Goal: Task Accomplishment & Management: Complete application form

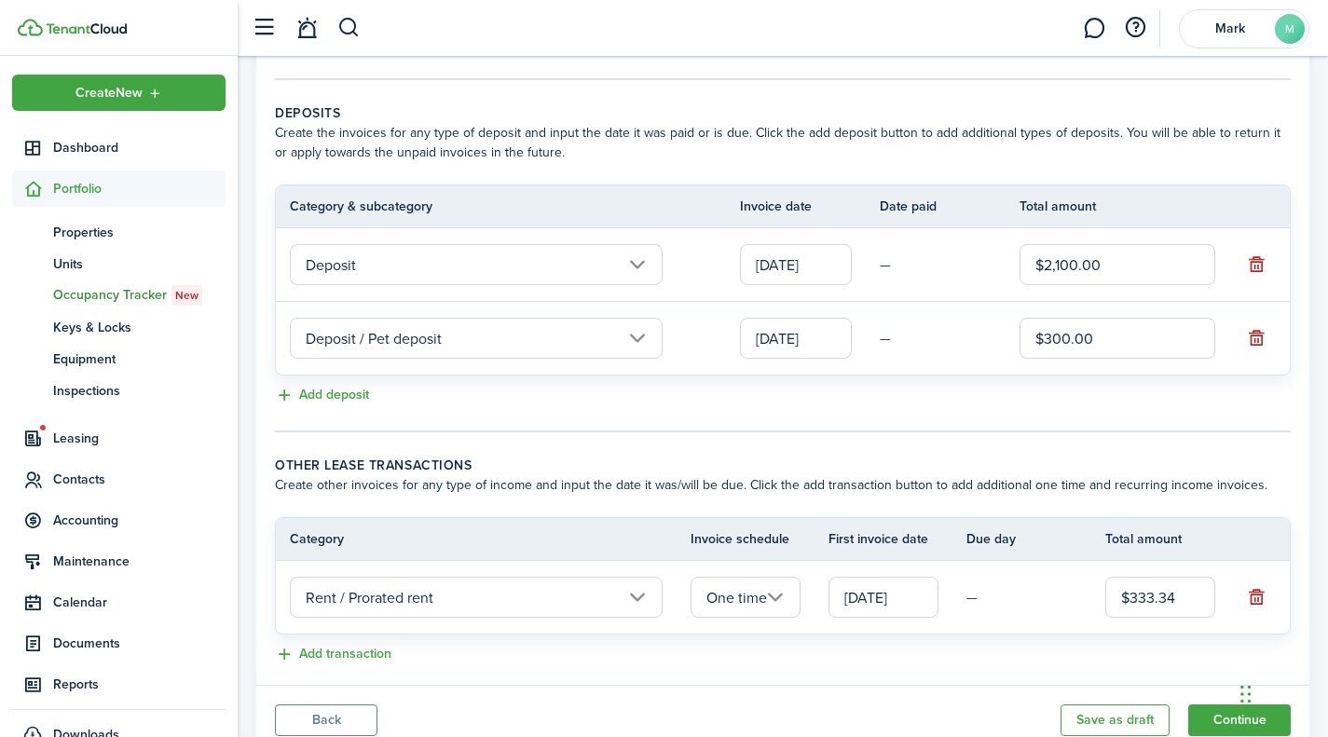
scroll to position [440, 0]
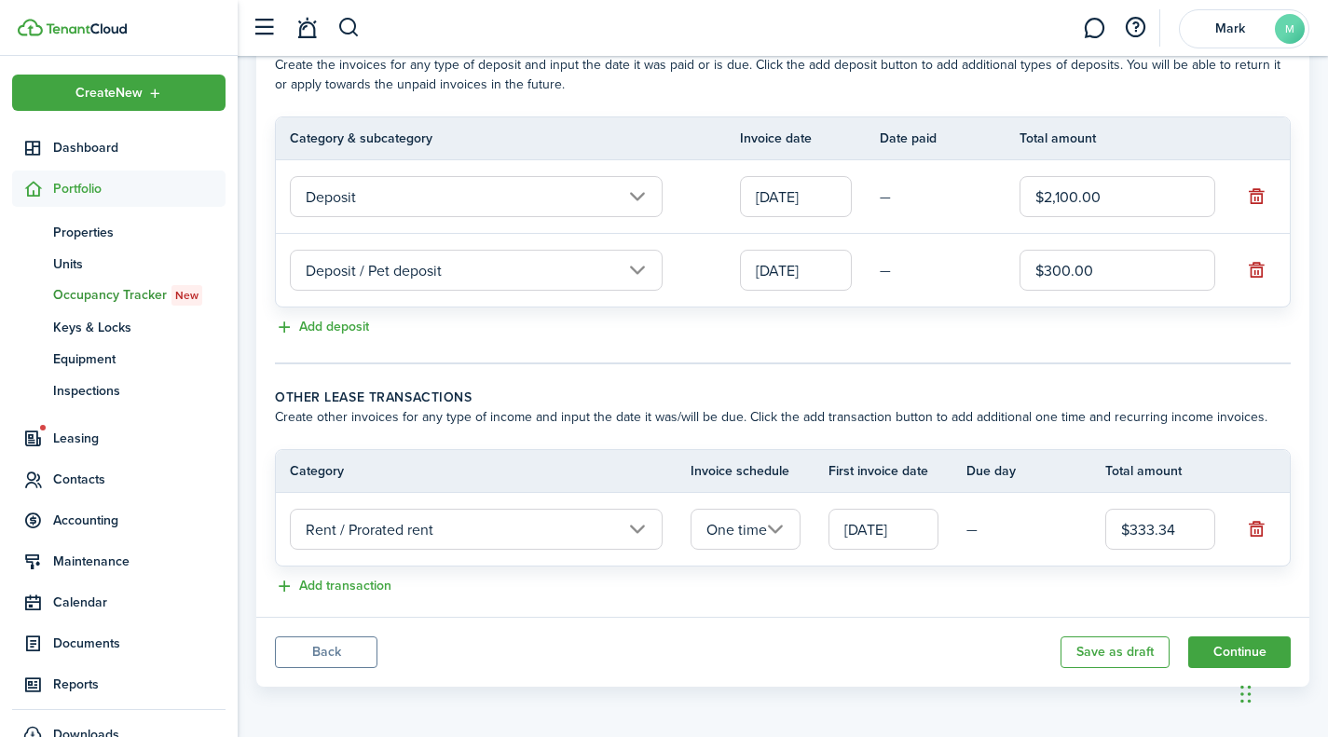
click at [1223, 641] on button "Continue" at bounding box center [1239, 652] width 103 height 32
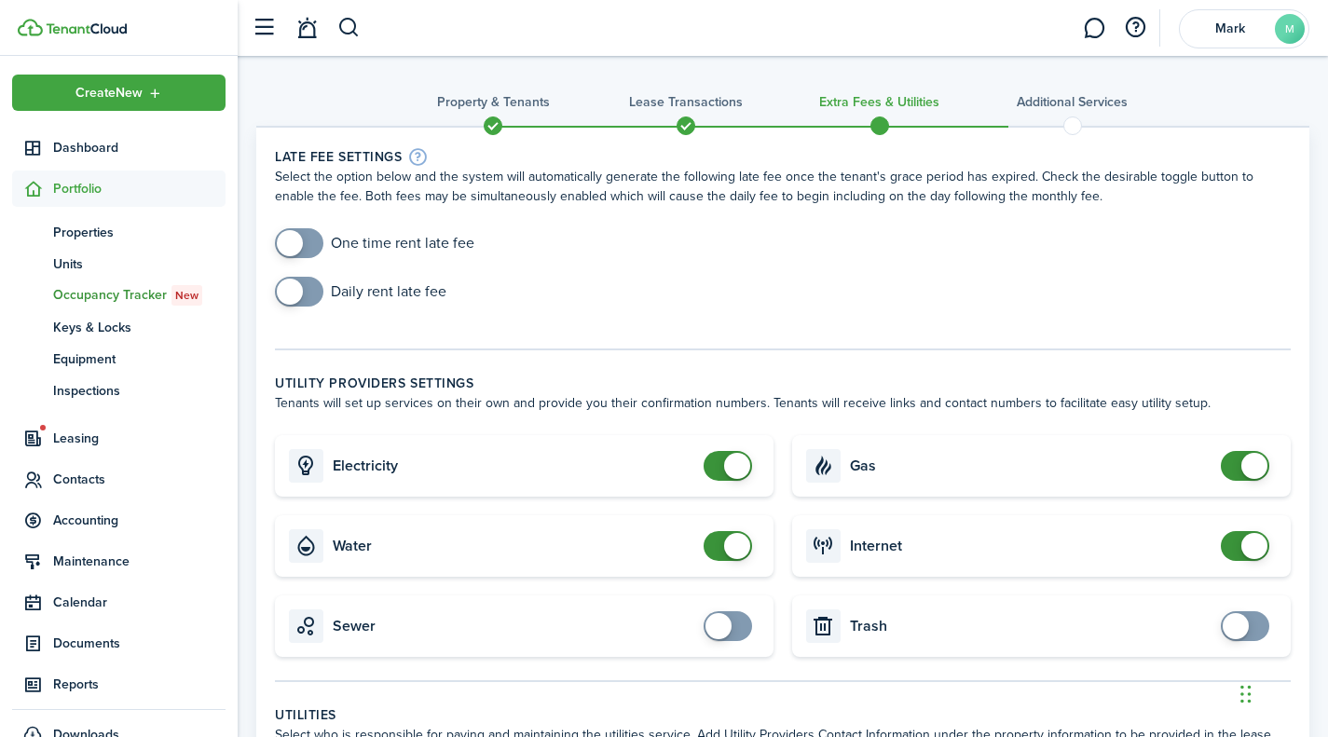
click at [706, 615] on input "checkbox" at bounding box center [732, 626] width 56 height 30
checkbox input "true"
click at [1238, 628] on span at bounding box center [1236, 626] width 26 height 26
checkbox input "true"
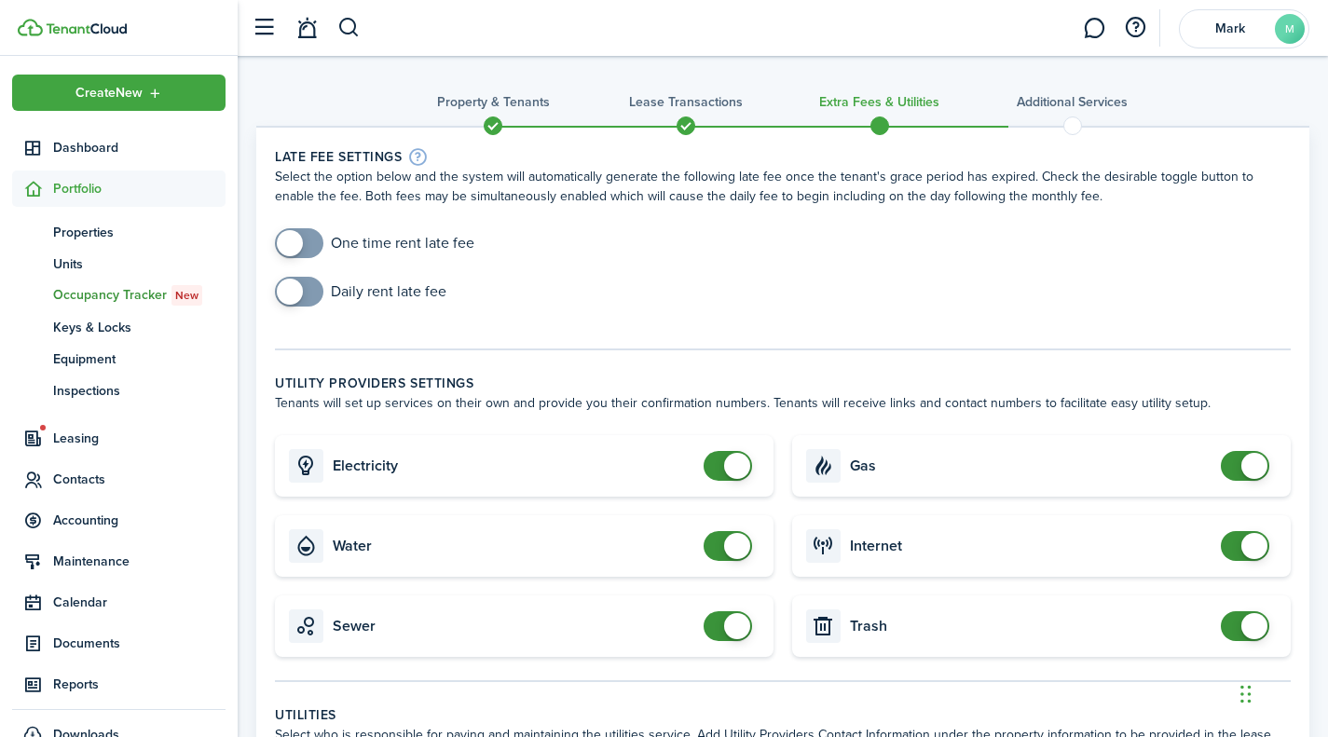
click at [294, 251] on span at bounding box center [290, 243] width 26 height 26
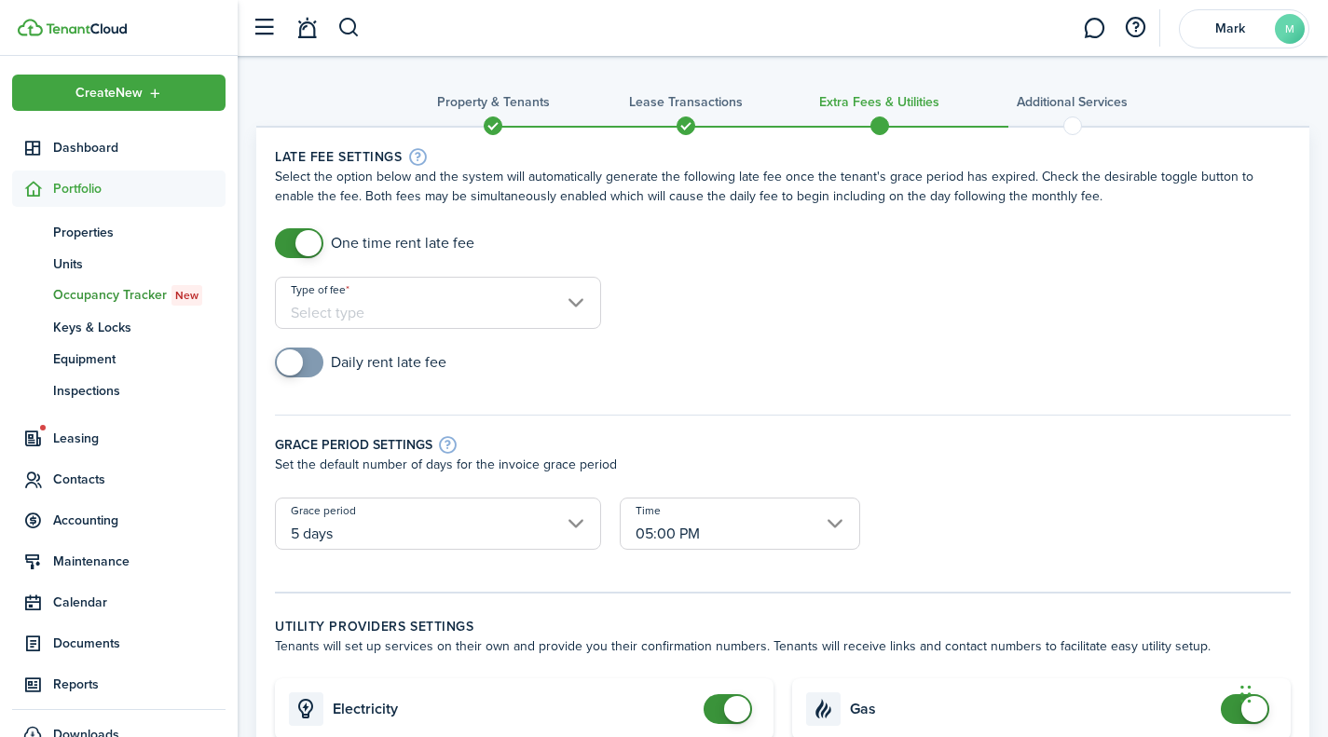
click at [554, 312] on input "Type of fee" at bounding box center [438, 303] width 326 height 52
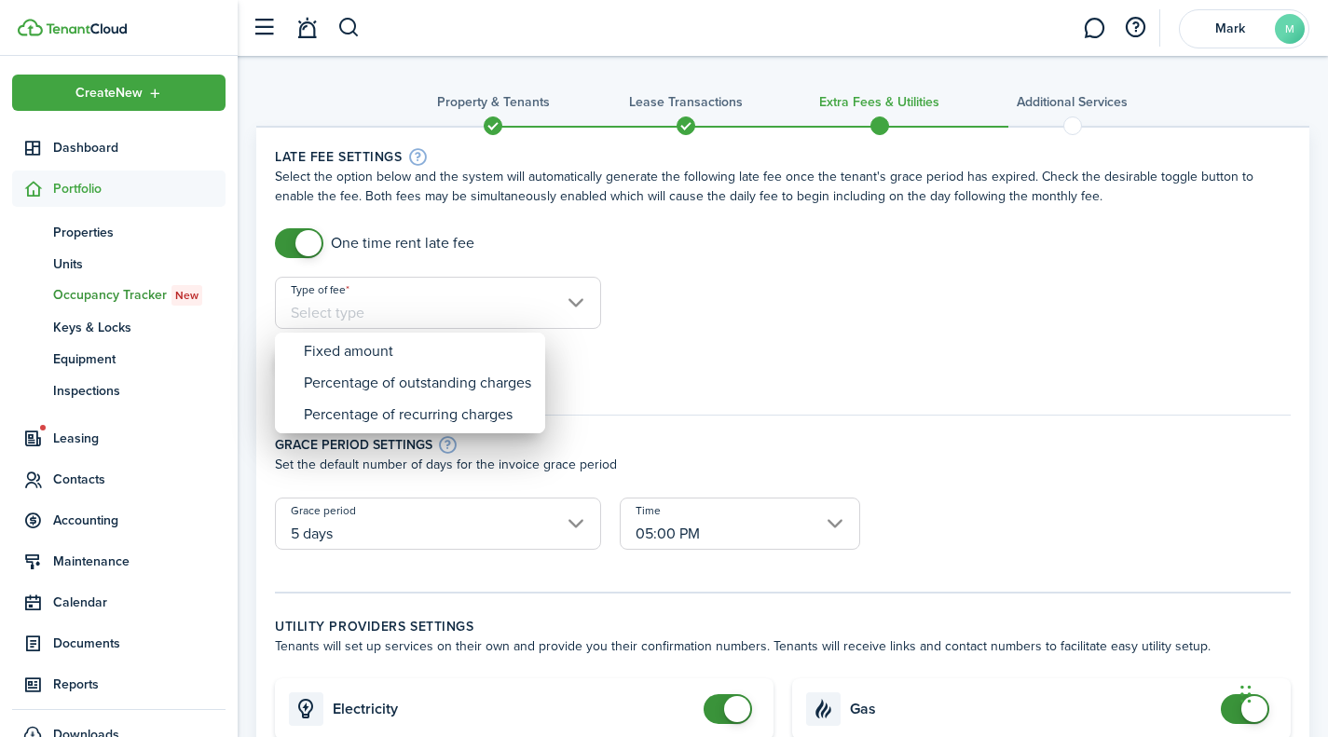
click at [738, 313] on div at bounding box center [664, 368] width 1626 height 1035
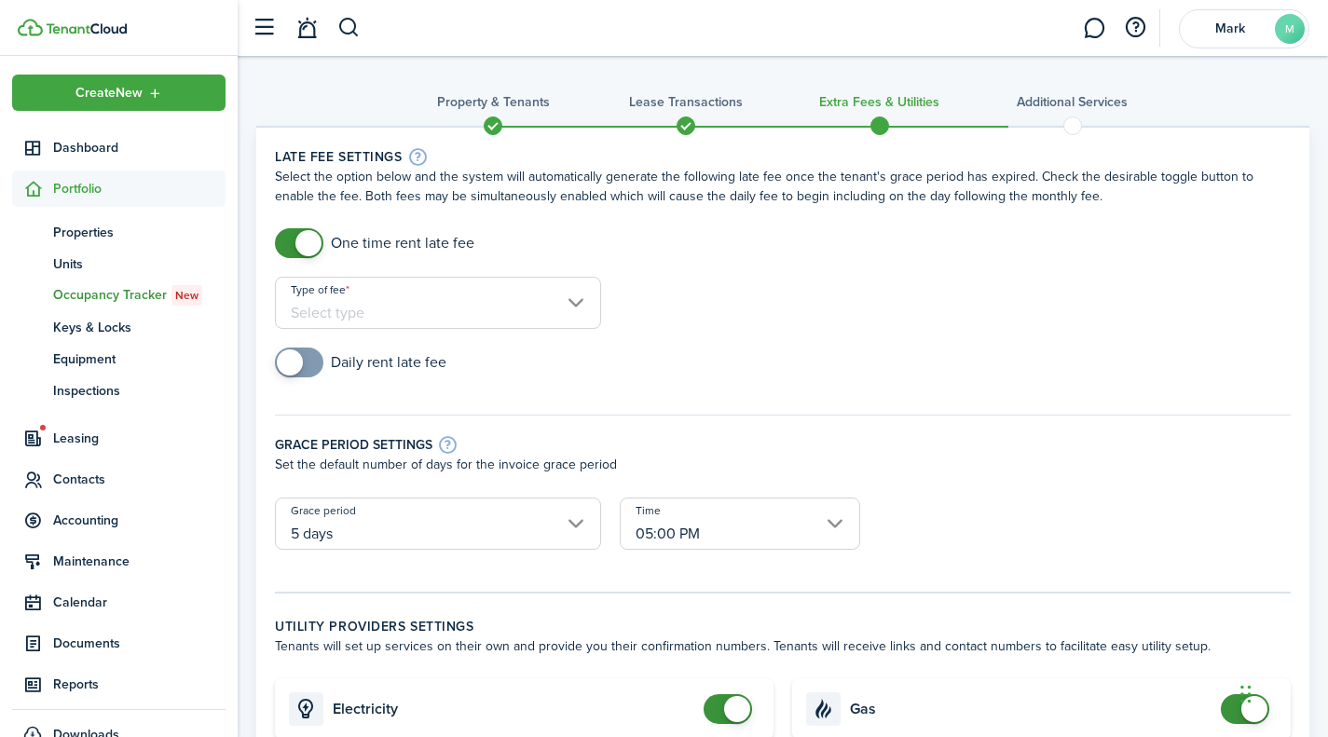
checkbox input "true"
click at [308, 363] on span at bounding box center [299, 363] width 19 height 30
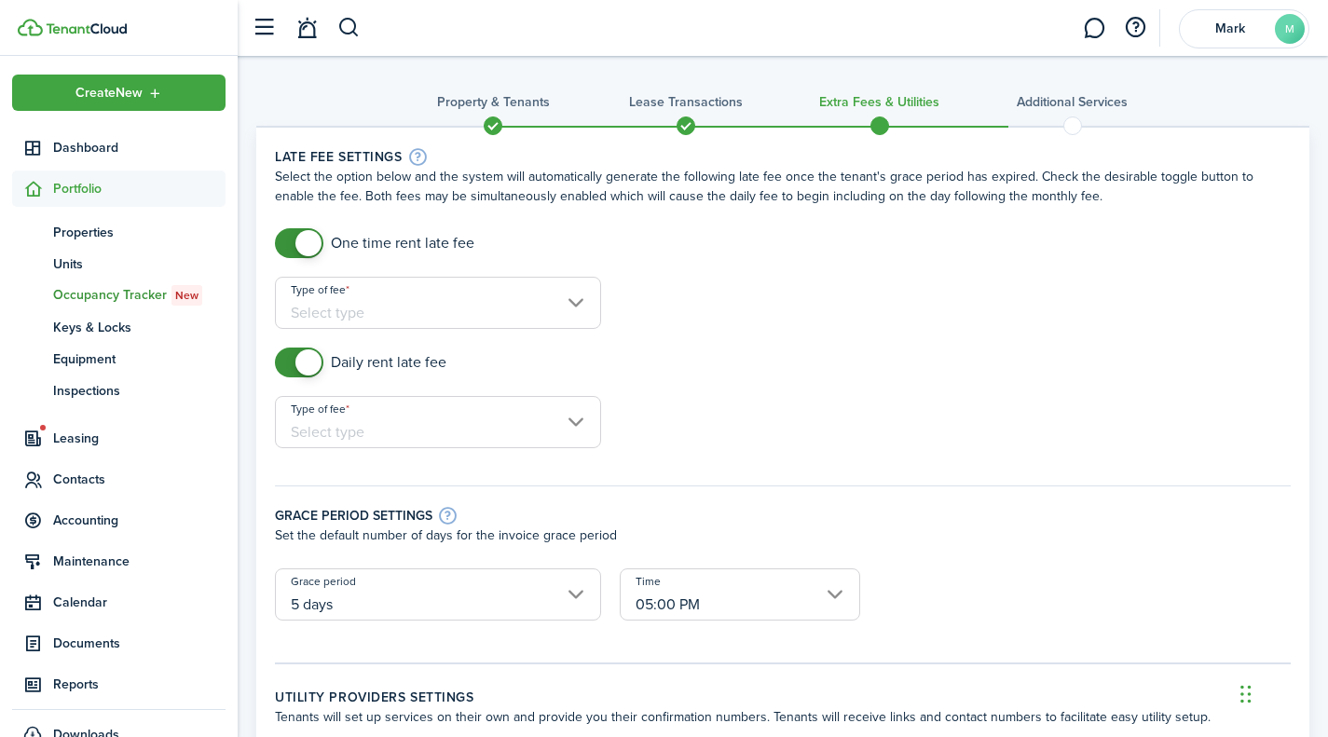
click at [555, 308] on input "Type of fee" at bounding box center [438, 303] width 326 height 52
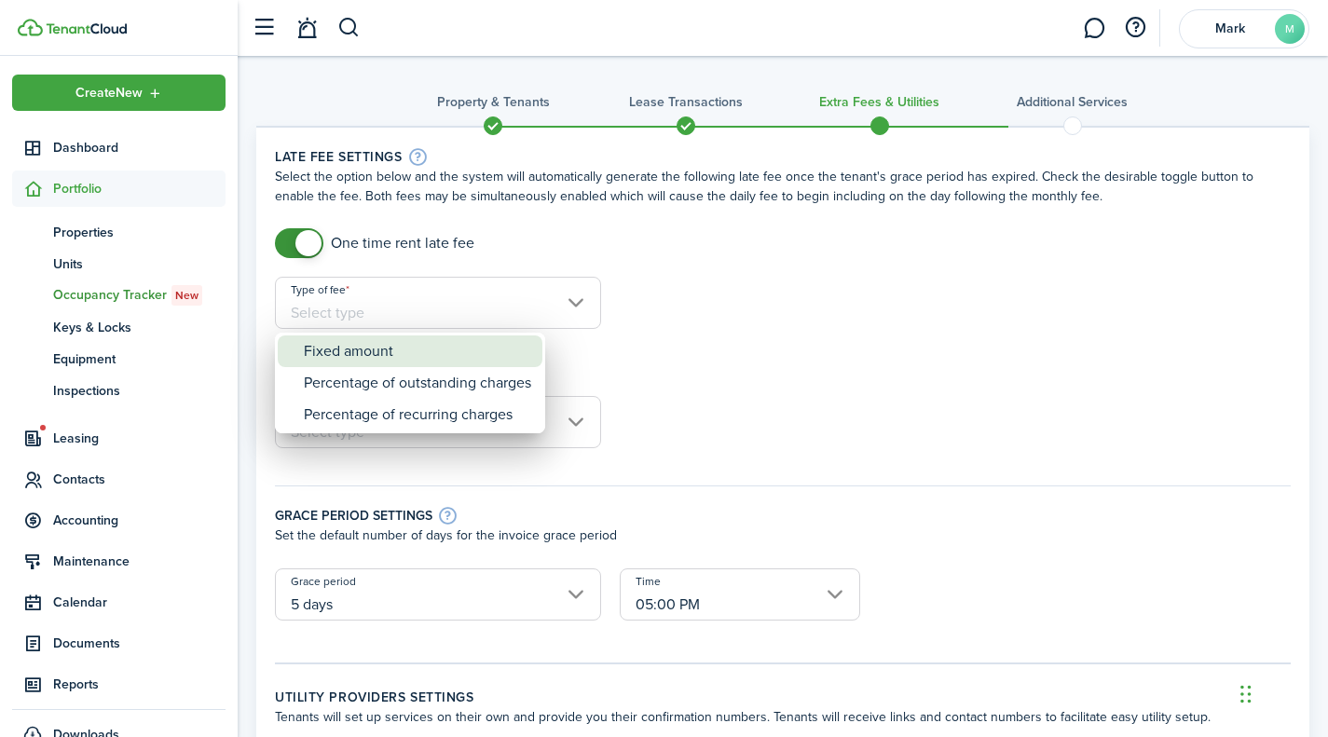
click at [408, 360] on div "Fixed amount" at bounding box center [417, 351] width 227 height 32
type input "Fixed amount"
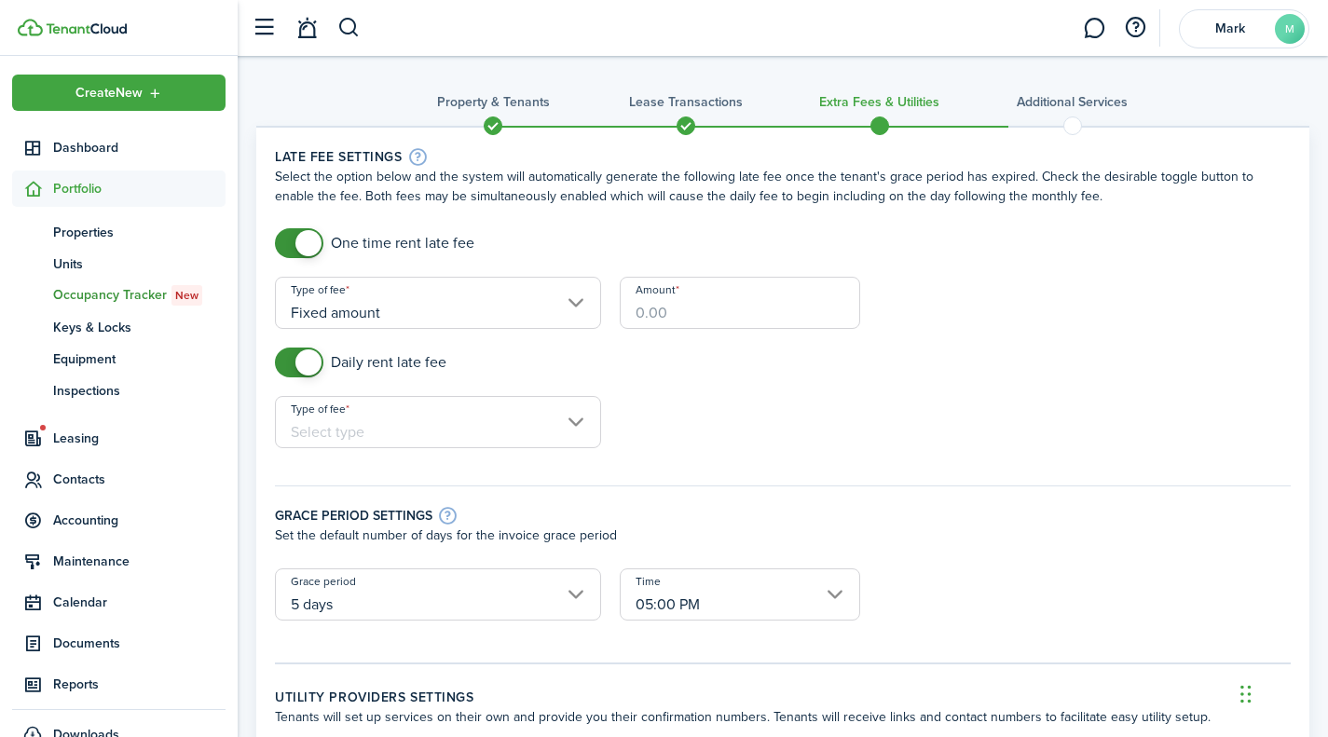
click at [705, 312] on input "Amount" at bounding box center [740, 303] width 240 height 52
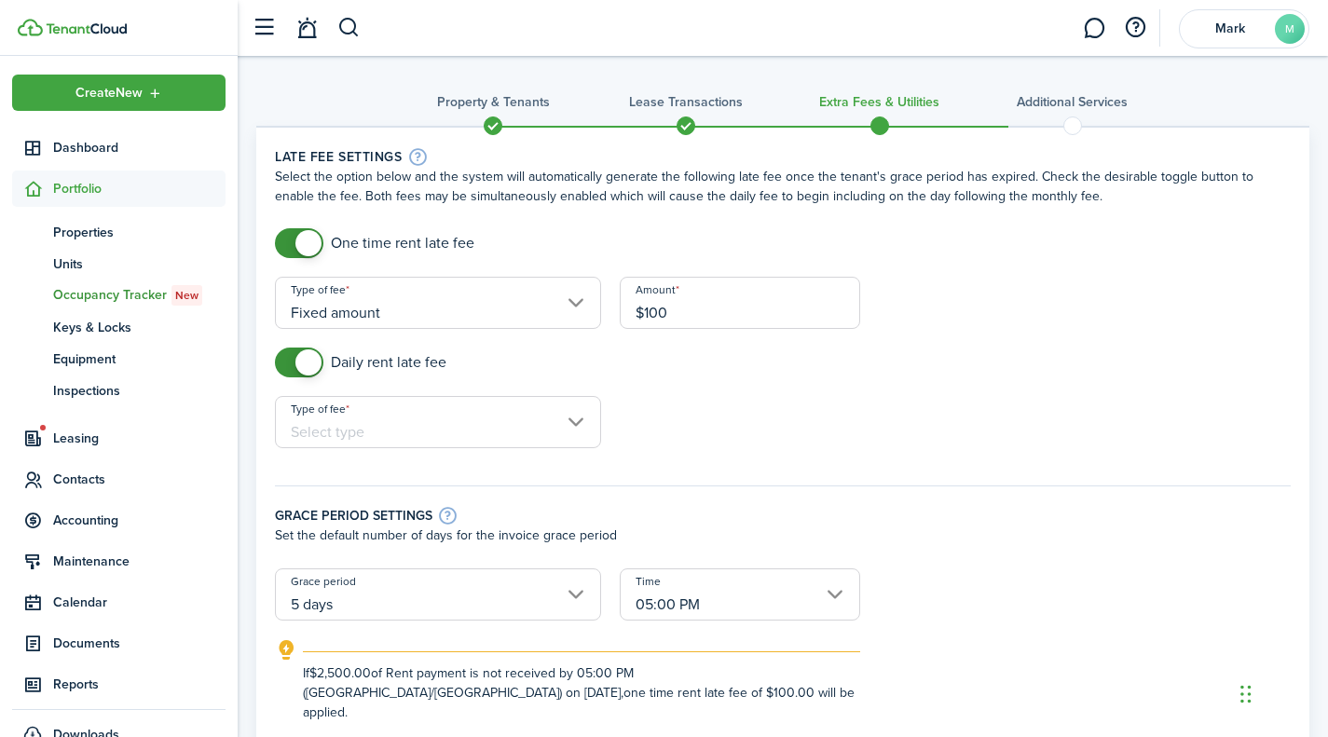
click at [548, 434] on input "Type of fee" at bounding box center [438, 422] width 326 height 52
type input "$100.00"
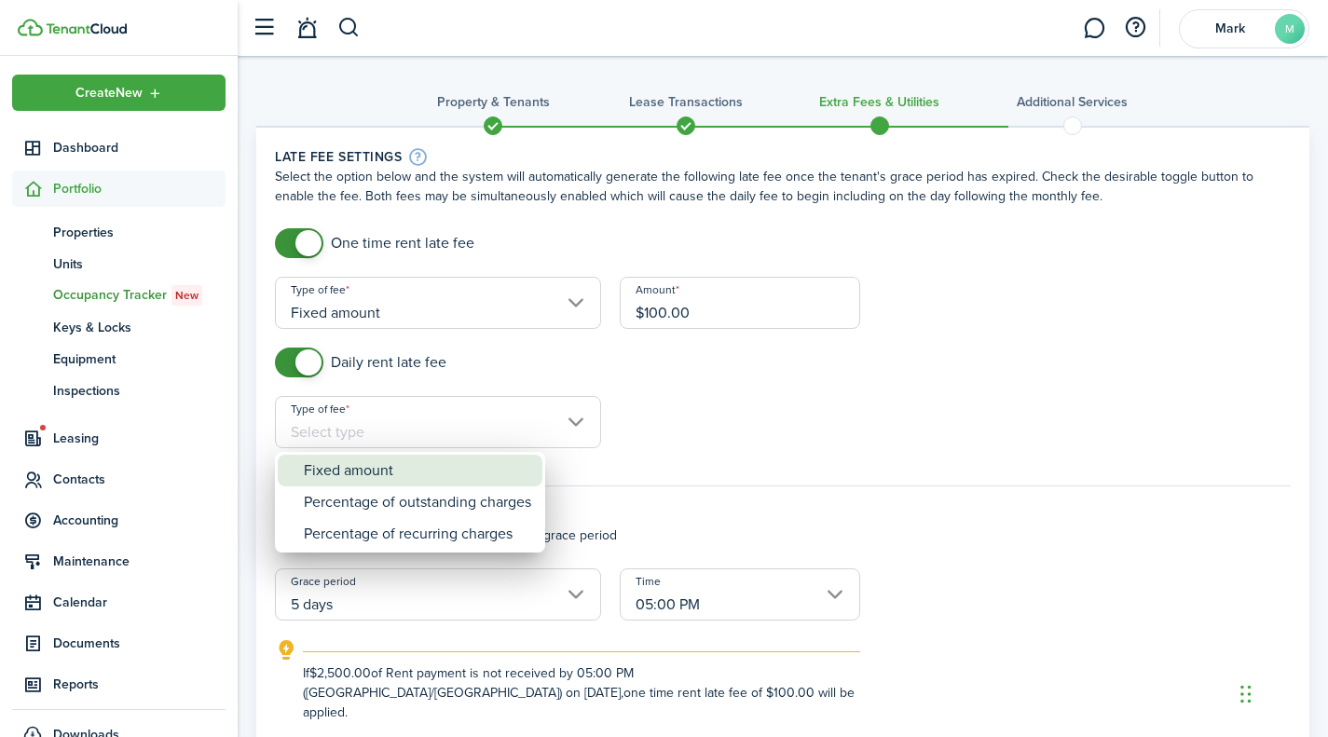
click at [498, 463] on div "Fixed amount" at bounding box center [417, 471] width 227 height 32
type input "Fixed amount"
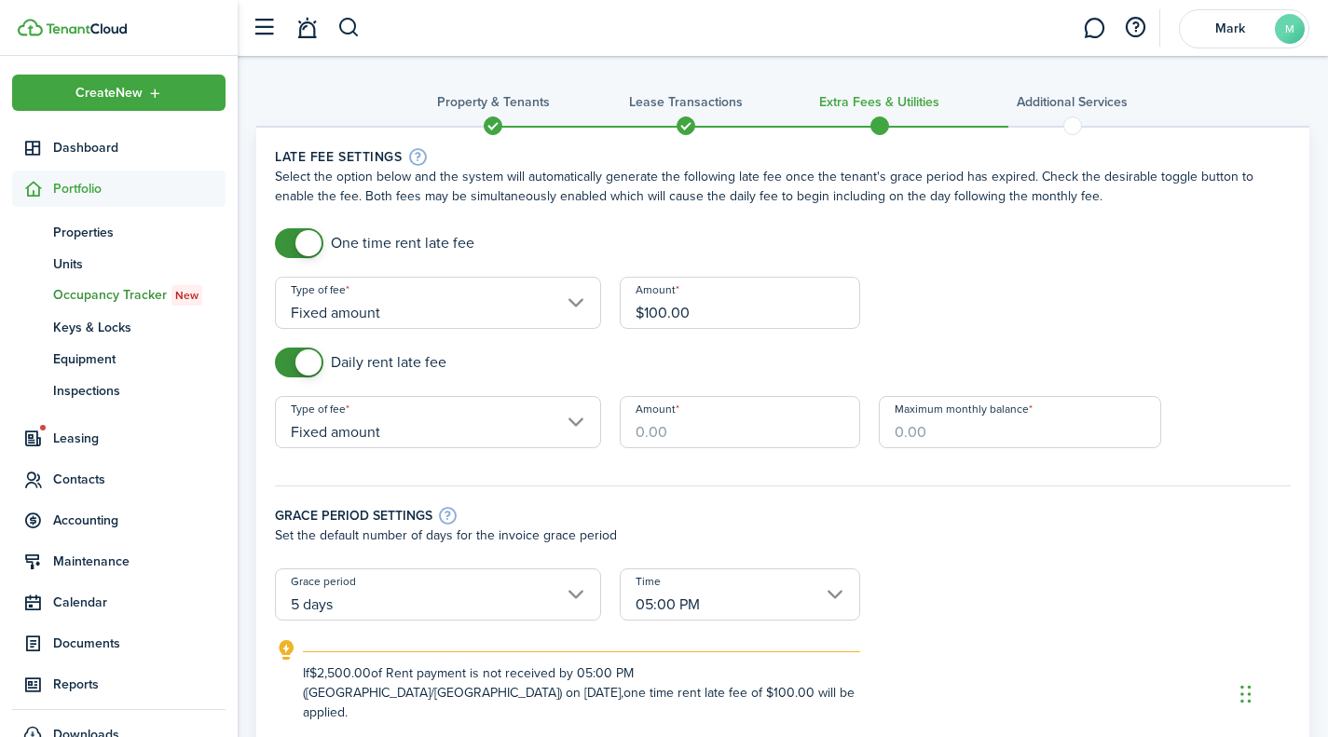
click at [743, 435] on input "Amount" at bounding box center [740, 422] width 240 height 52
type input "$5.00"
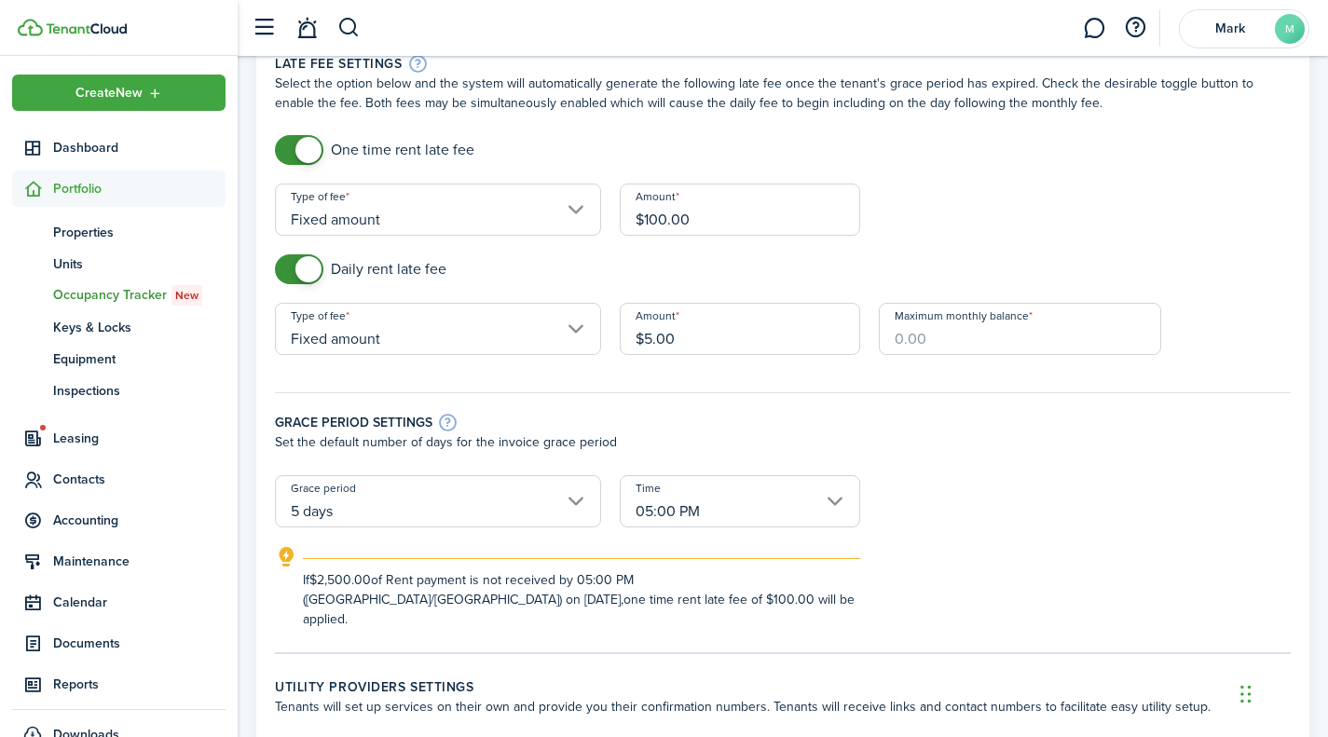
click at [563, 486] on input "5 days" at bounding box center [438, 501] width 326 height 52
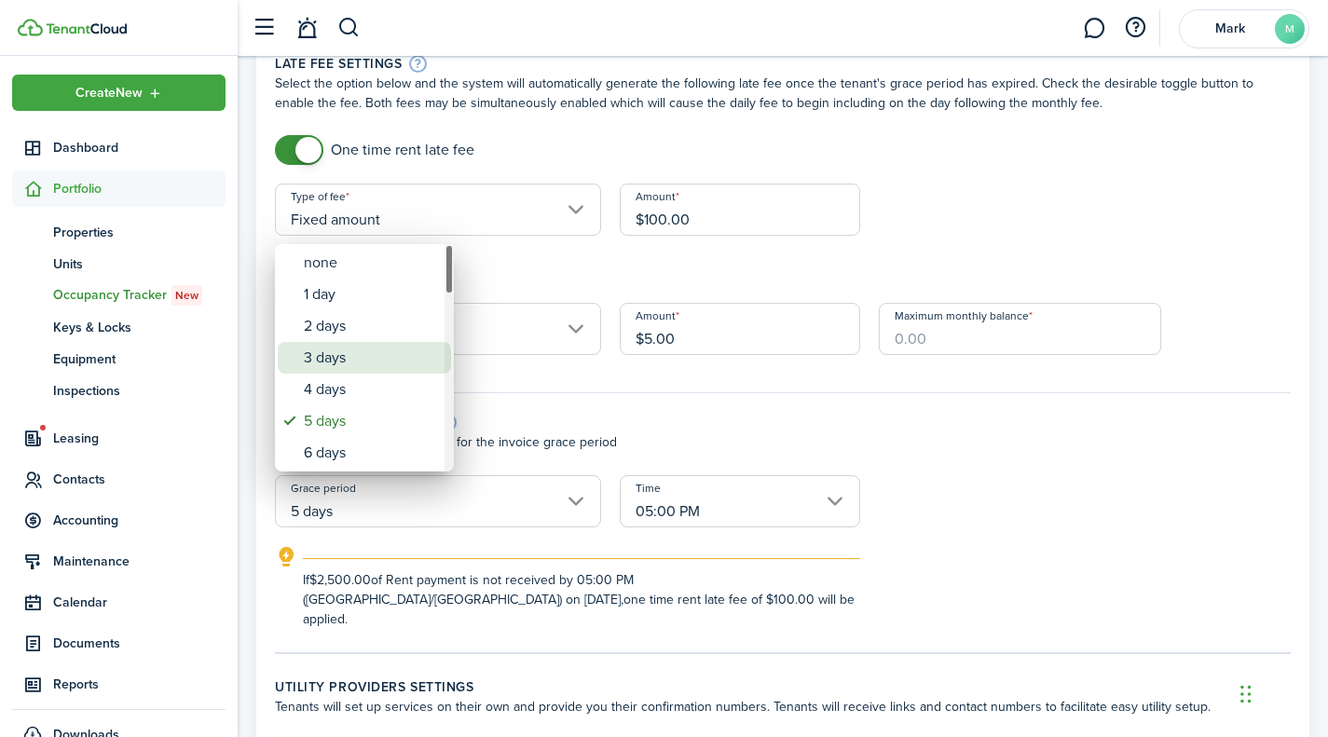
click at [391, 351] on div "3 days" at bounding box center [372, 358] width 136 height 32
type input "3 days"
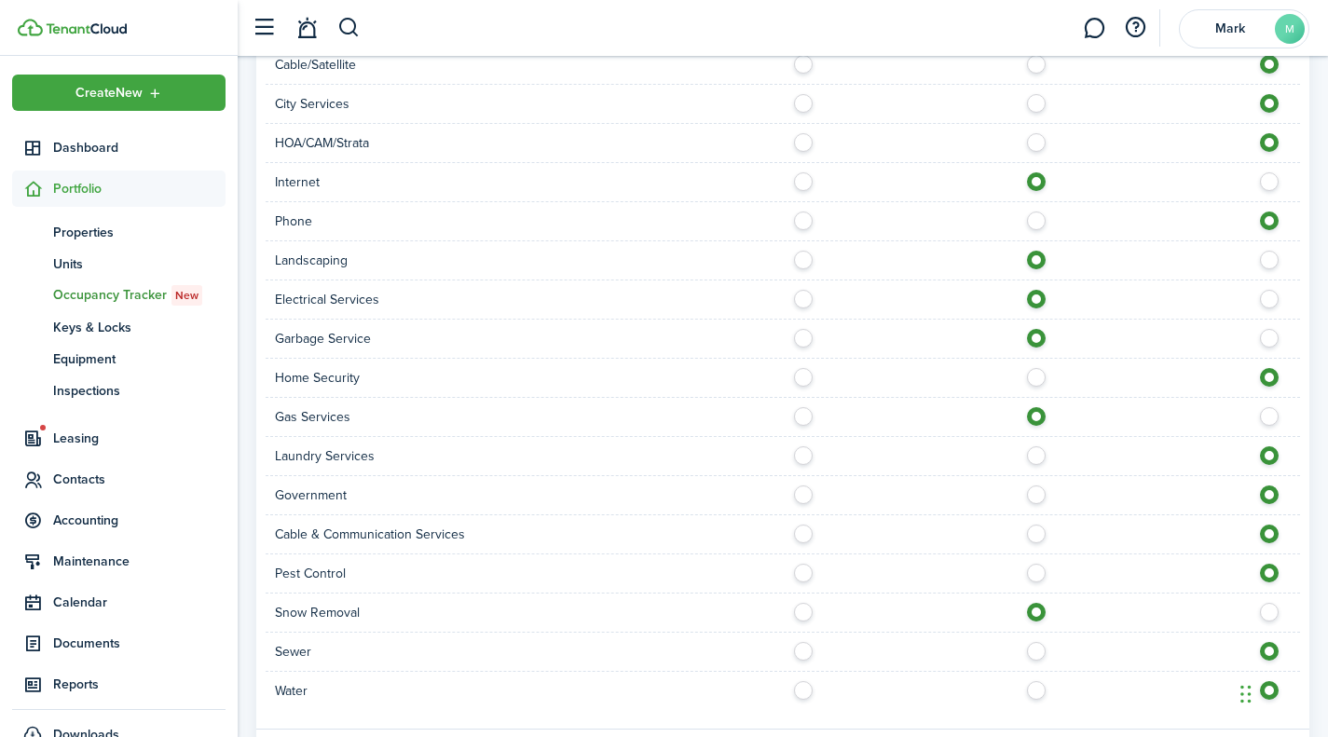
scroll to position [1264, 0]
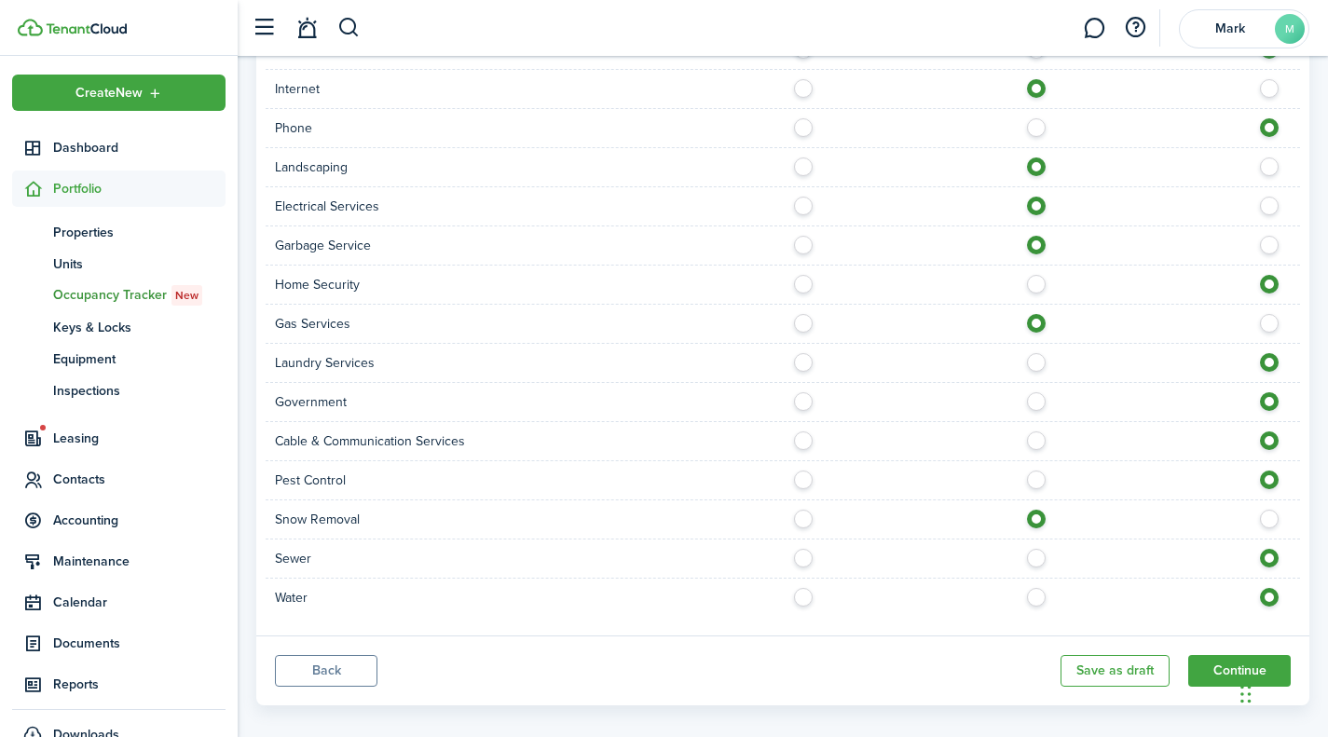
click at [1030, 551] on div "Sewer" at bounding box center [783, 559] width 1034 height 39
click at [1033, 549] on label at bounding box center [1041, 553] width 33 height 9
radio input "true"
click at [1033, 588] on label at bounding box center [1041, 592] width 33 height 9
radio input "true"
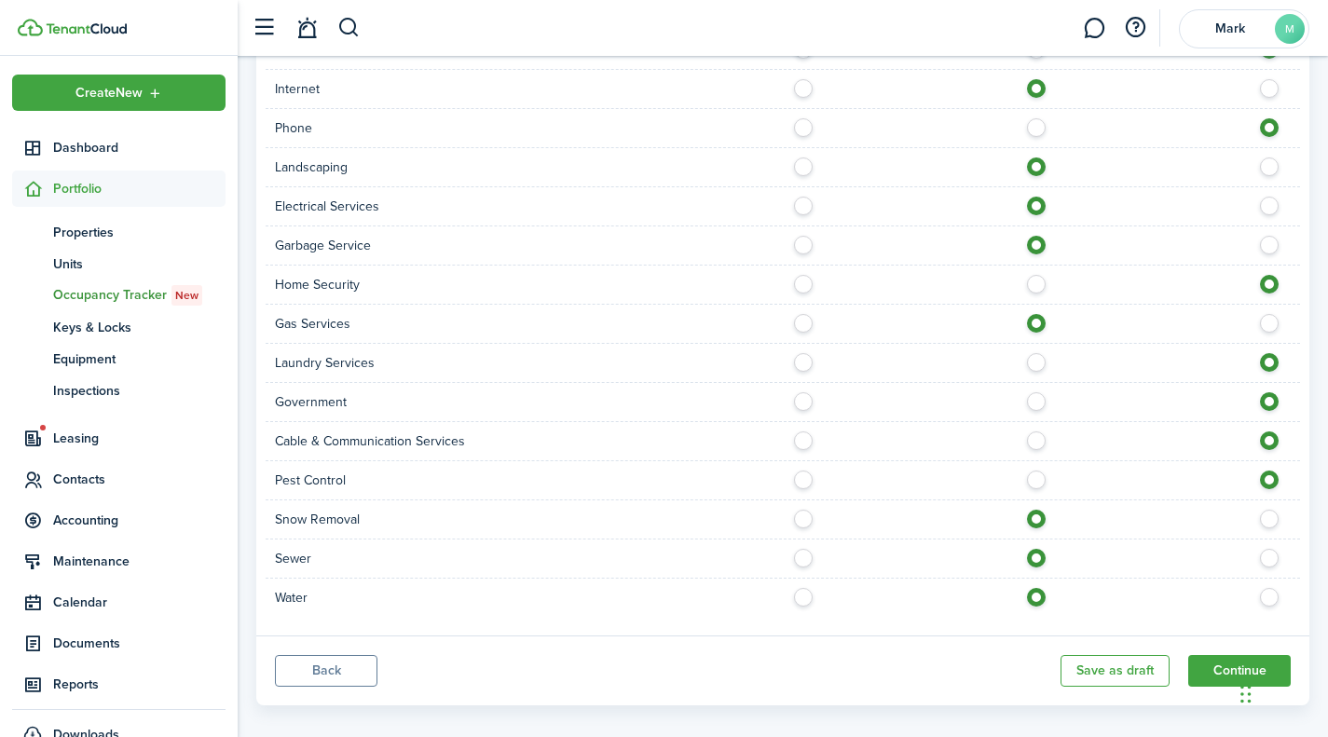
click at [1218, 655] on button "Continue" at bounding box center [1239, 671] width 103 height 32
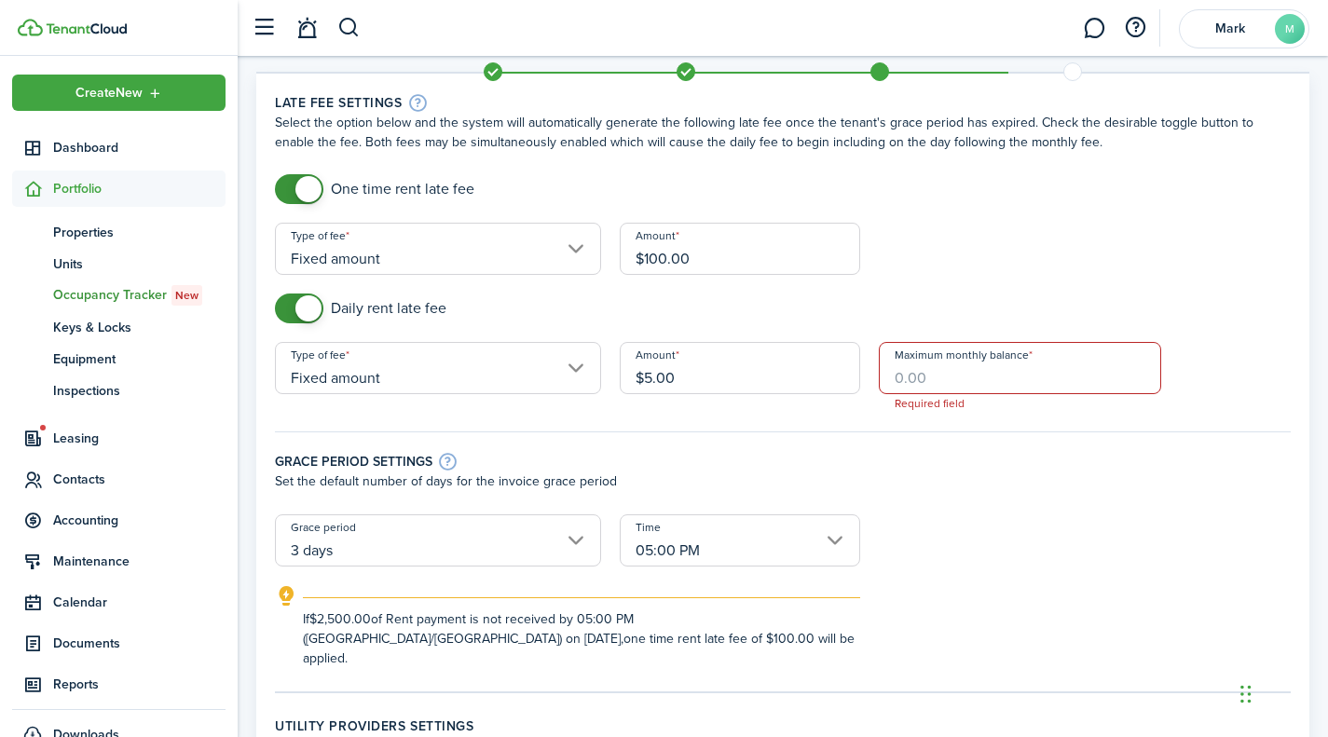
scroll to position [53, 0]
click at [981, 375] on input "Maximum monthly balance" at bounding box center [1020, 369] width 283 height 52
checkbox input "false"
click at [304, 313] on span at bounding box center [308, 309] width 26 height 26
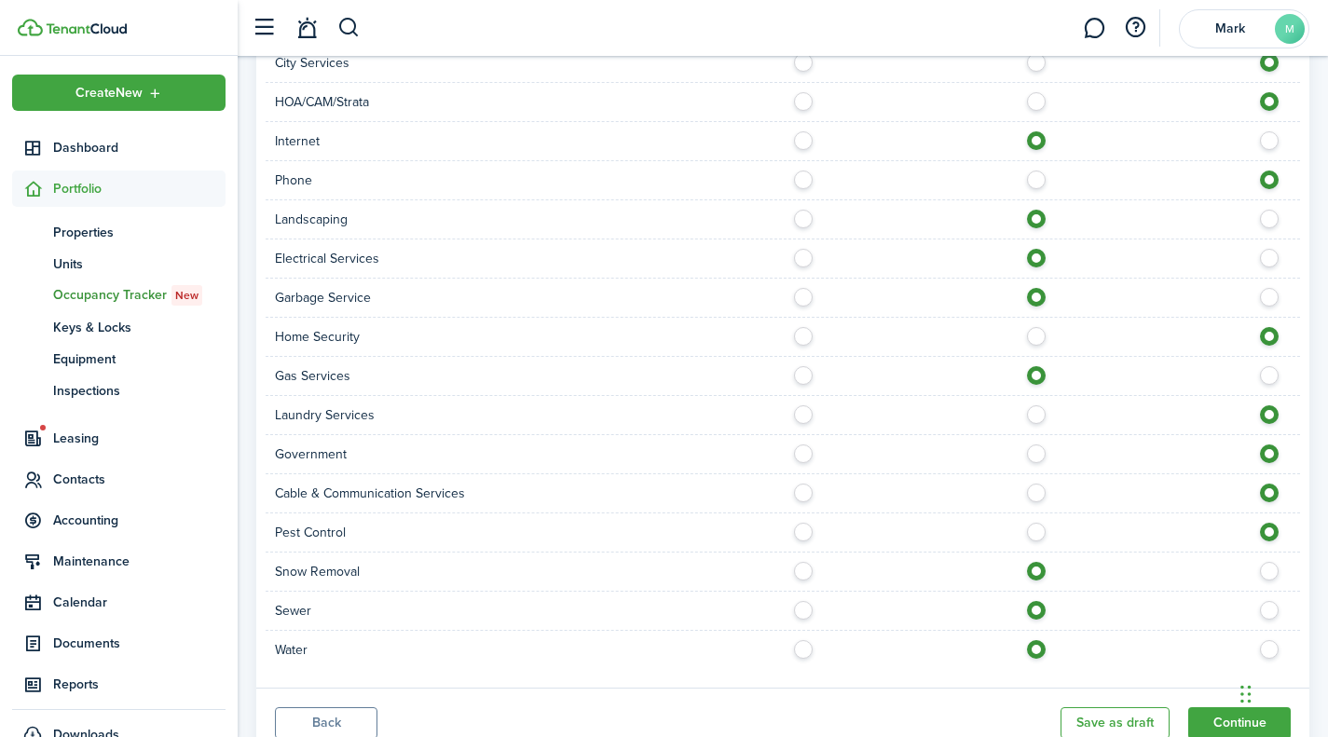
scroll to position [1193, 0]
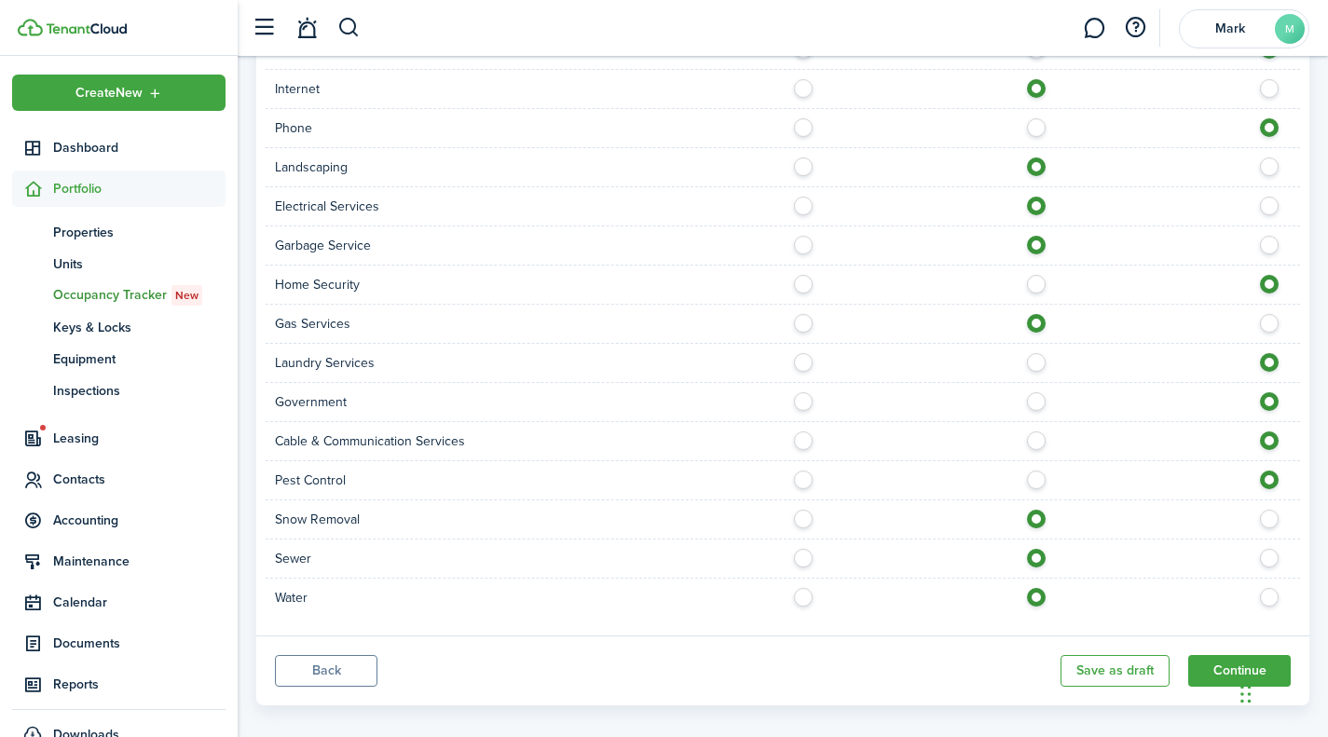
click at [1217, 655] on button "Continue" at bounding box center [1239, 671] width 103 height 32
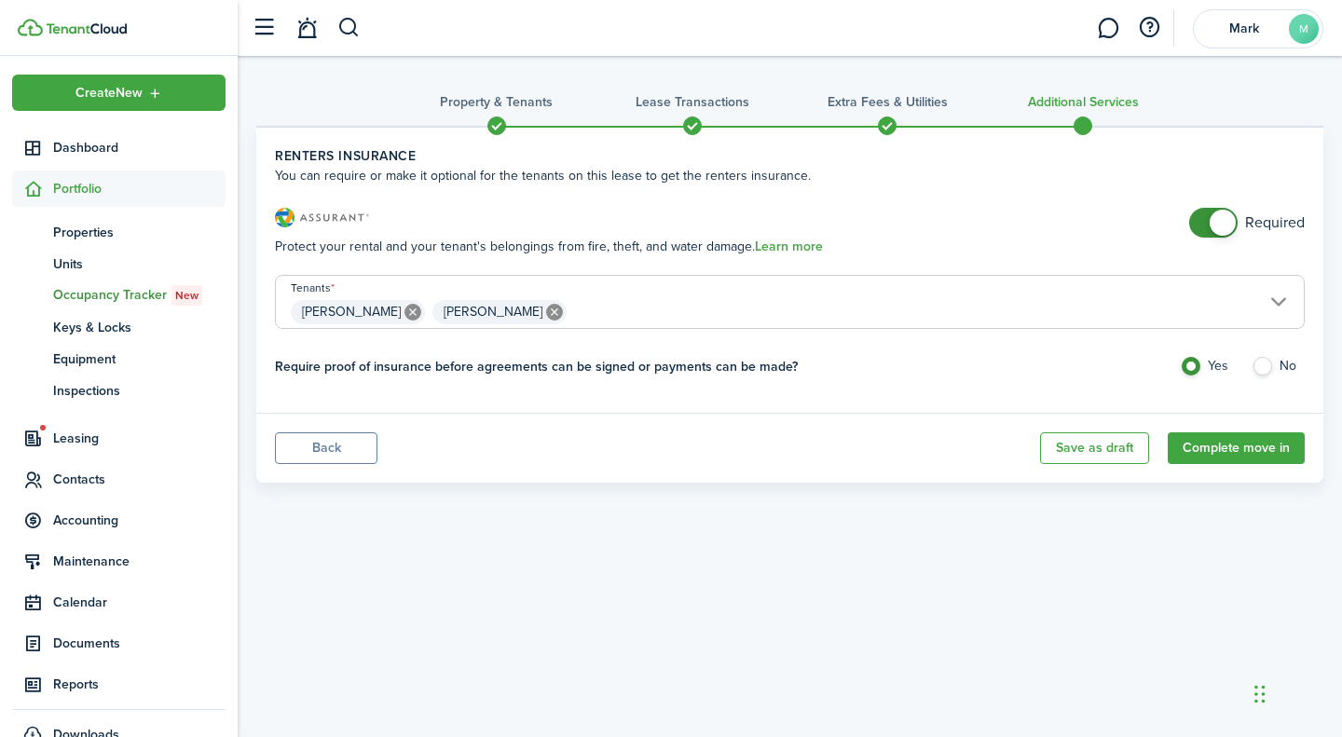
checkbox input "false"
click at [1228, 224] on span at bounding box center [1223, 223] width 26 height 26
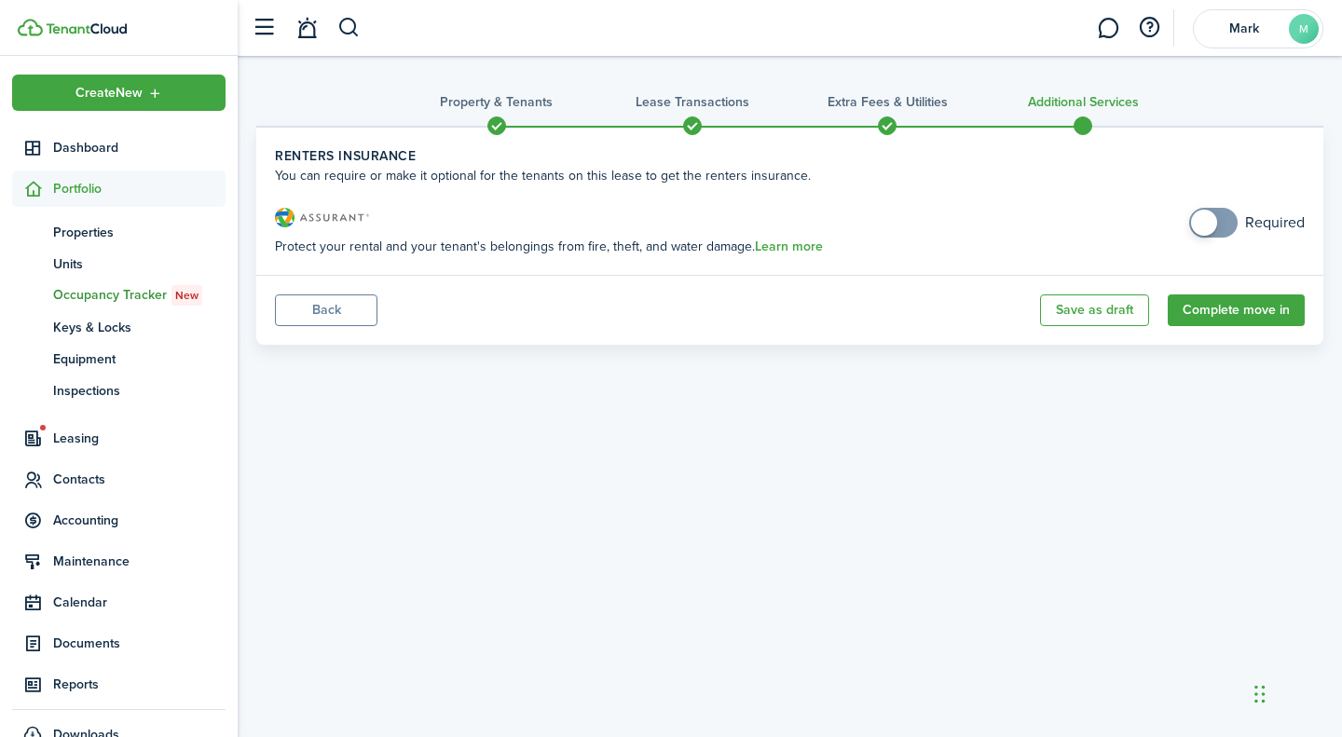
click at [1253, 311] on button "Complete move in" at bounding box center [1236, 310] width 137 height 32
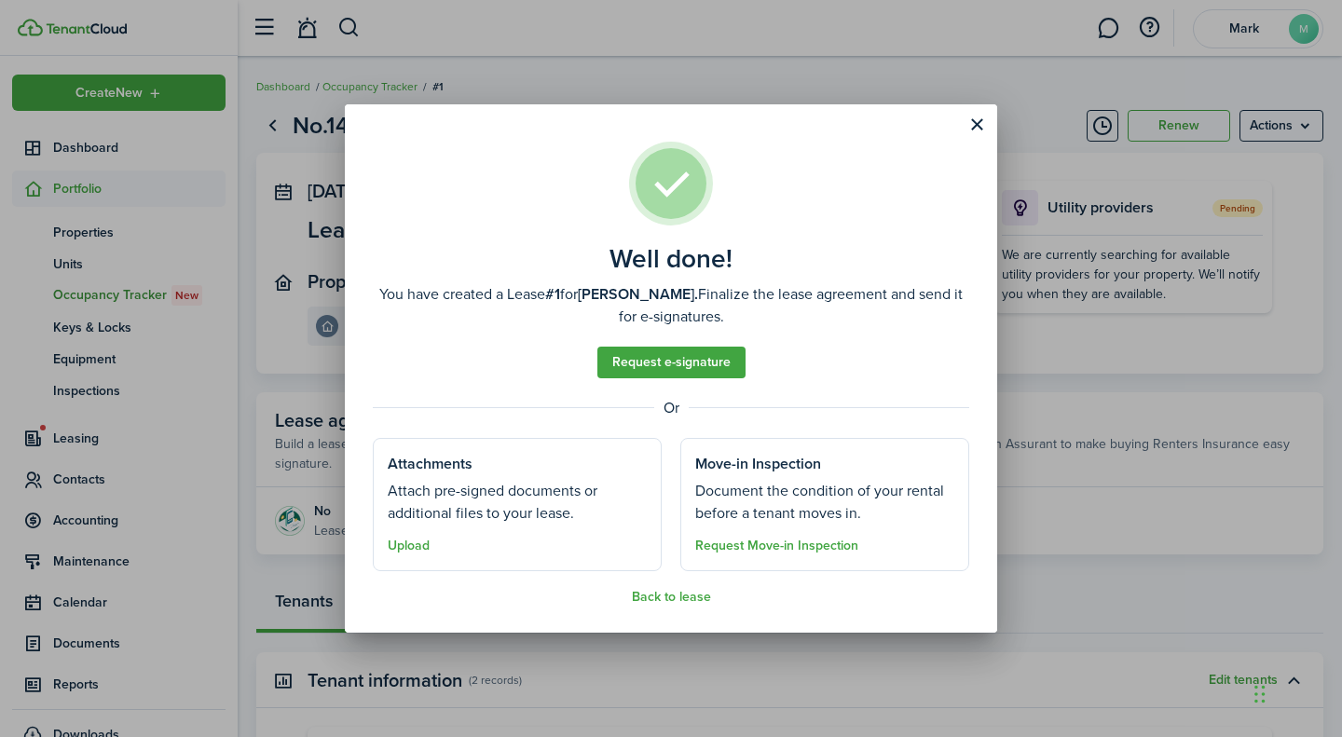
click at [412, 547] on button "Upload" at bounding box center [409, 546] width 42 height 15
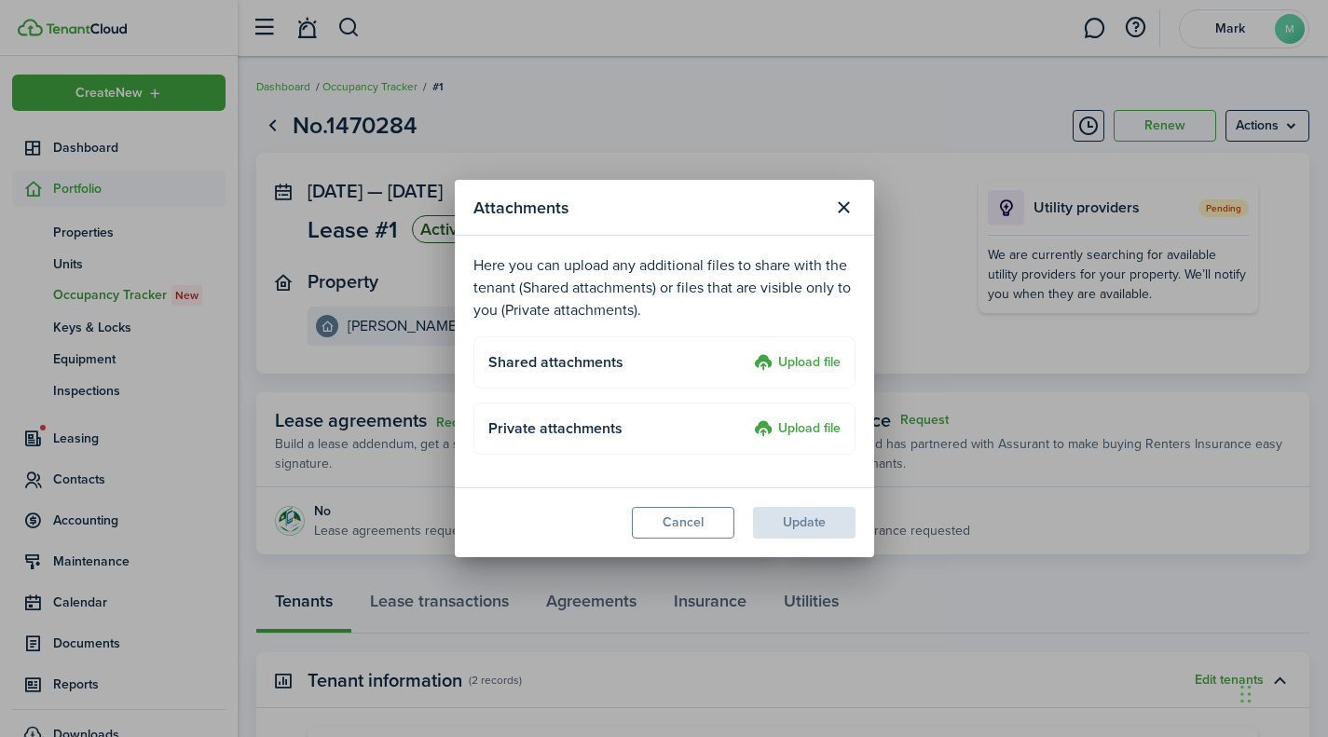
click at [850, 200] on button "Close modal" at bounding box center [844, 208] width 32 height 32
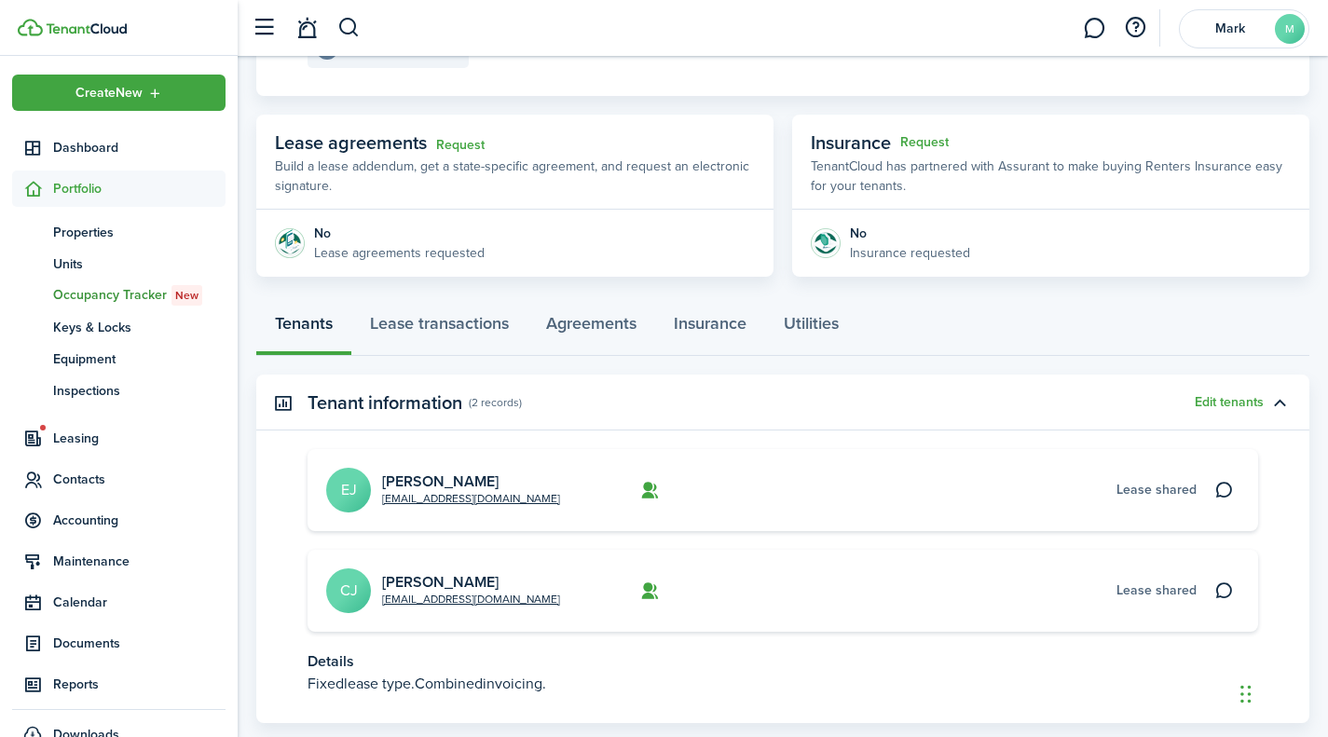
scroll to position [280, 0]
click at [444, 319] on link "Lease transactions" at bounding box center [439, 326] width 176 height 56
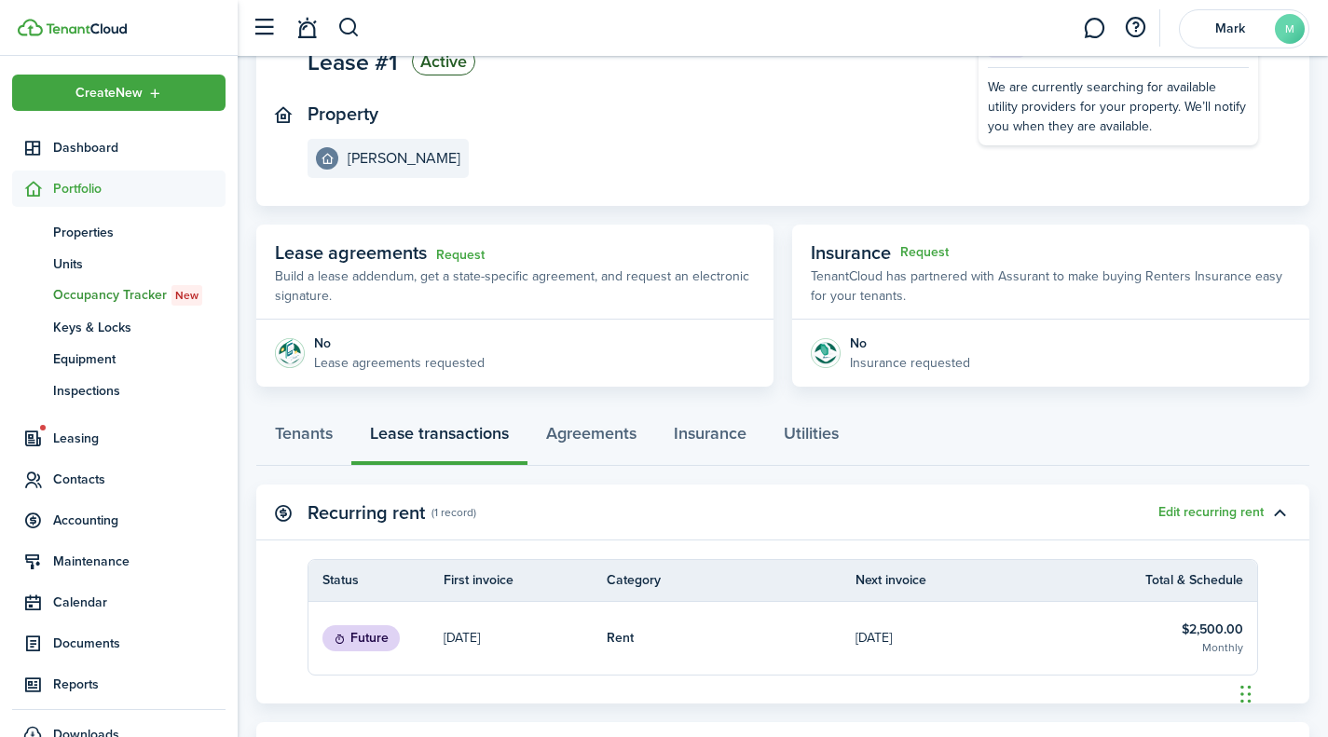
scroll to position [165, 0]
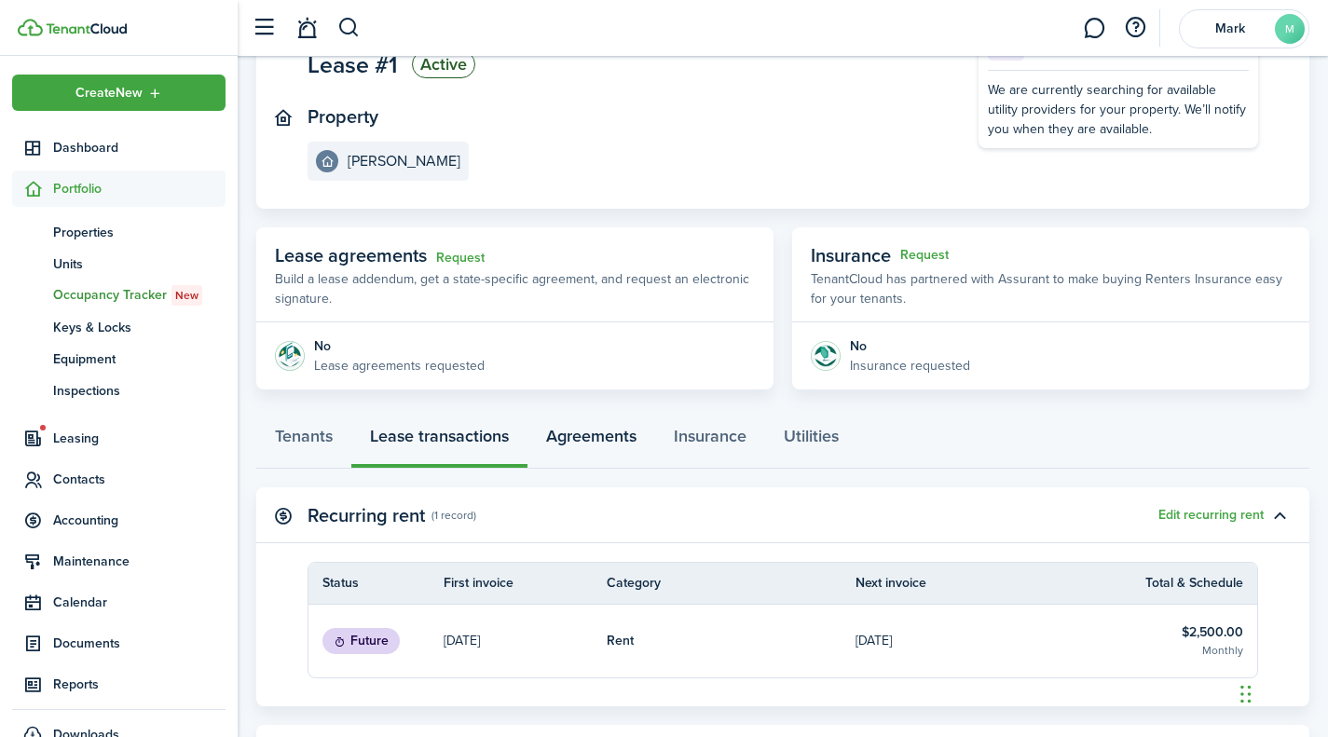
click at [577, 444] on link "Agreements" at bounding box center [591, 441] width 128 height 56
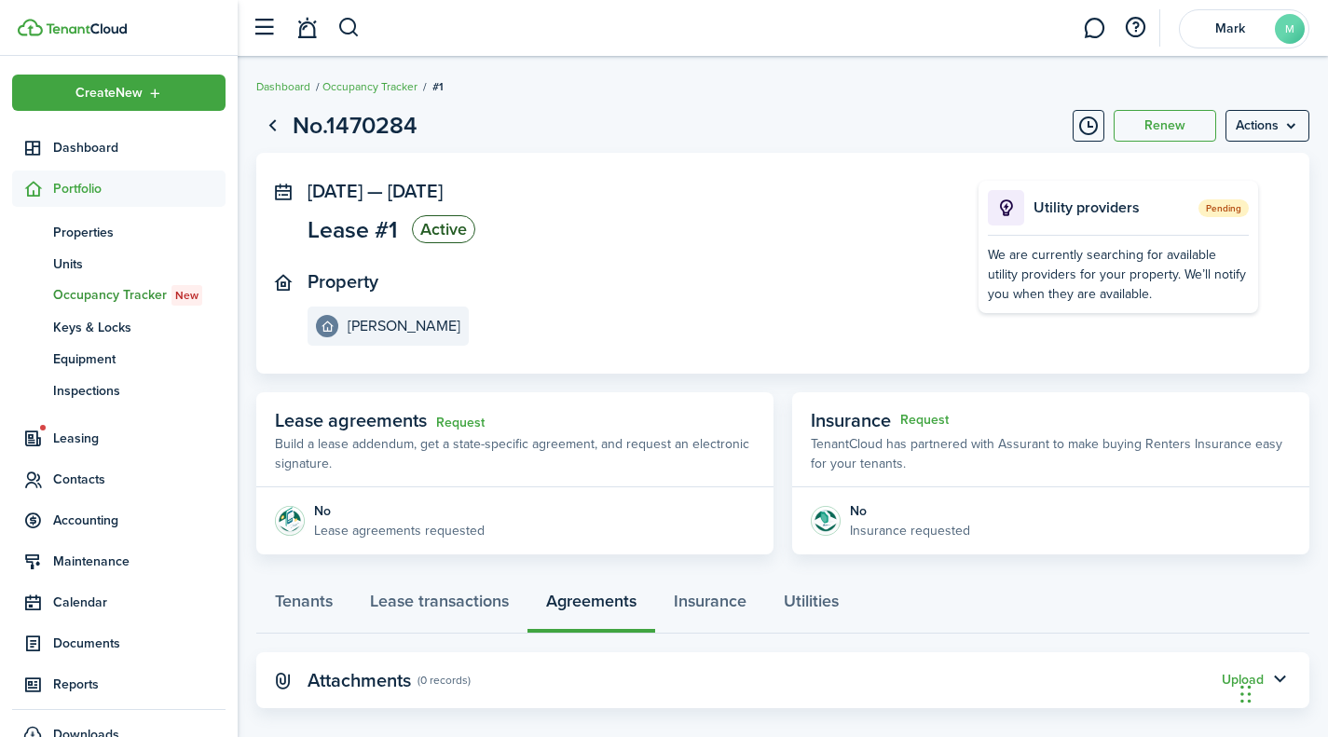
scroll to position [22, 0]
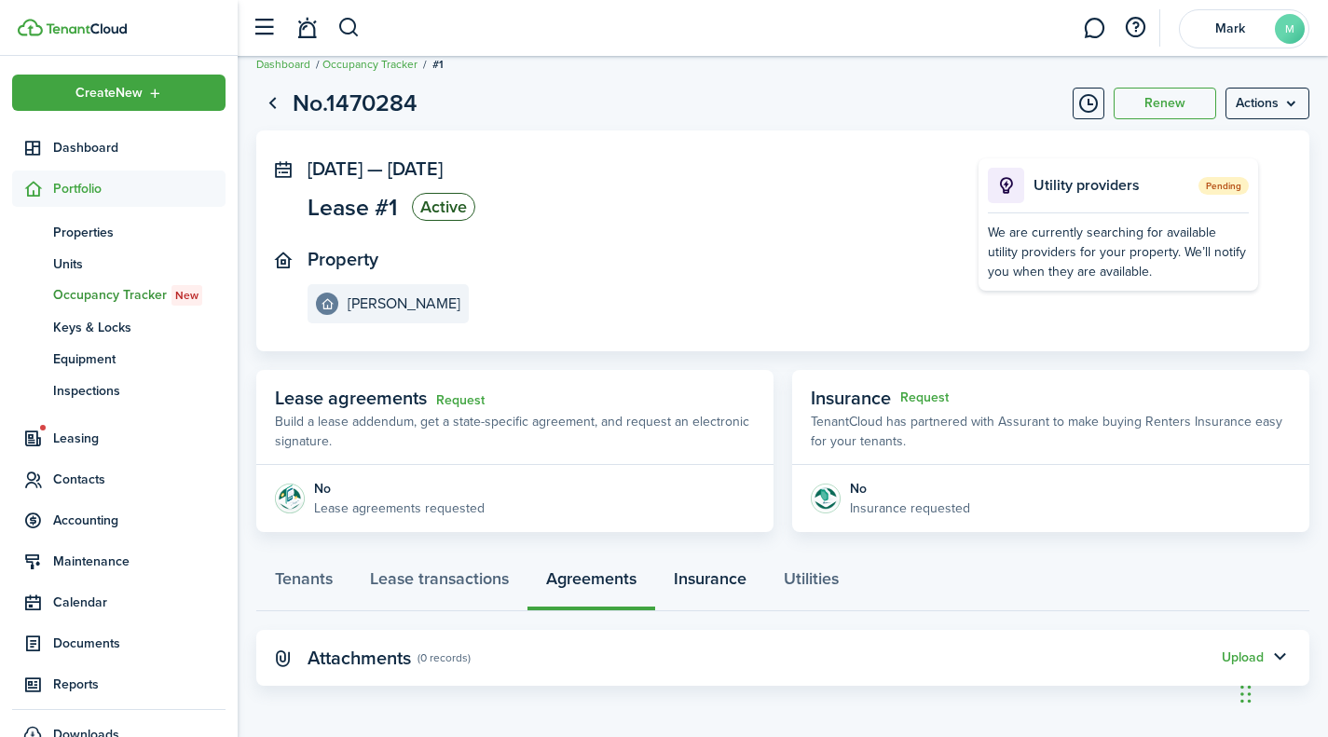
click at [707, 584] on link "Insurance" at bounding box center [710, 583] width 110 height 56
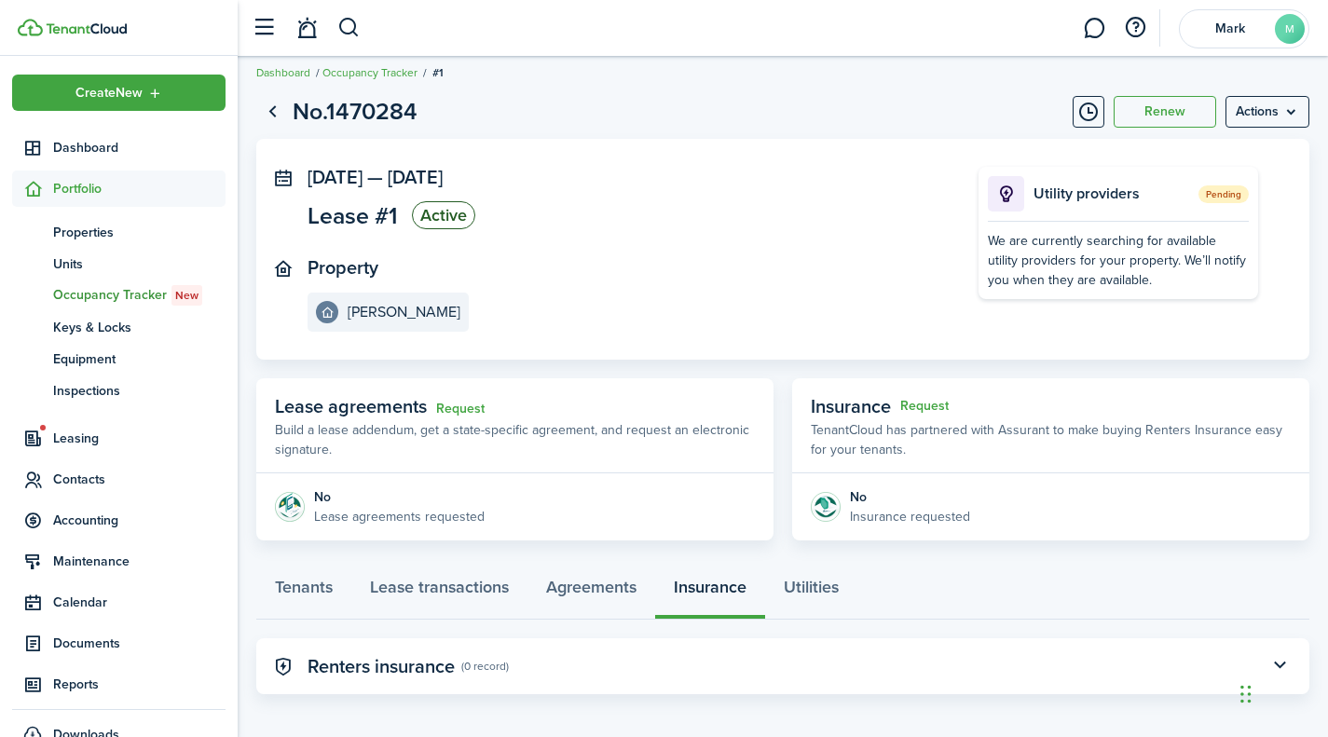
scroll to position [22, 0]
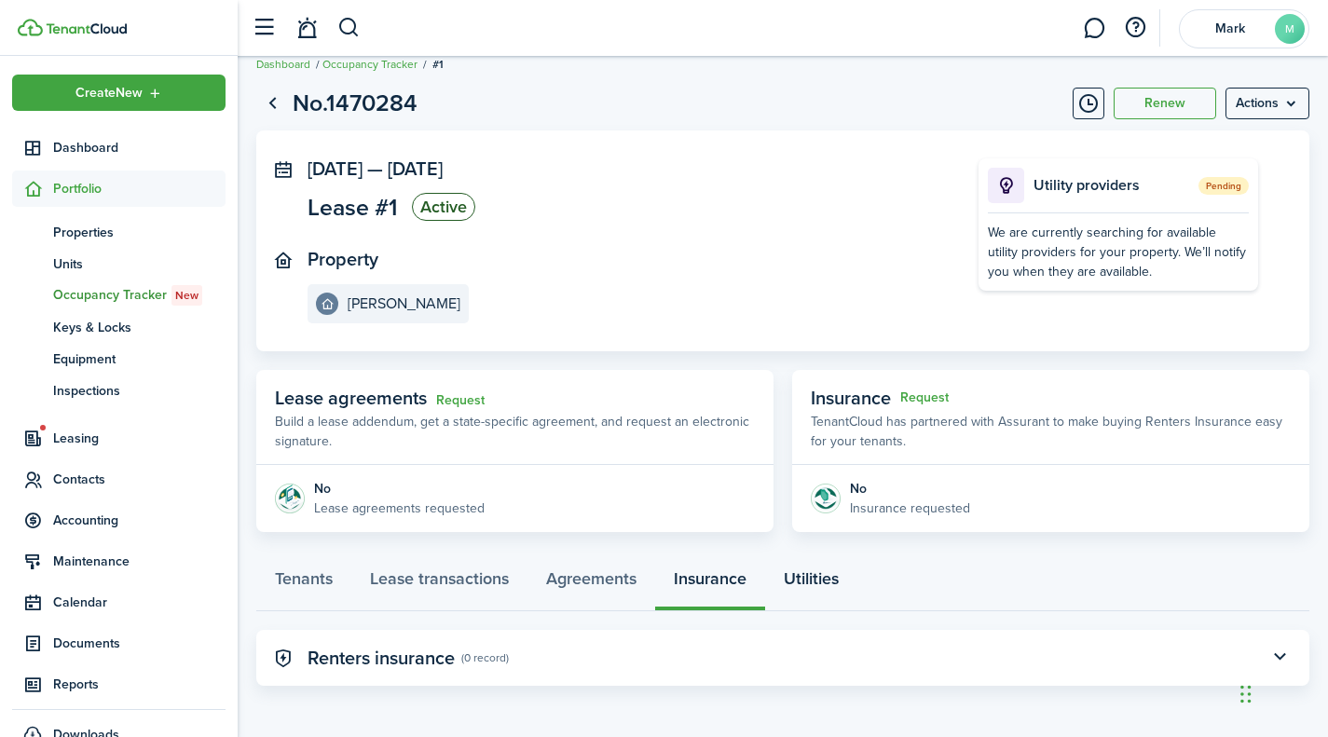
click at [835, 583] on link "Utilities" at bounding box center [811, 583] width 92 height 56
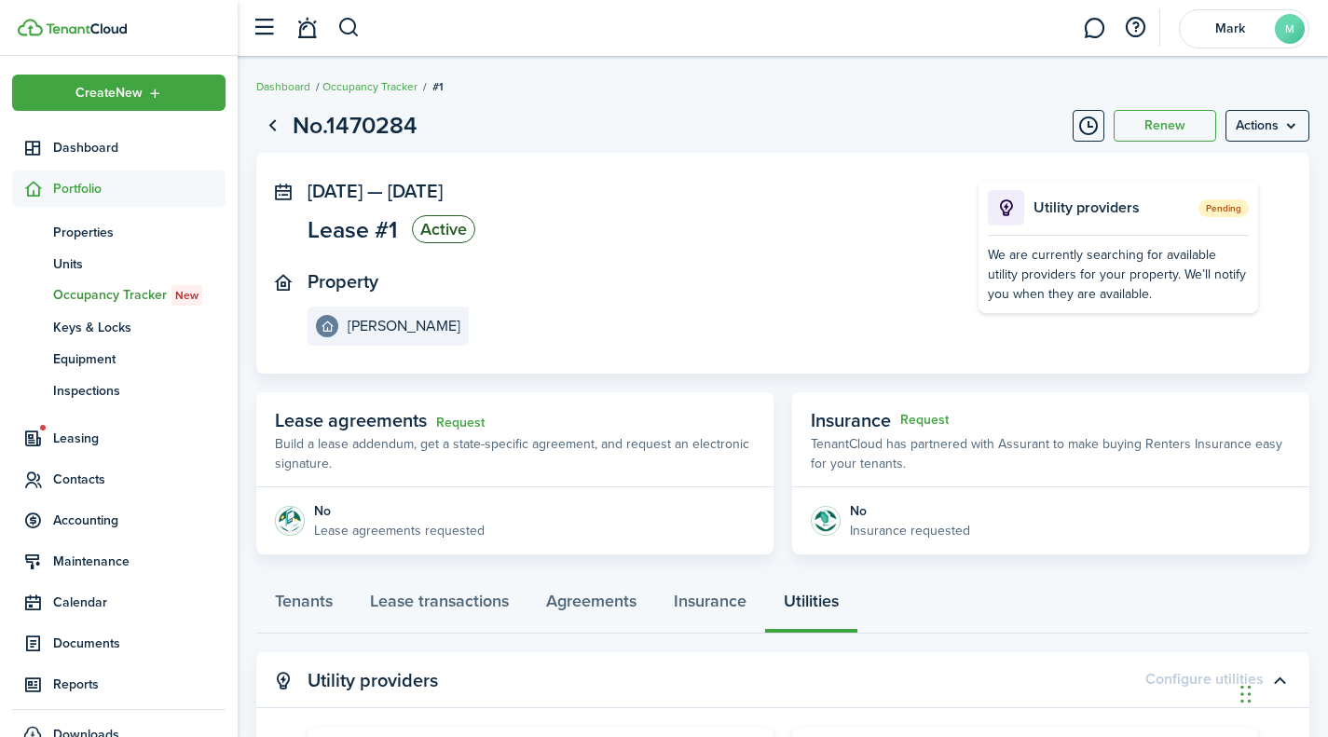
click at [1298, 132] on menu-btn "Actions" at bounding box center [1267, 126] width 84 height 32
click at [838, 159] on panel-main-body "[DATE] — [DATE] Lease #1 Active Property [PERSON_NAME] Utility providers Pendin…" at bounding box center [782, 263] width 1053 height 221
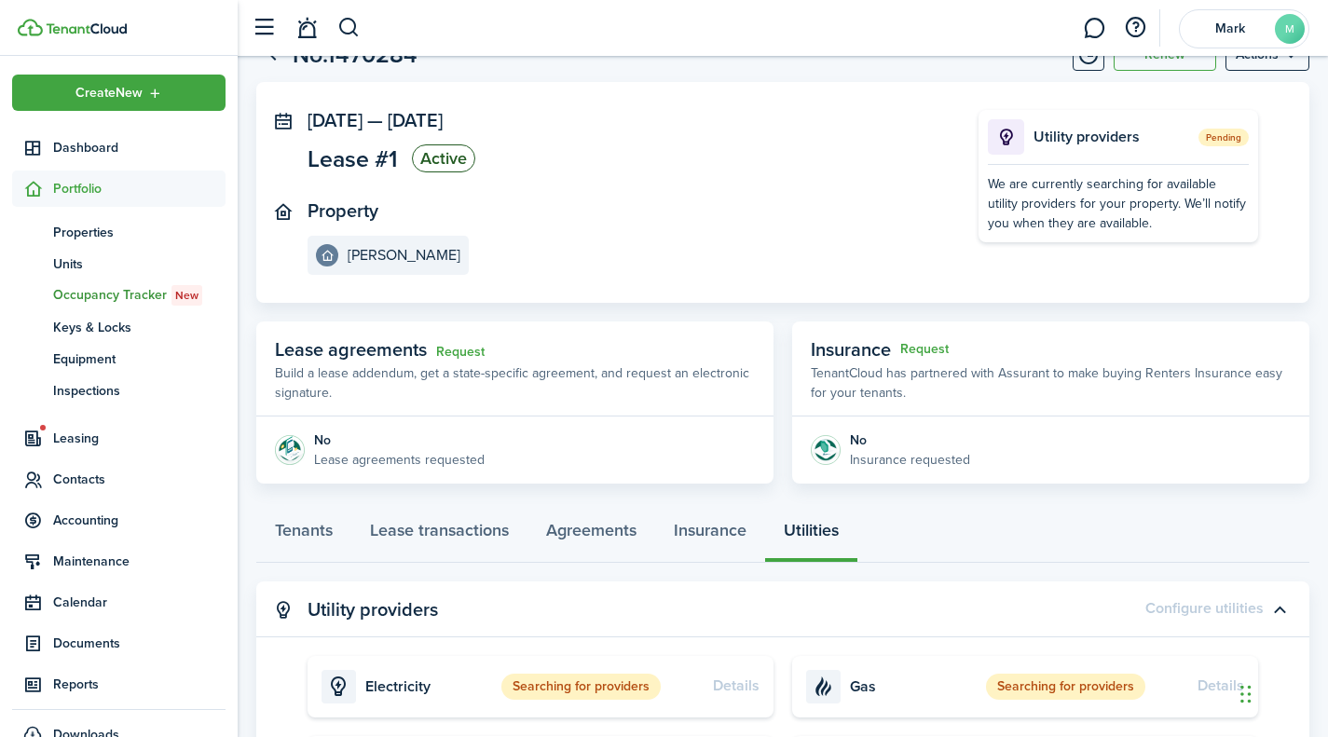
scroll to position [93, 0]
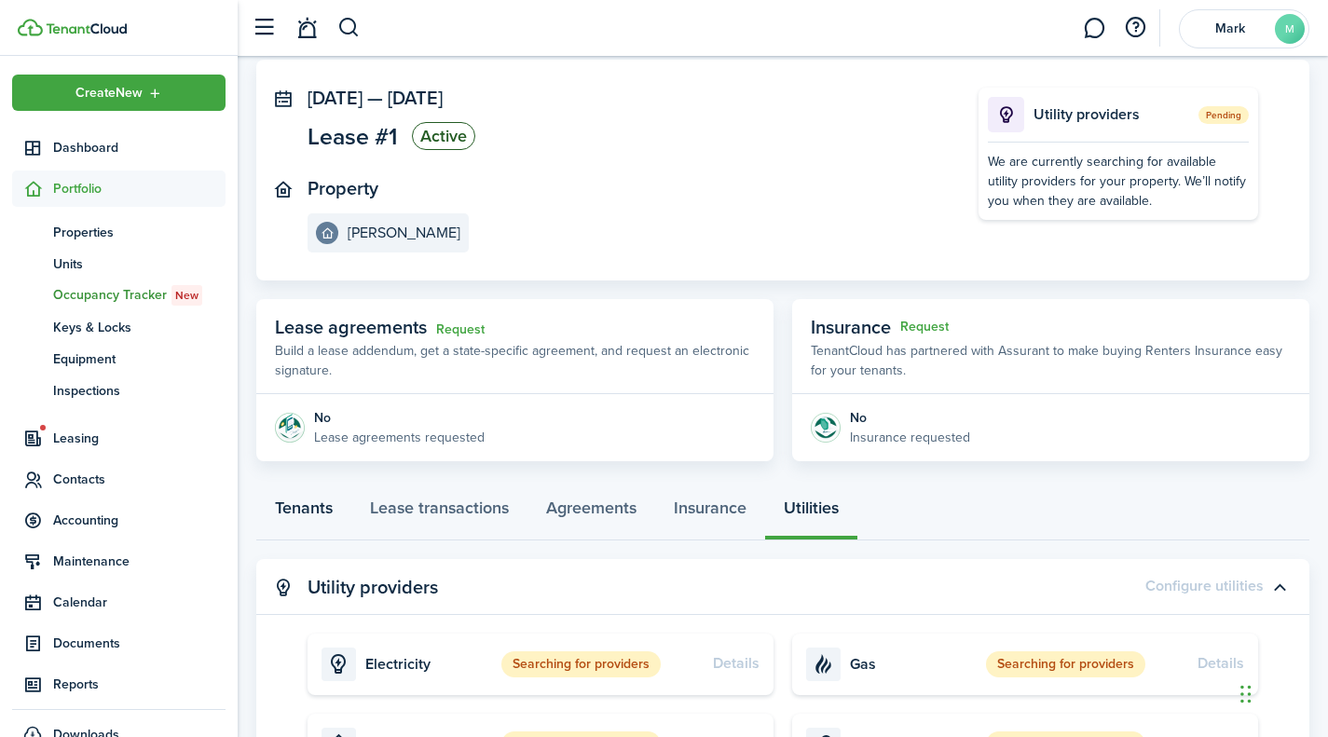
click at [287, 520] on link "Tenants" at bounding box center [303, 513] width 95 height 56
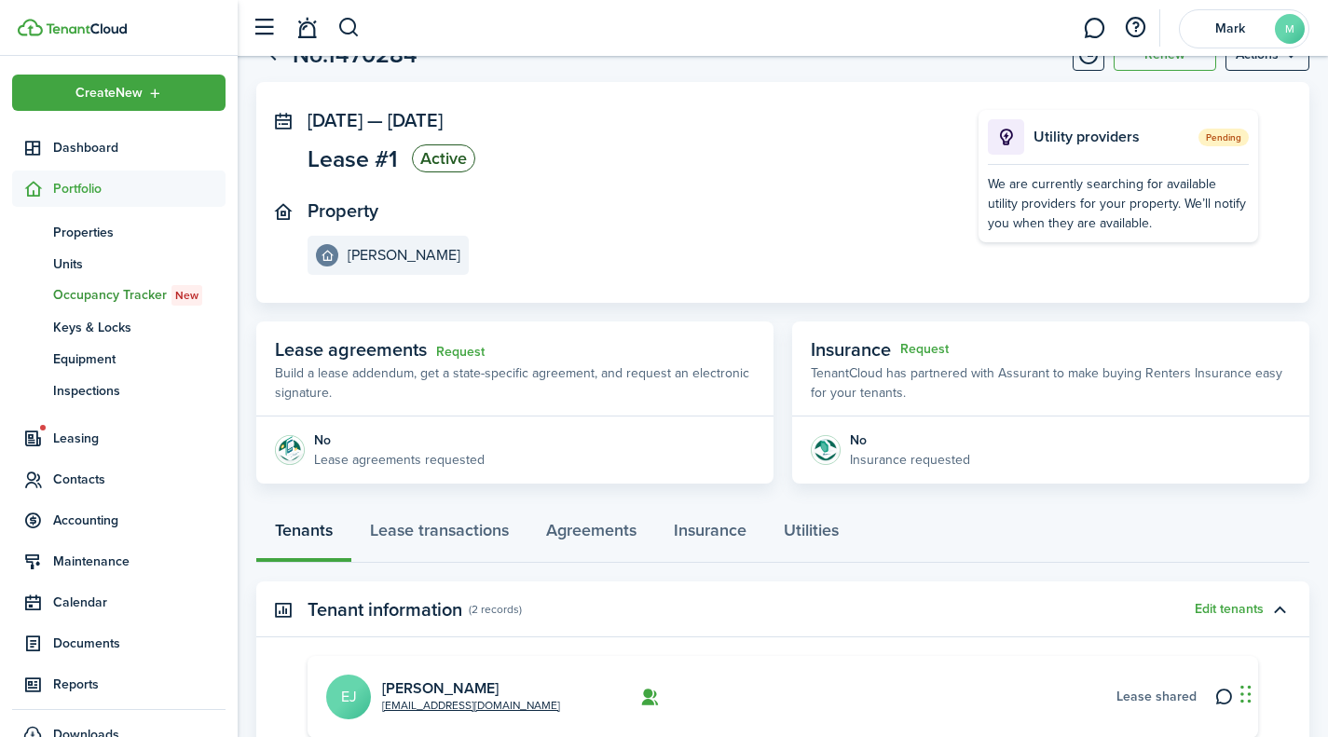
scroll to position [93, 0]
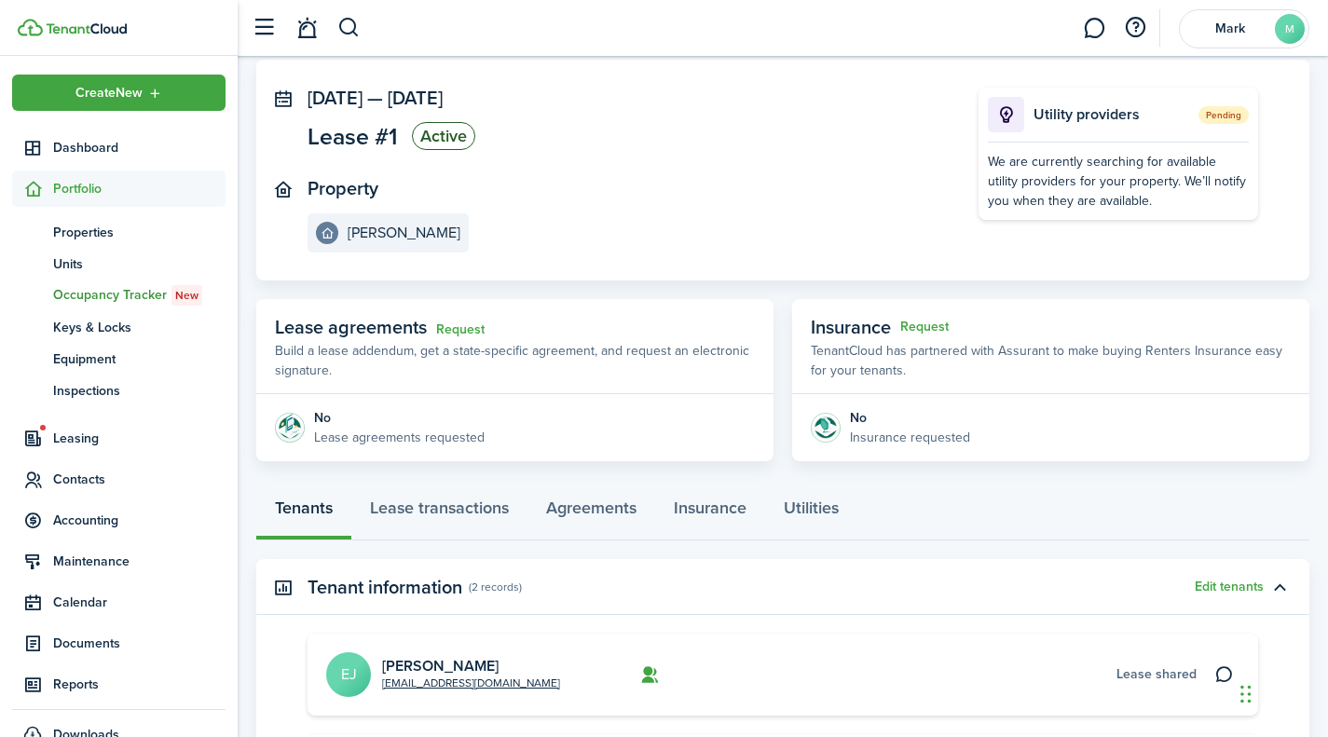
click at [481, 329] on link "Request" at bounding box center [460, 329] width 48 height 15
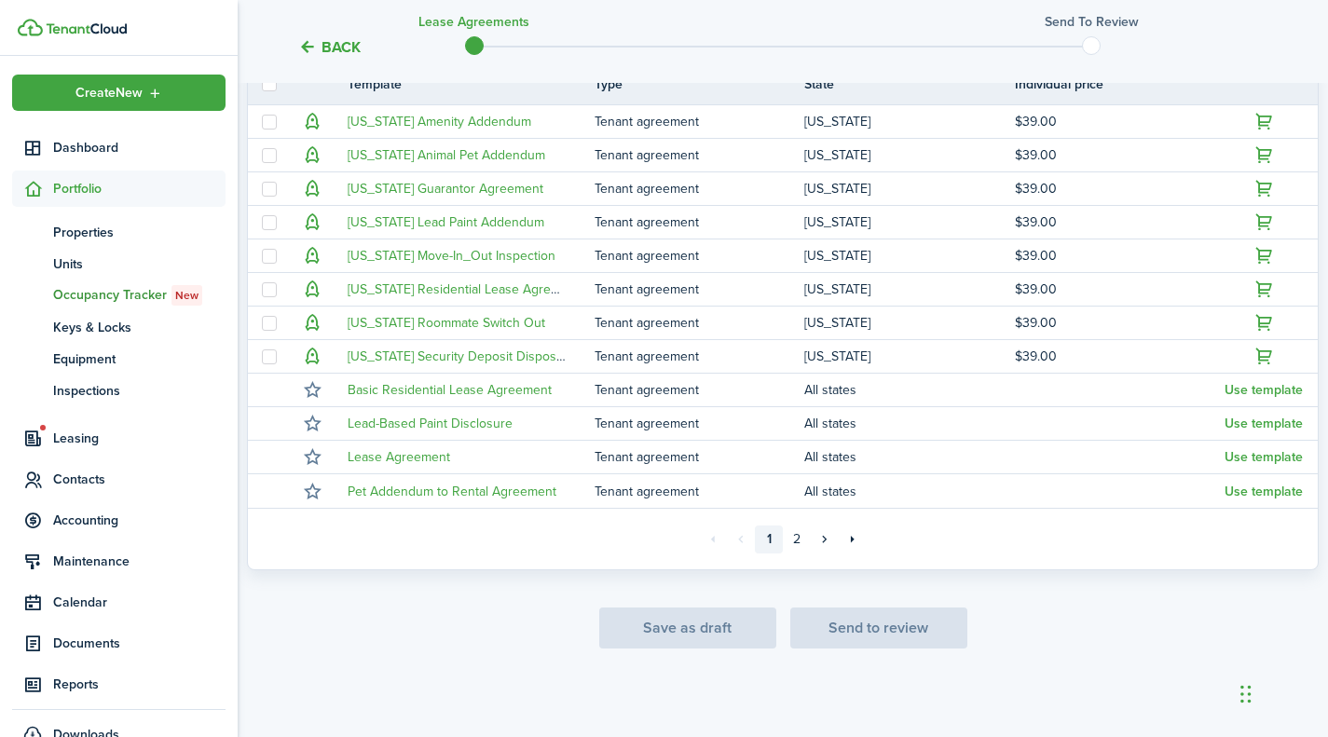
click at [349, 45] on button "Back" at bounding box center [329, 47] width 62 height 20
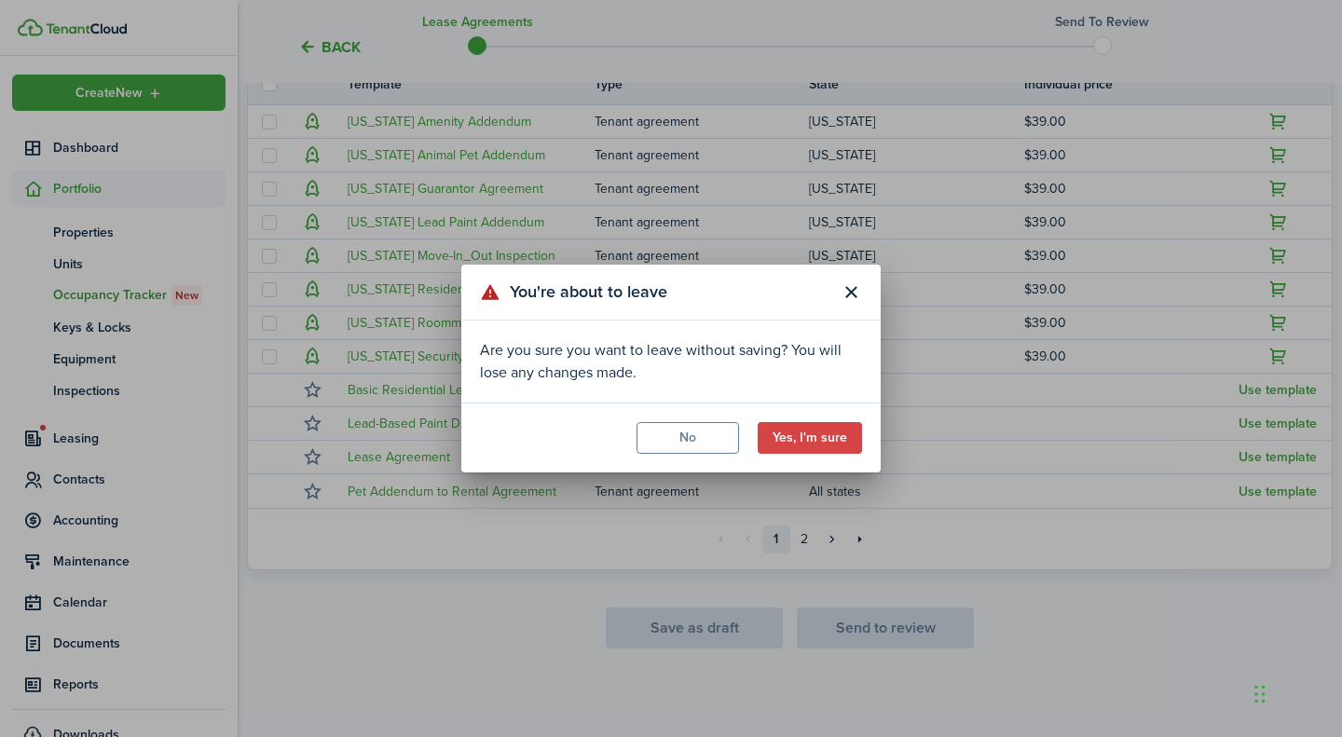
click at [795, 438] on button "Yes, I'm sure" at bounding box center [810, 438] width 104 height 32
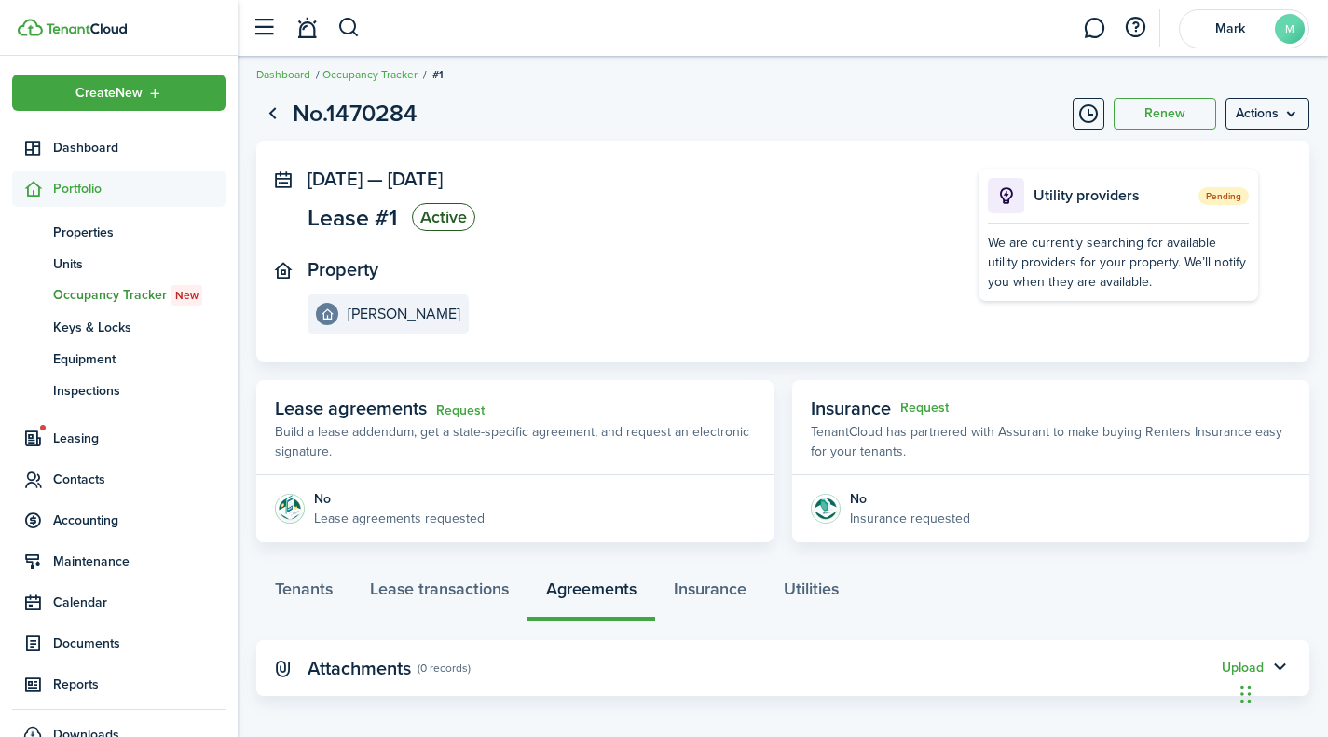
scroll to position [22, 0]
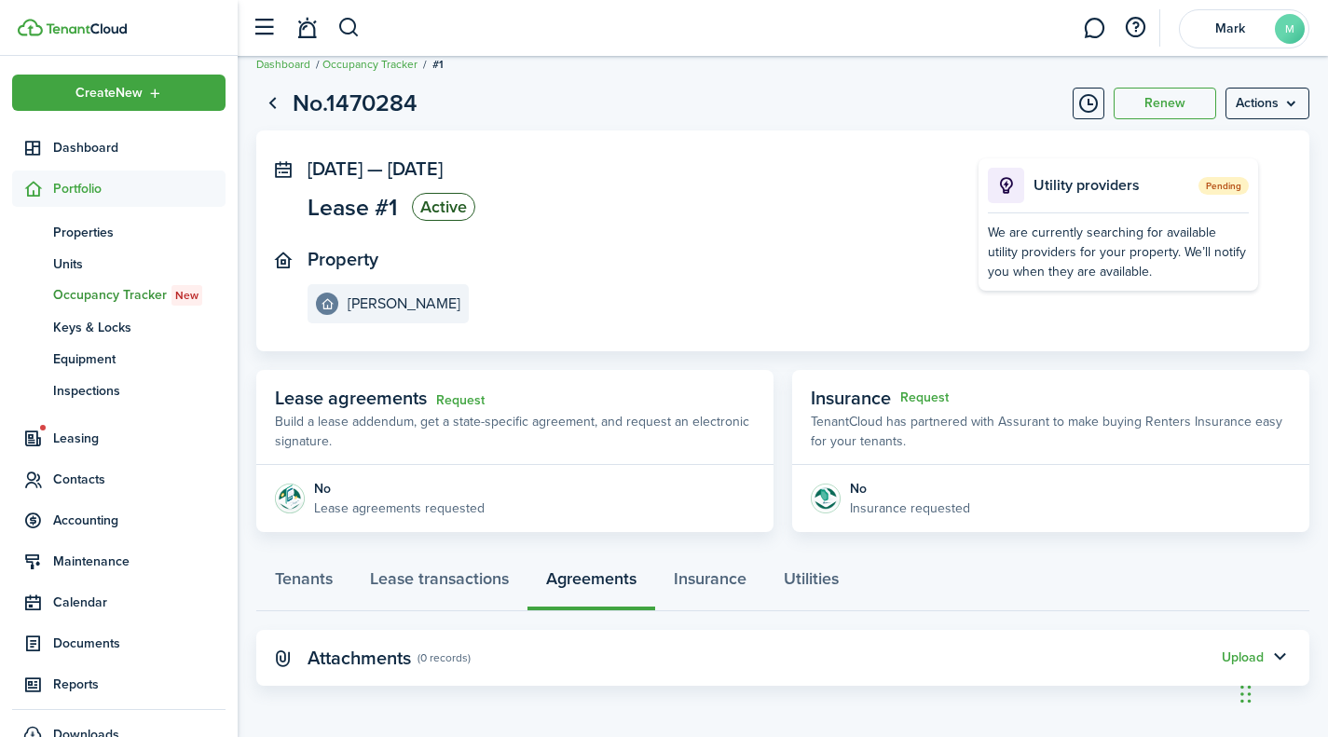
click at [1249, 697] on div "Chat Widget" at bounding box center [1281, 692] width 93 height 89
drag, startPoint x: 1249, startPoint y: 697, endPoint x: 1256, endPoint y: 322, distance: 375.6
click at [1256, 322] on div "Chat Widget" at bounding box center [1274, 348] width 93 height 89
click at [1272, 656] on button "button" at bounding box center [1280, 658] width 32 height 32
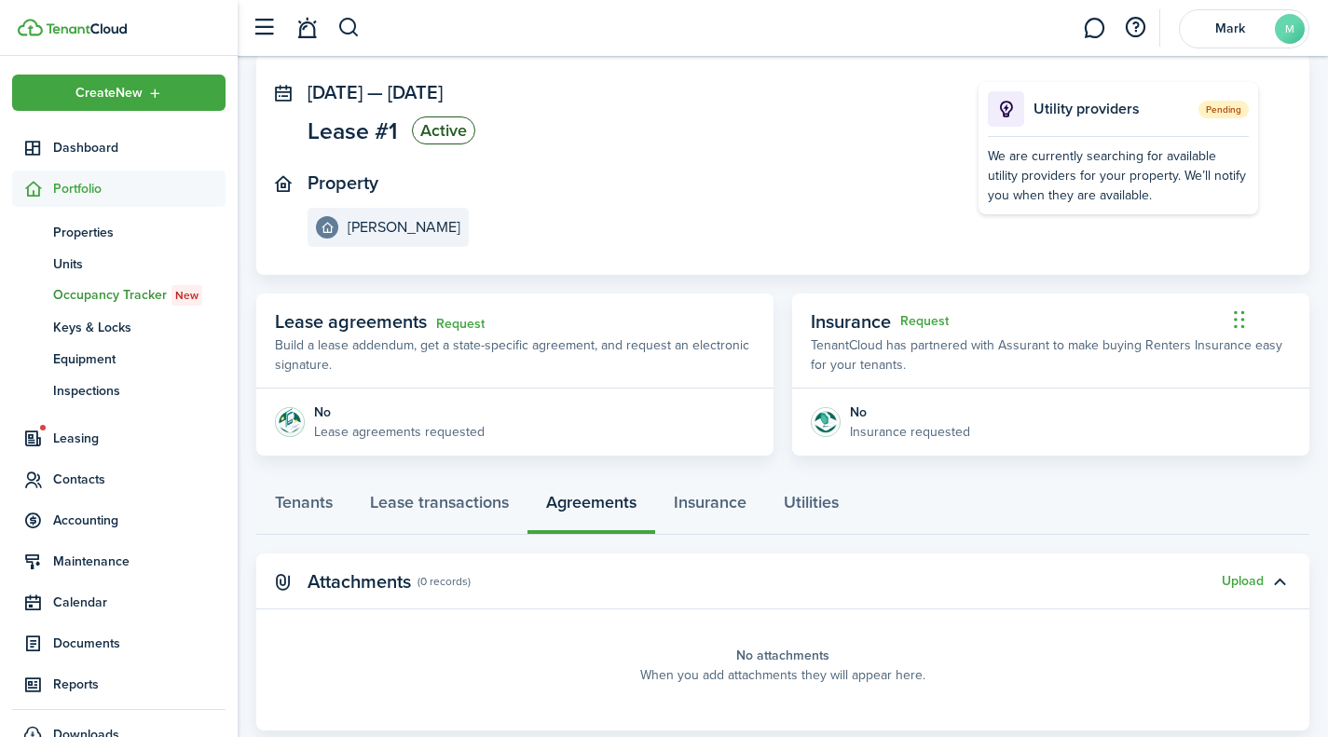
scroll to position [144, 0]
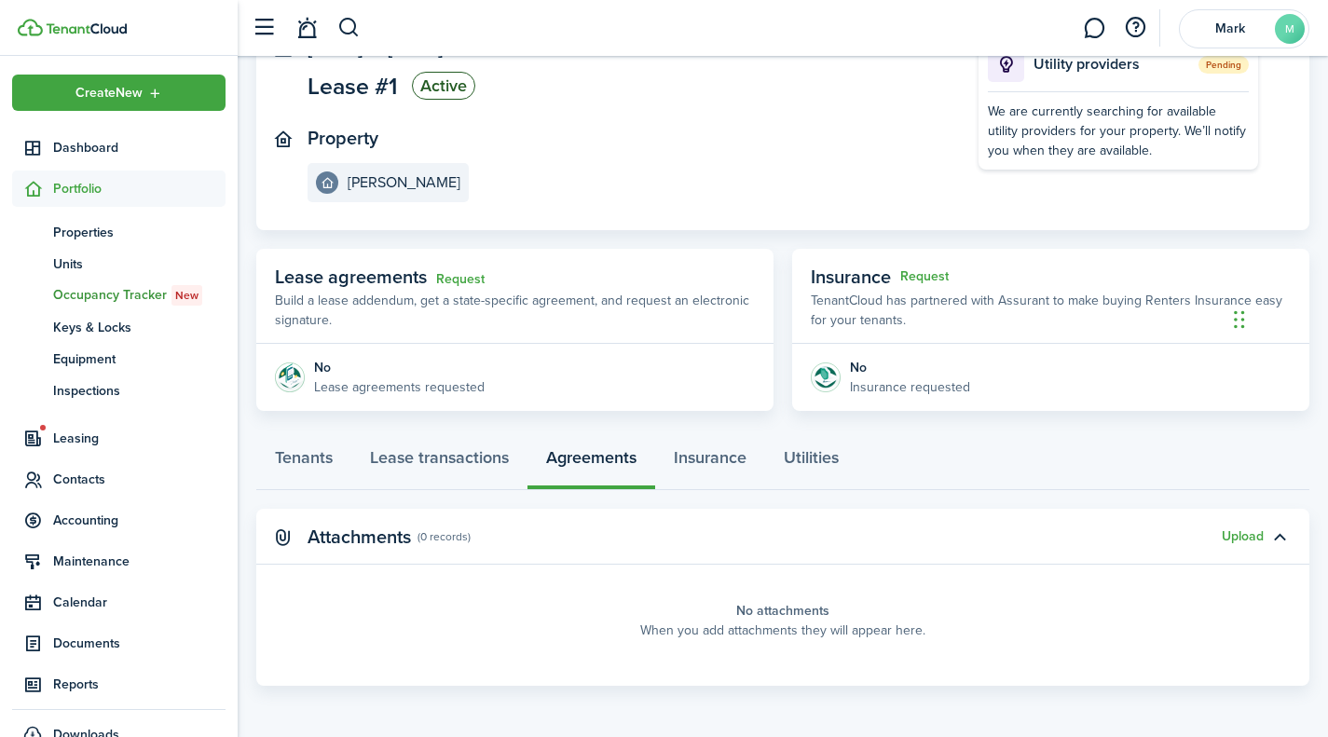
click at [1238, 540] on button "Upload" at bounding box center [1243, 536] width 42 height 15
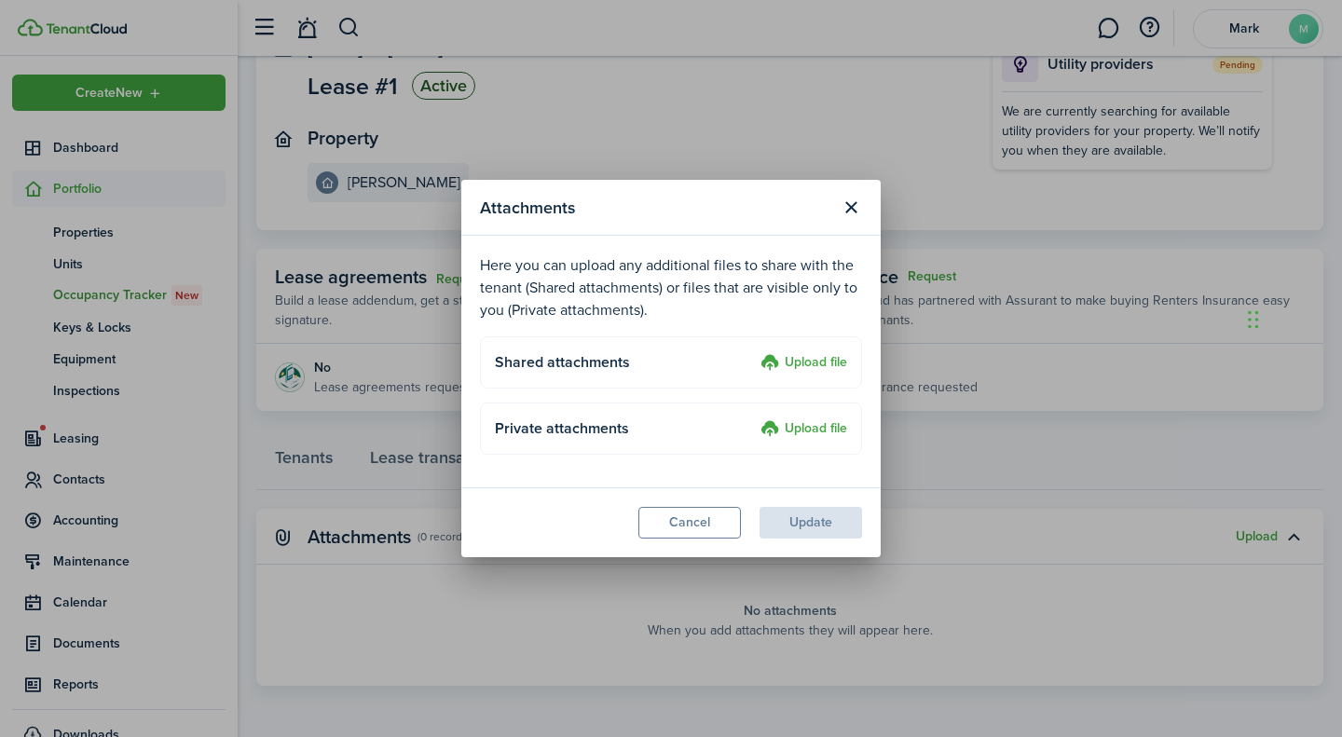
click at [790, 364] on label "Upload file" at bounding box center [803, 363] width 87 height 22
click at [754, 352] on input "Upload file" at bounding box center [754, 352] width 0 height 0
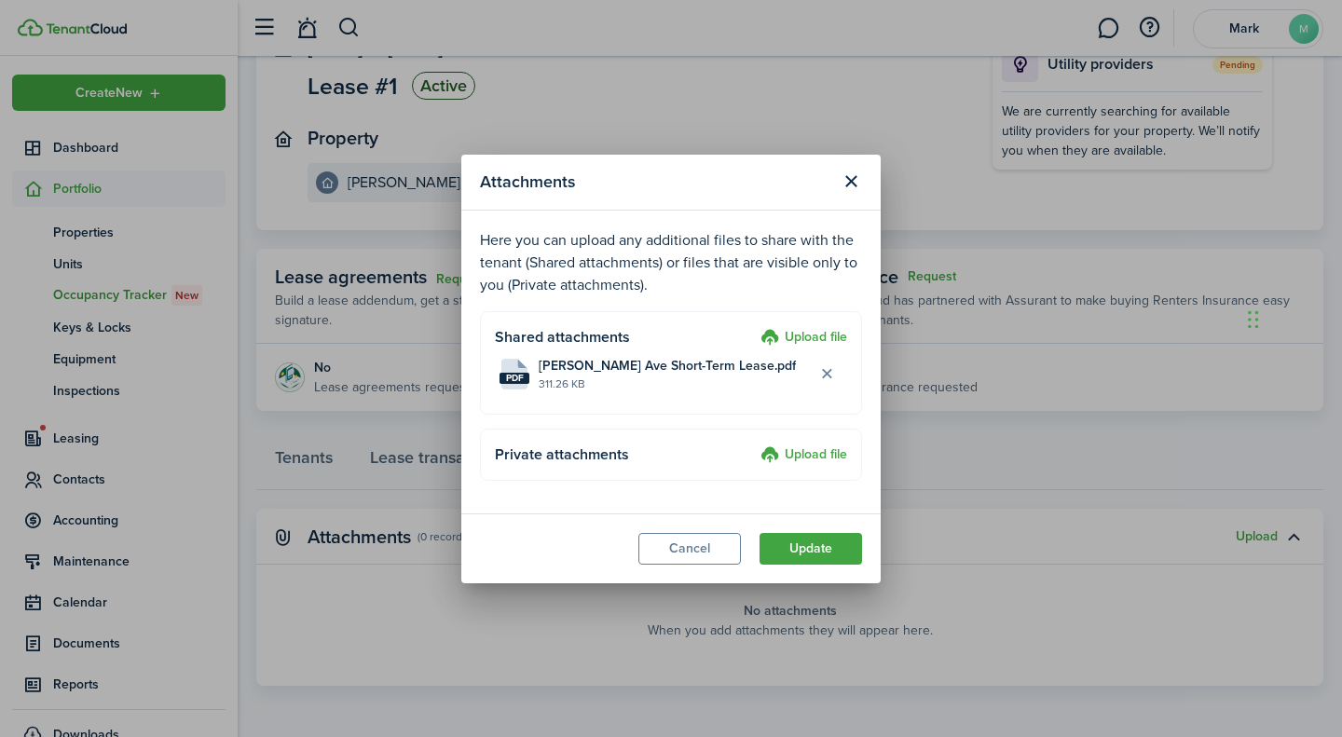
click at [825, 549] on button "Update" at bounding box center [810, 549] width 103 height 32
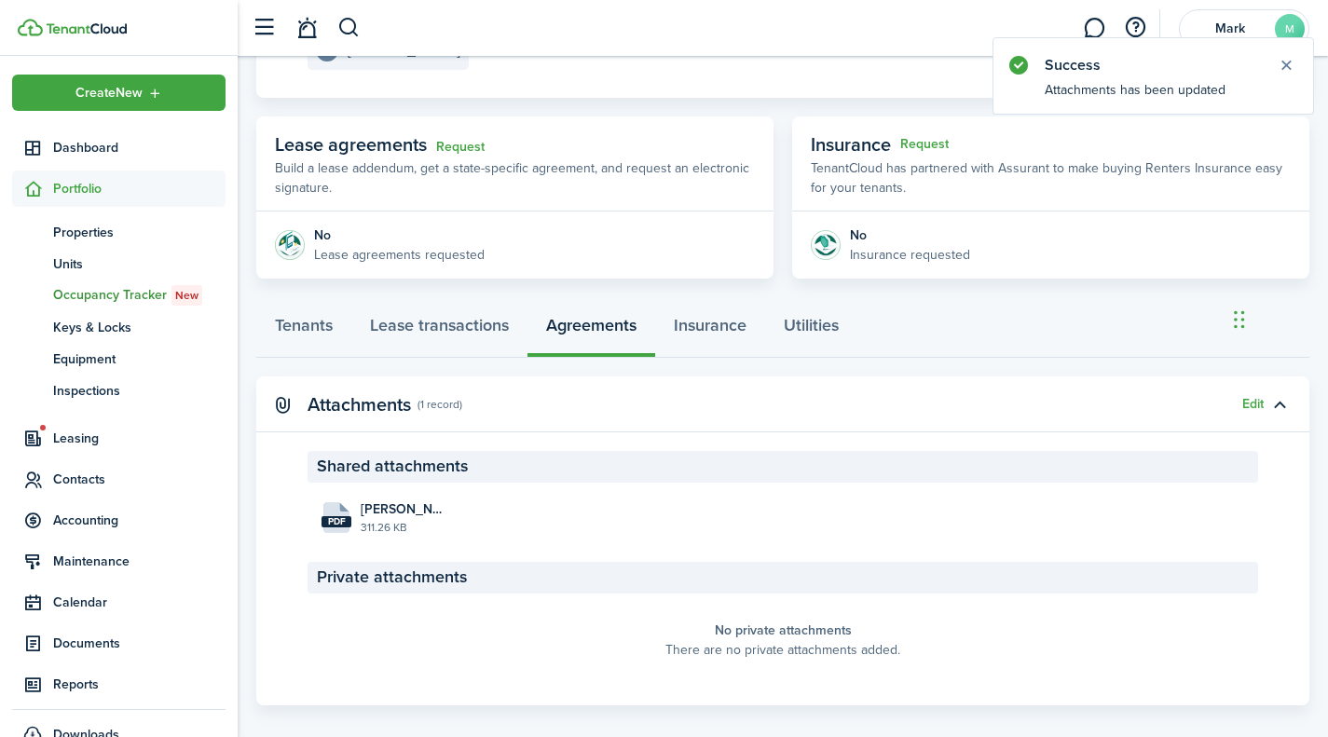
scroll to position [295, 0]
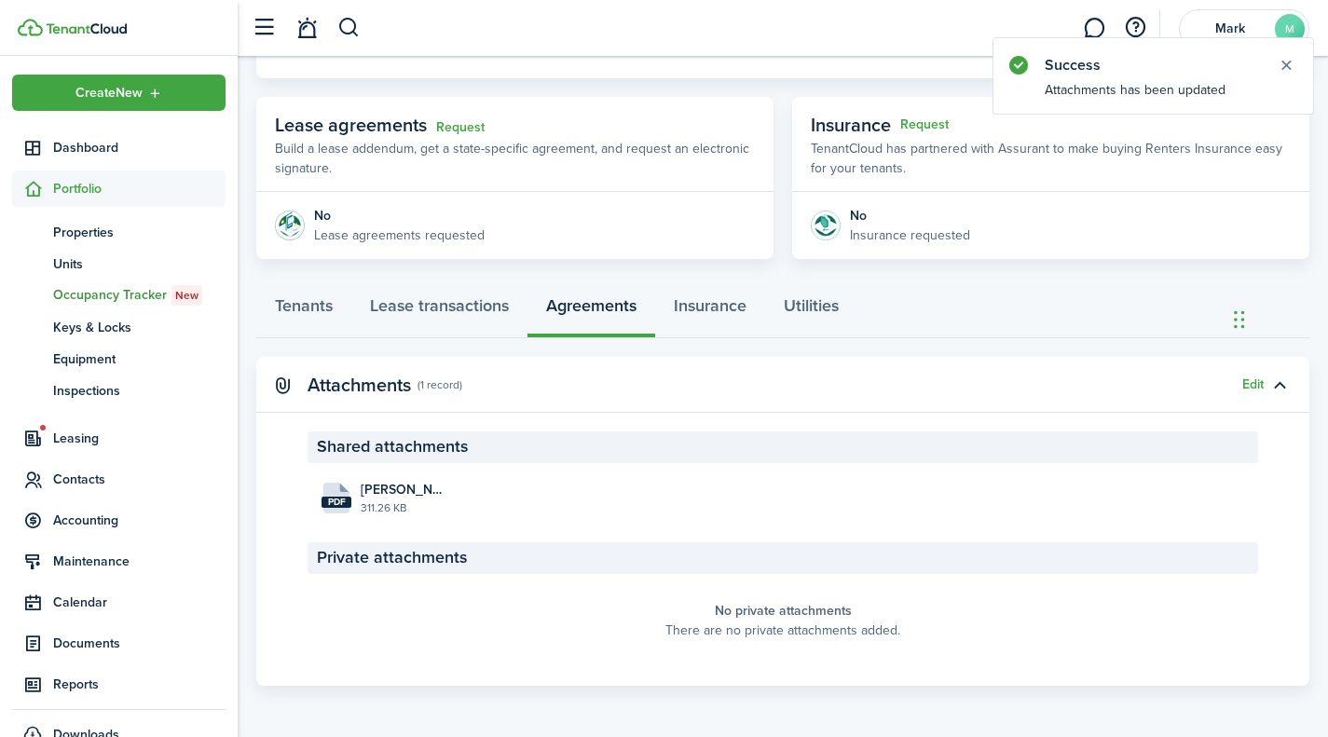
click at [1243, 387] on button "Edit" at bounding box center [1252, 384] width 21 height 15
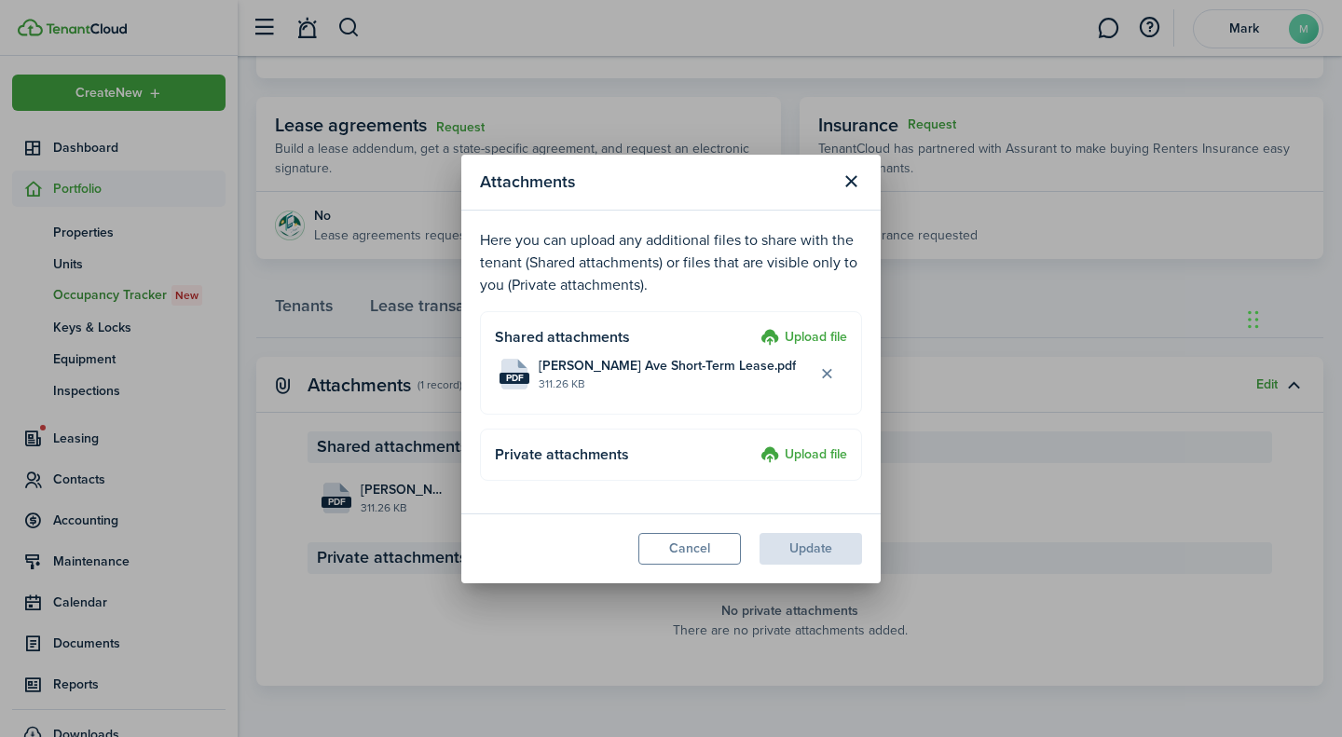
click at [688, 554] on button "Cancel" at bounding box center [689, 549] width 103 height 32
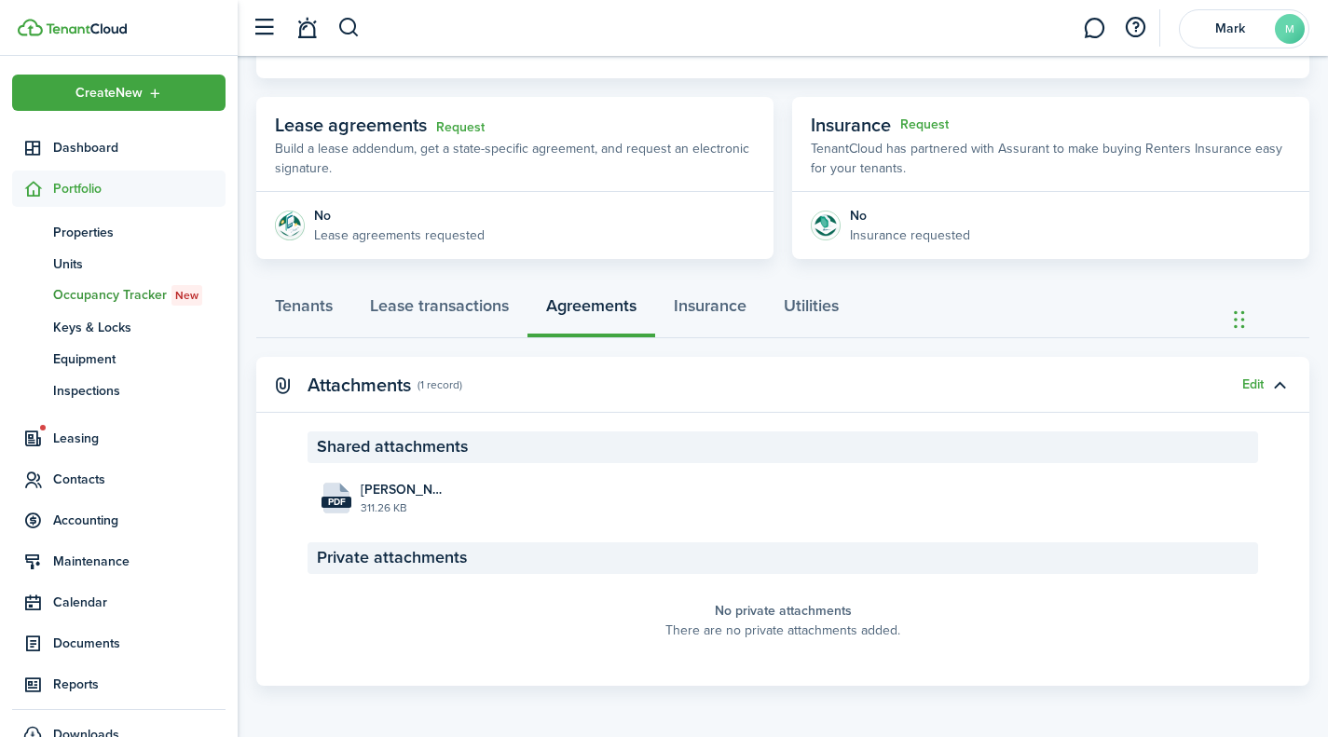
click at [464, 417] on panel-main-accordion "Attachments (1 record) Edit Shared attachments pdf [PERSON_NAME] Ave Short-Term…" at bounding box center [782, 521] width 1053 height 329
click at [1243, 388] on button "Edit" at bounding box center [1252, 384] width 21 height 15
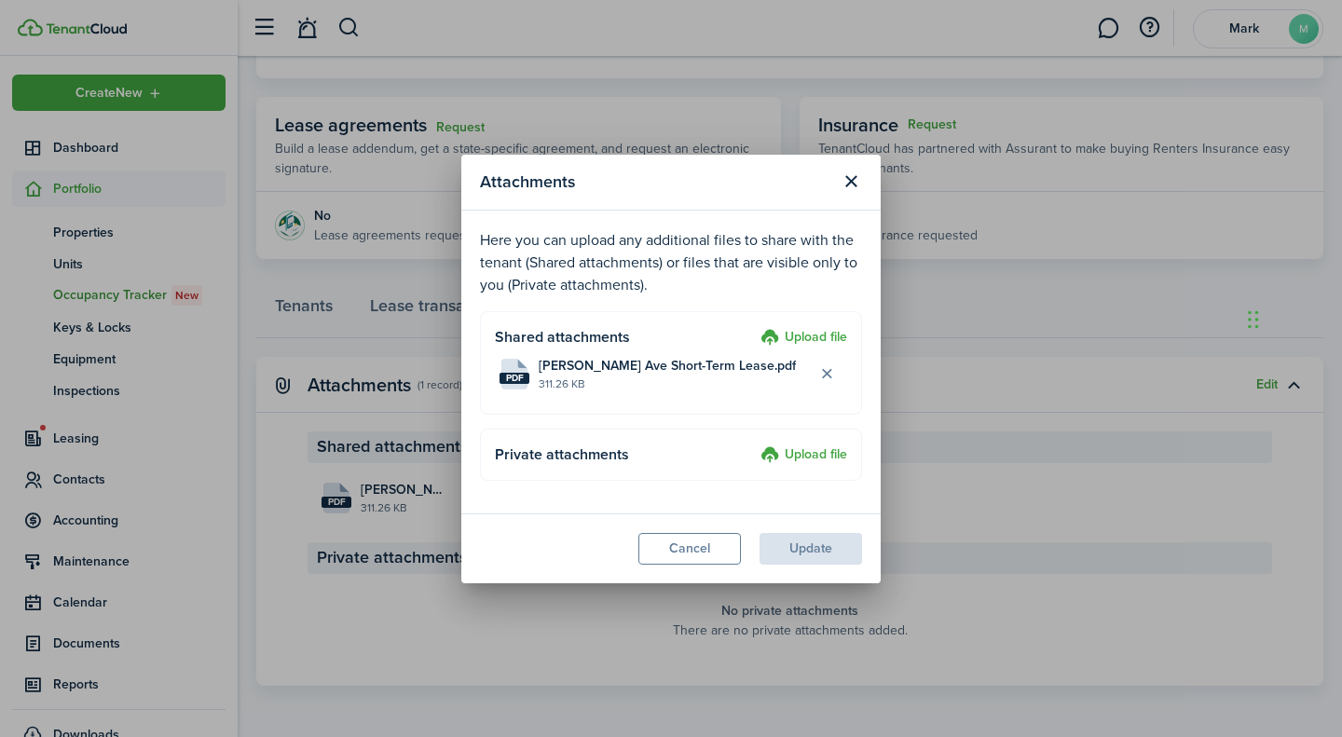
click at [809, 333] on label "Upload file" at bounding box center [803, 338] width 87 height 22
click at [754, 327] on input "Upload file" at bounding box center [754, 327] width 0 height 0
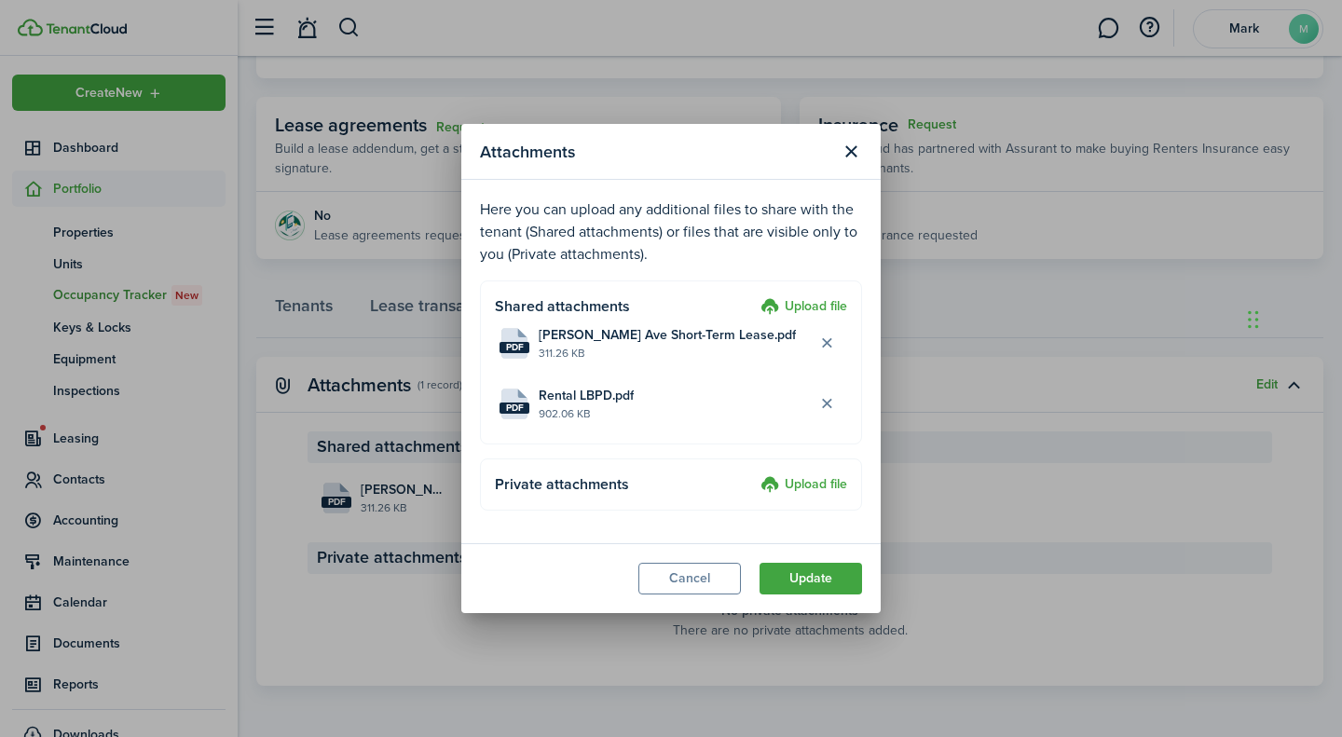
click at [816, 578] on button "Update" at bounding box center [810, 579] width 103 height 32
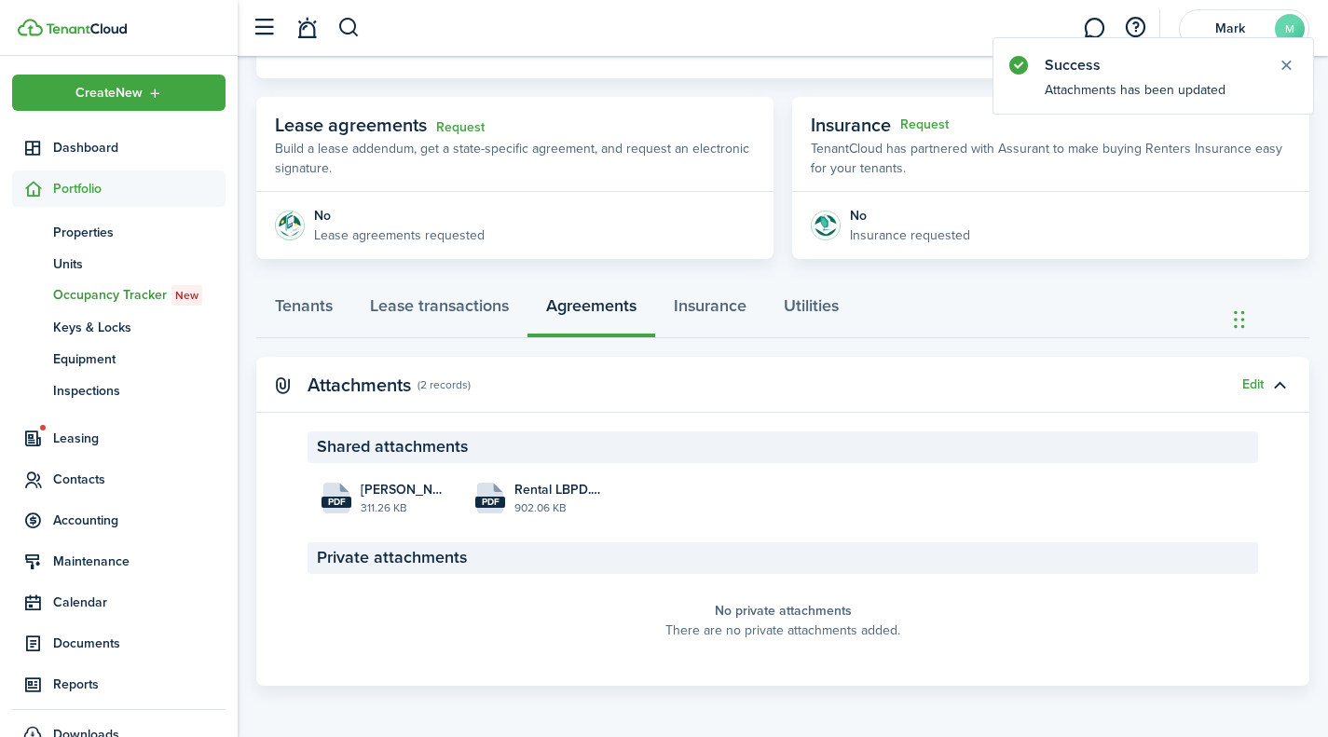
click at [529, 480] on span "Rental LBPD.pdf" at bounding box center [557, 490] width 87 height 20
click at [582, 494] on span "Rental LBPD.pdf" at bounding box center [557, 490] width 87 height 20
click at [1251, 382] on button "Edit" at bounding box center [1252, 384] width 21 height 15
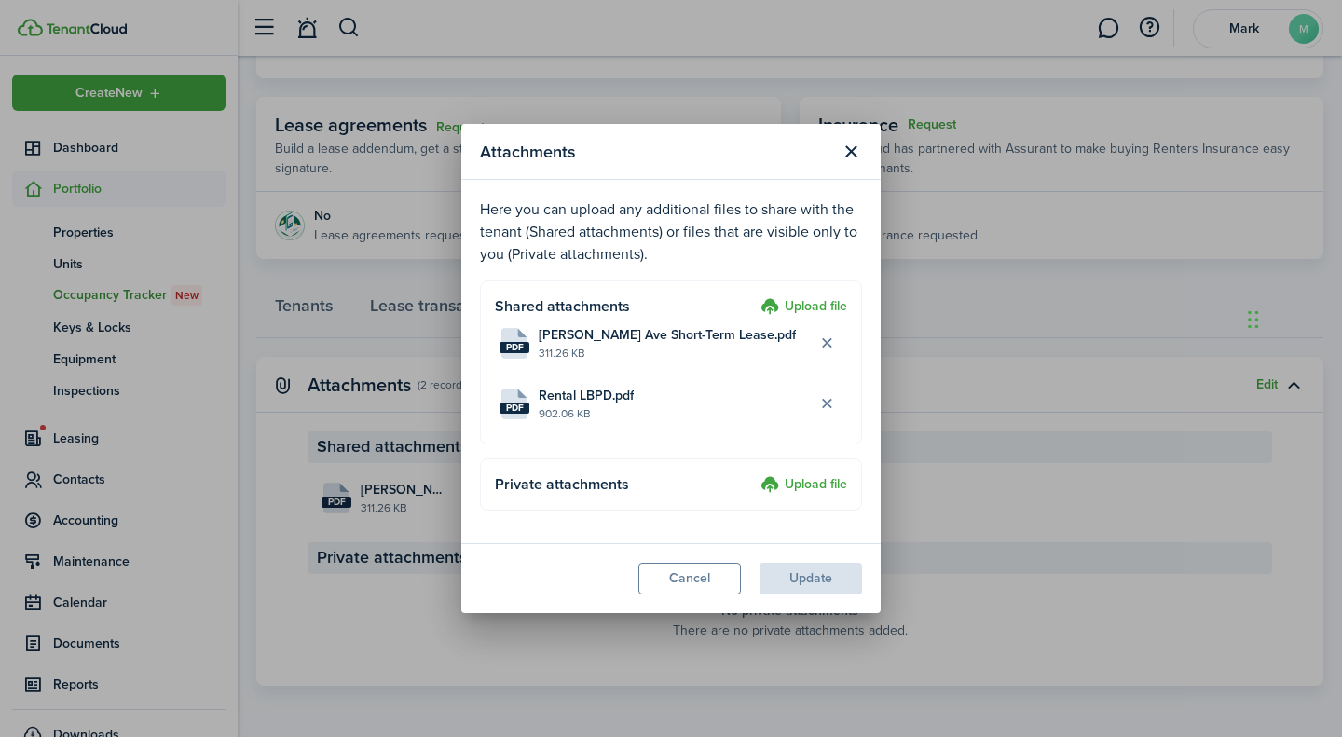
click at [829, 404] on button "Delete file" at bounding box center [827, 405] width 32 height 32
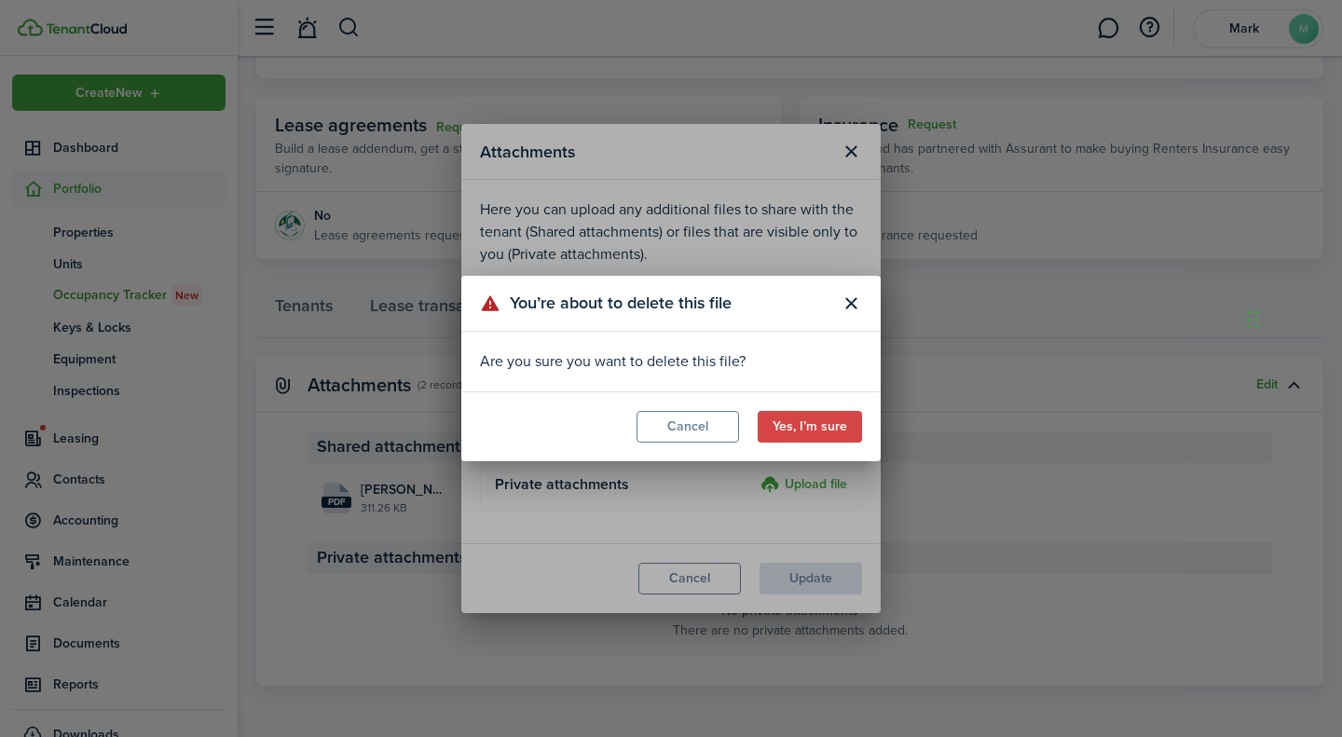
click at [841, 419] on button "Yes, I’m sure" at bounding box center [810, 427] width 104 height 32
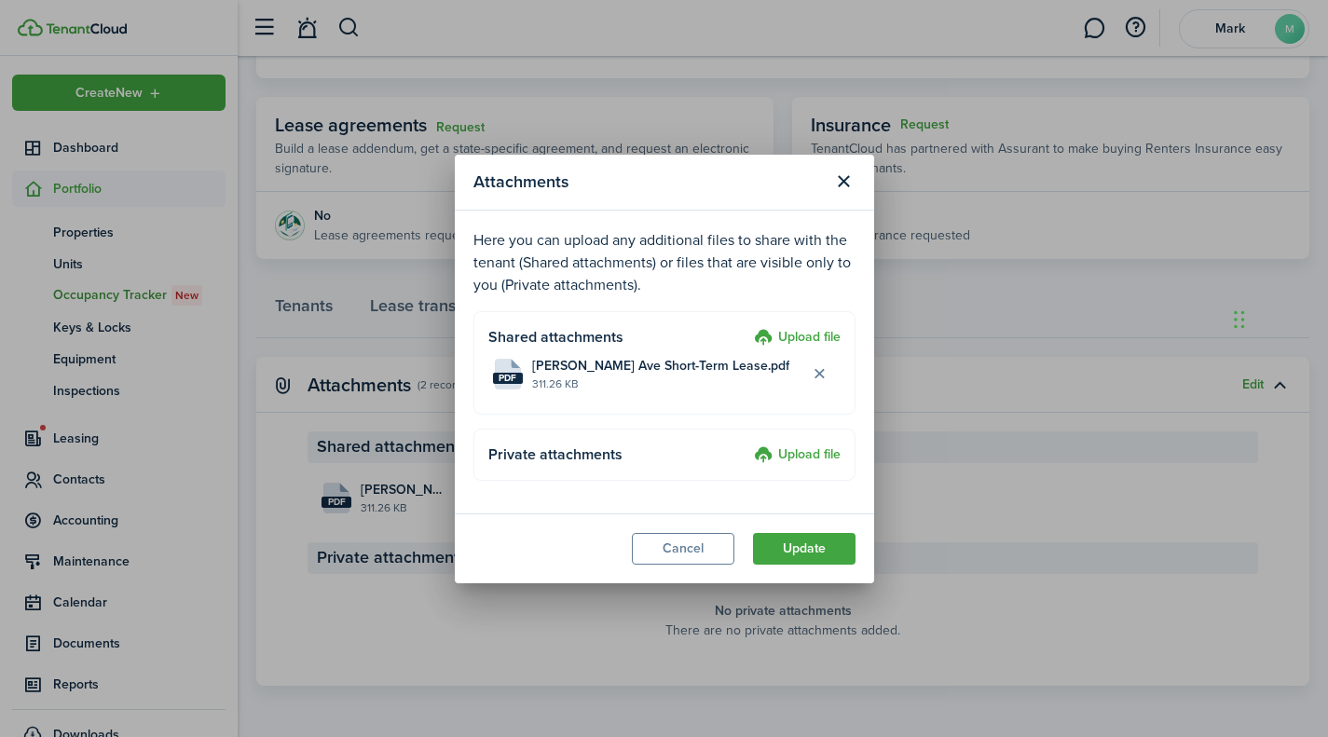
click at [781, 553] on button "Update" at bounding box center [804, 549] width 103 height 32
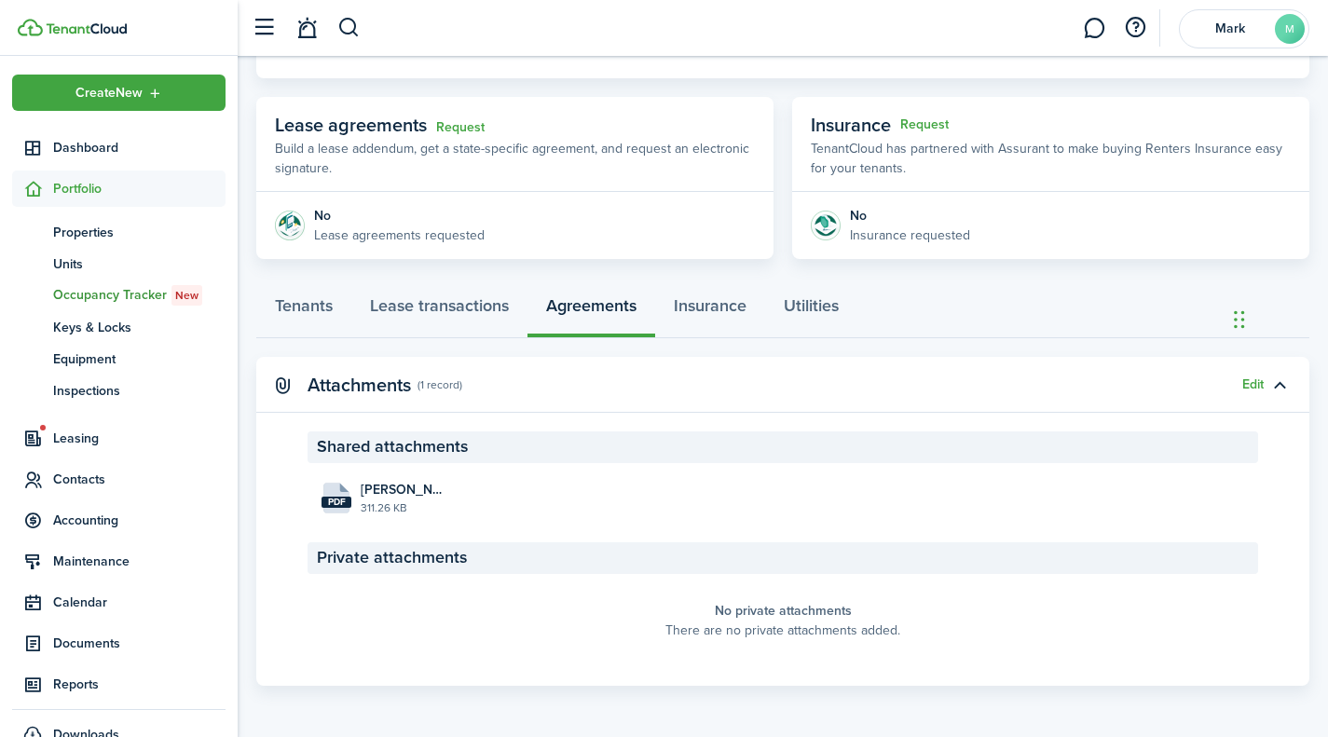
drag, startPoint x: 464, startPoint y: 615, endPoint x: 582, endPoint y: 554, distance: 133.4
click at [464, 615] on panel-main-placeholder "No private attachments There are no private attachments added." at bounding box center [783, 620] width 951 height 75
click at [1242, 383] on button "Edit" at bounding box center [1252, 384] width 21 height 15
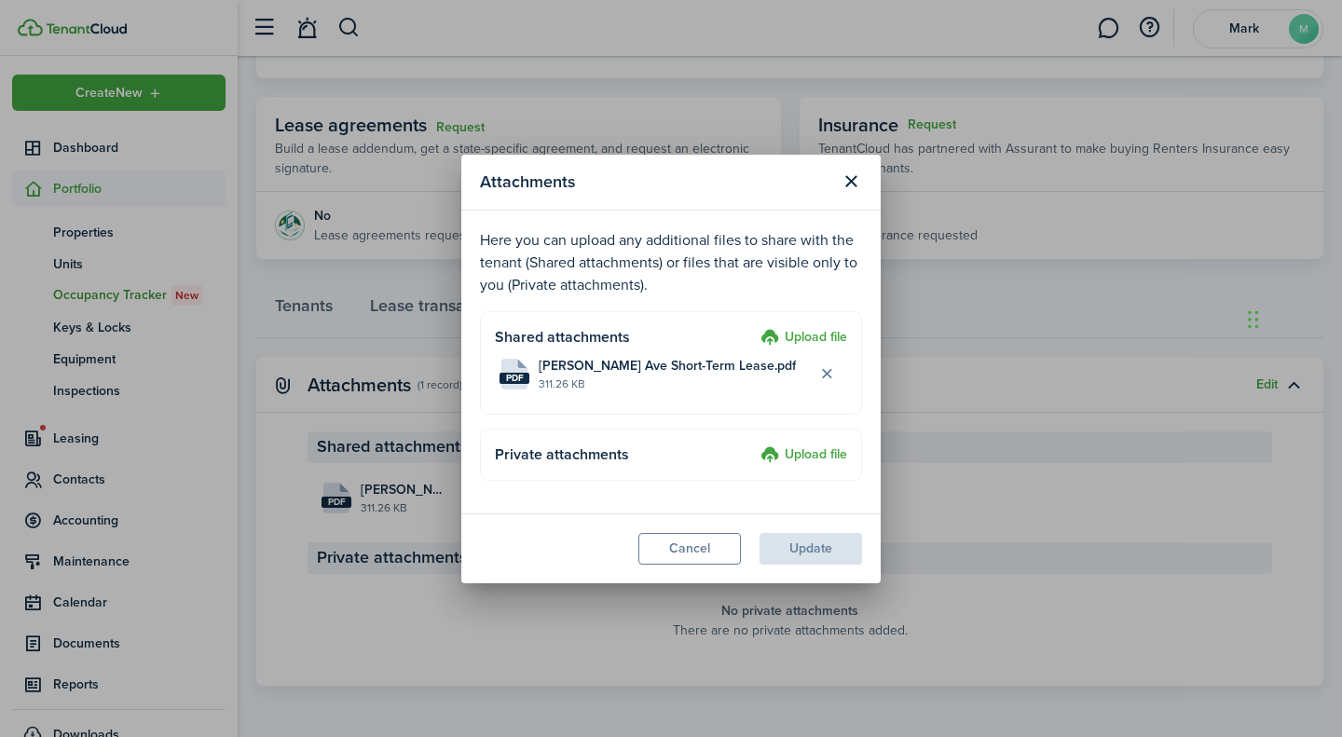
click at [788, 330] on label "Upload file" at bounding box center [803, 338] width 87 height 22
click at [754, 327] on input "Upload file" at bounding box center [754, 327] width 0 height 0
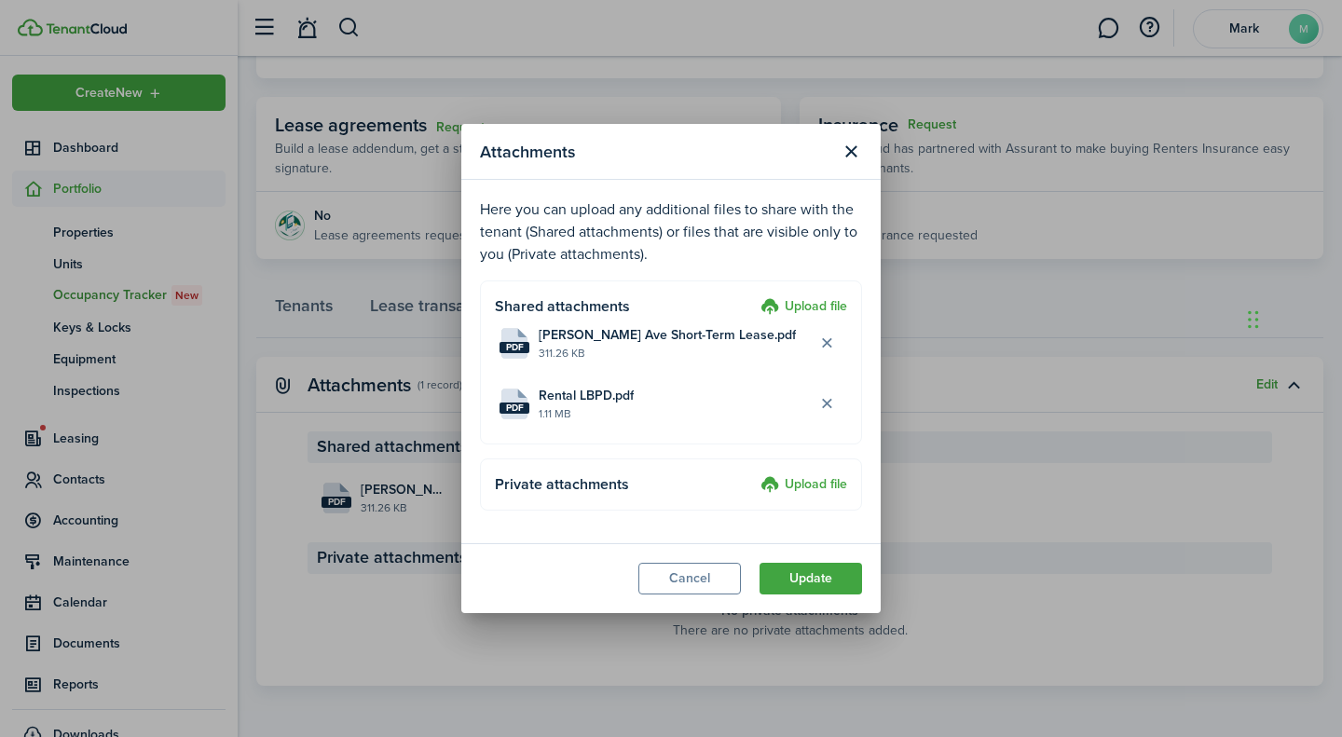
click at [825, 578] on button "Update" at bounding box center [810, 579] width 103 height 32
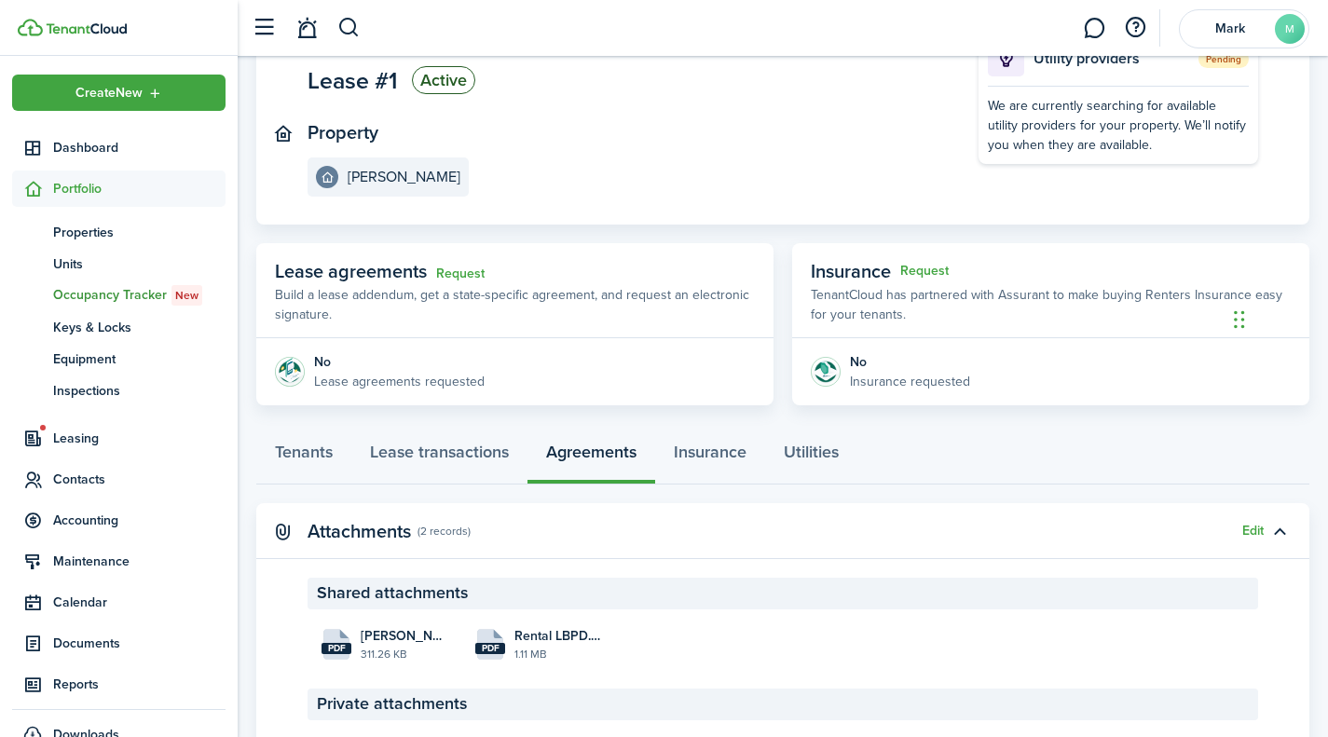
scroll to position [186, 0]
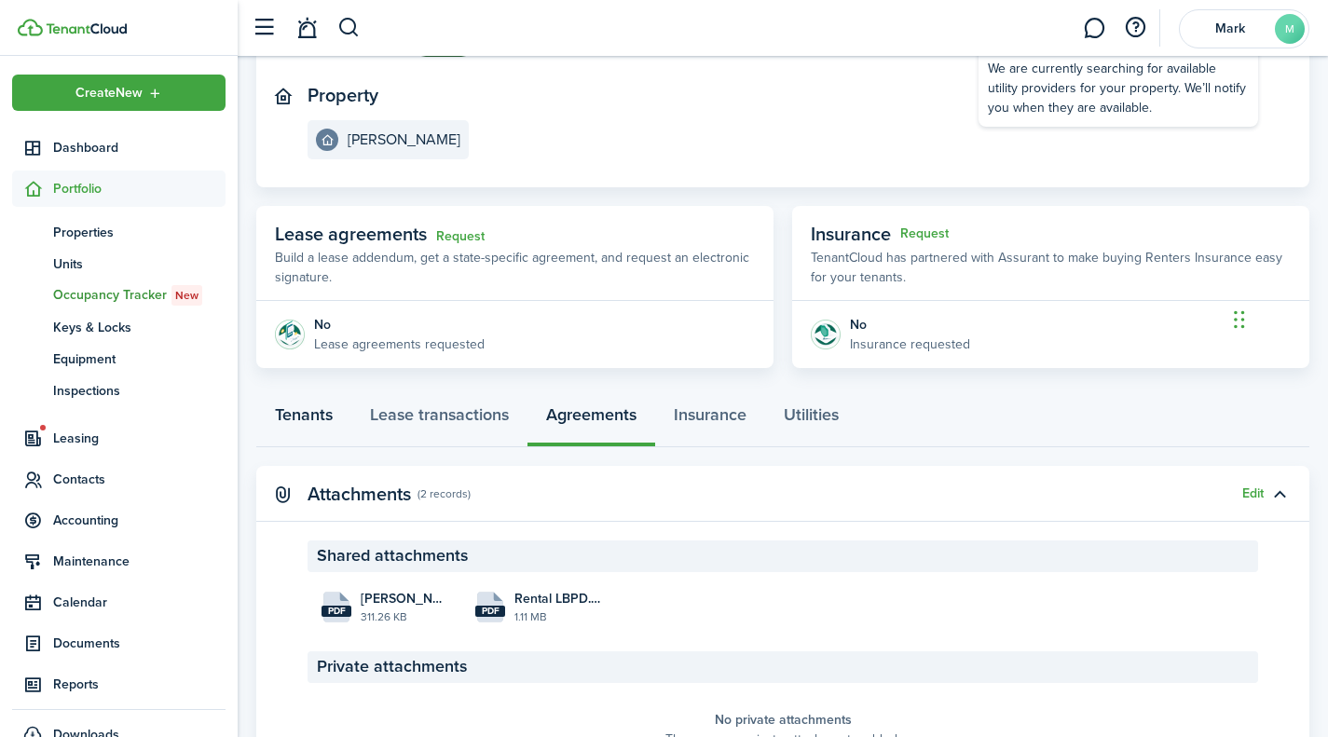
click at [291, 417] on link "Tenants" at bounding box center [303, 419] width 95 height 56
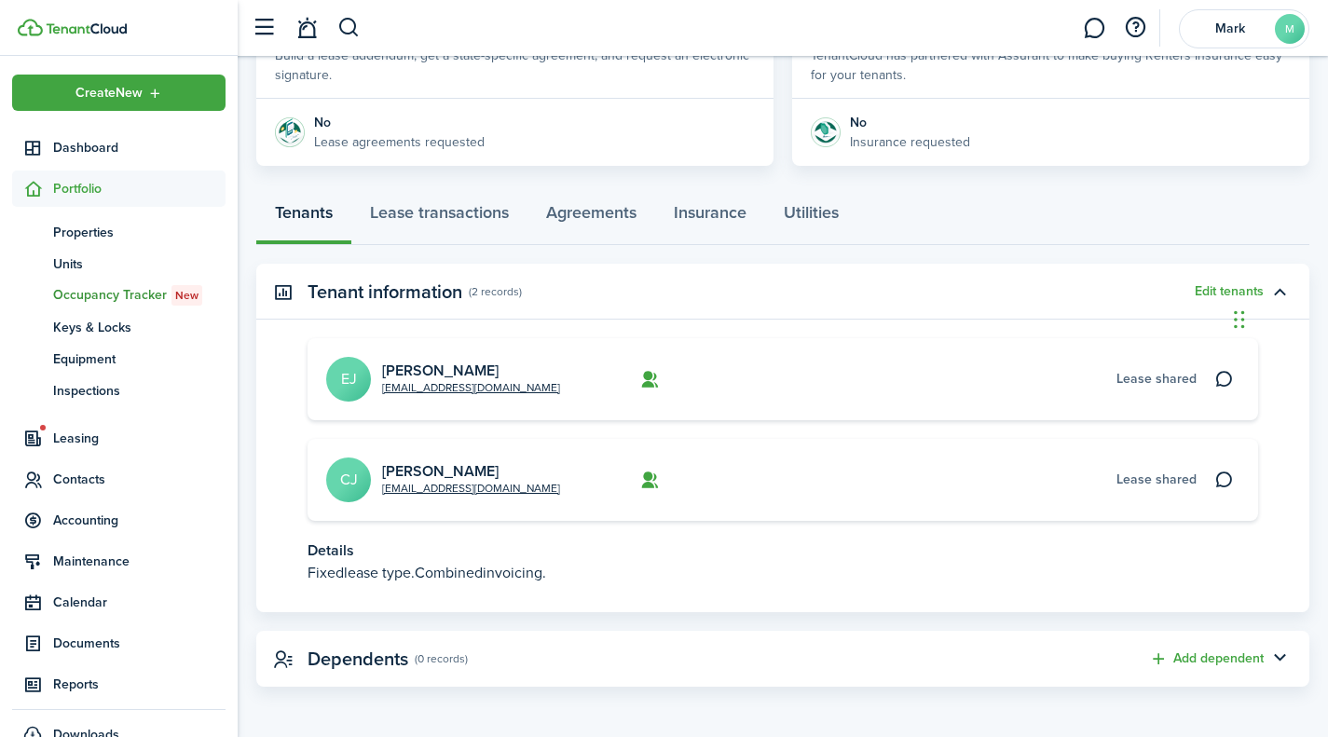
scroll to position [390, 0]
click at [1227, 478] on icon at bounding box center [1224, 479] width 20 height 19
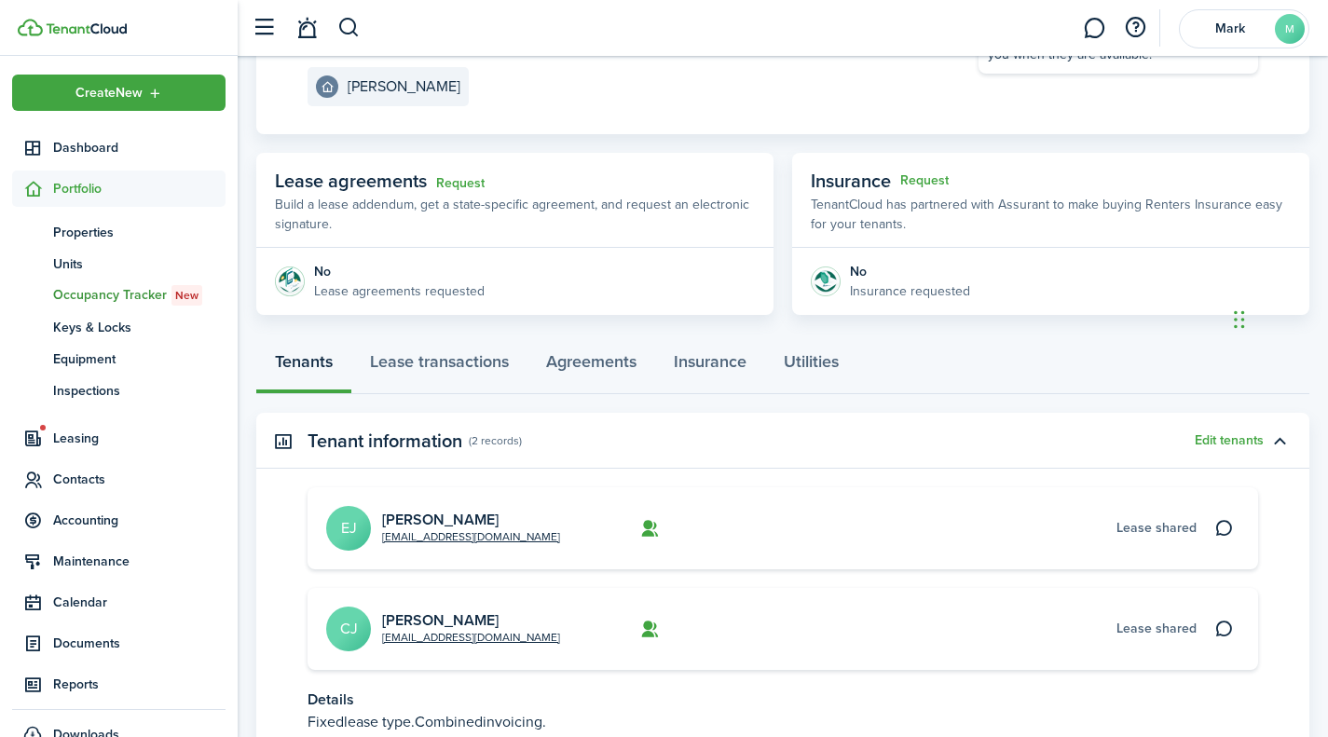
scroll to position [203, 0]
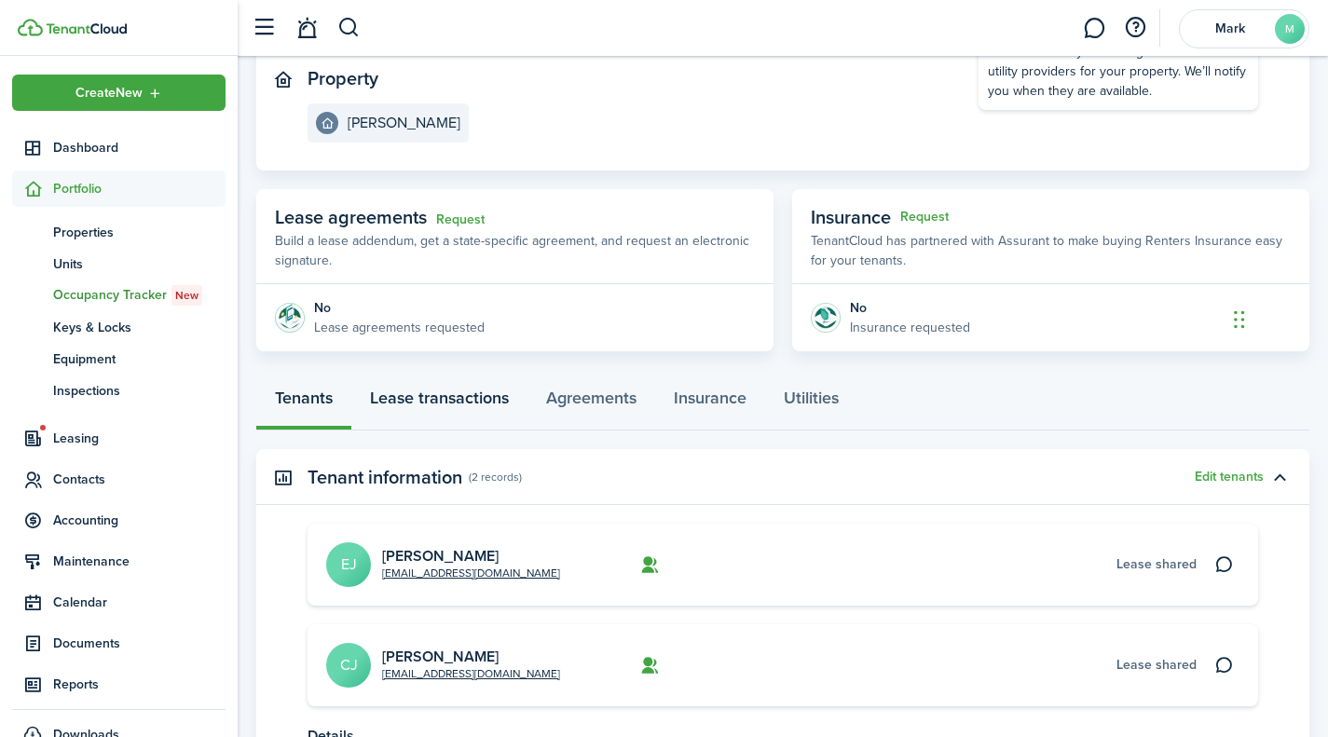
click at [426, 395] on link "Lease transactions" at bounding box center [439, 403] width 176 height 56
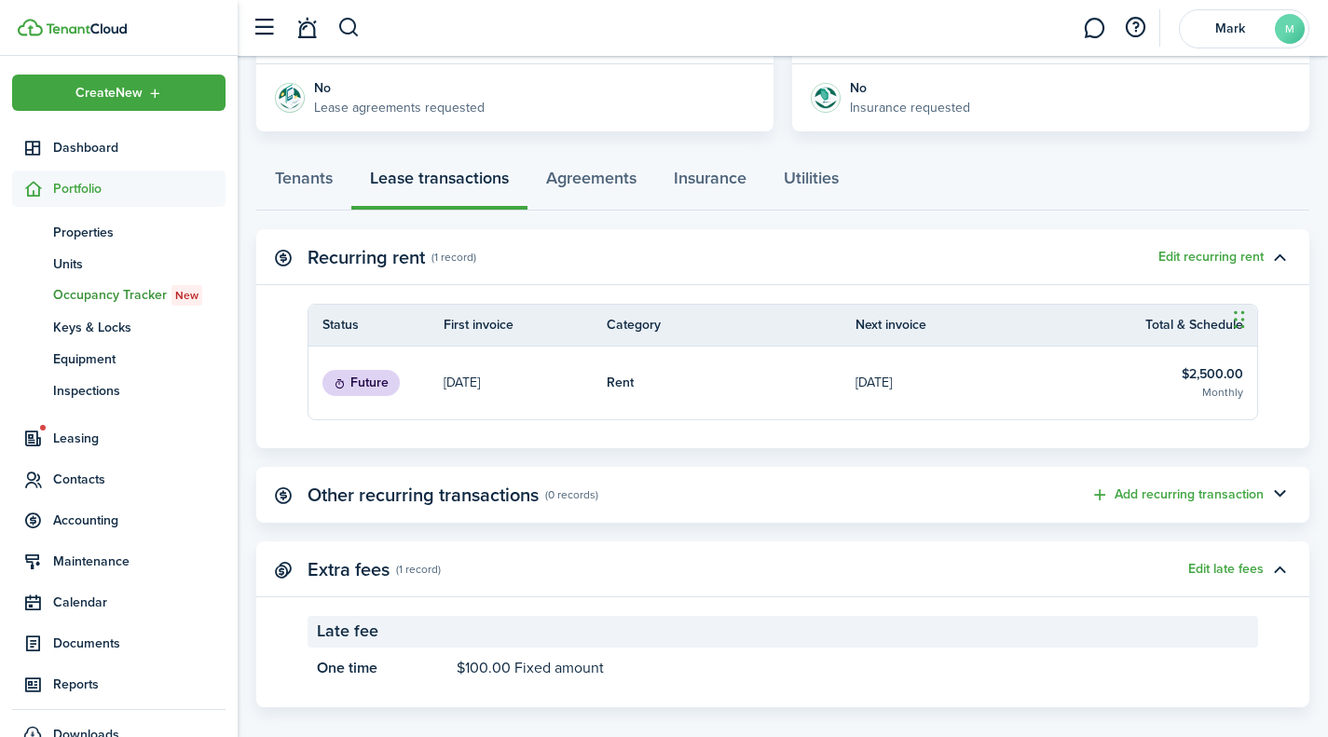
scroll to position [445, 0]
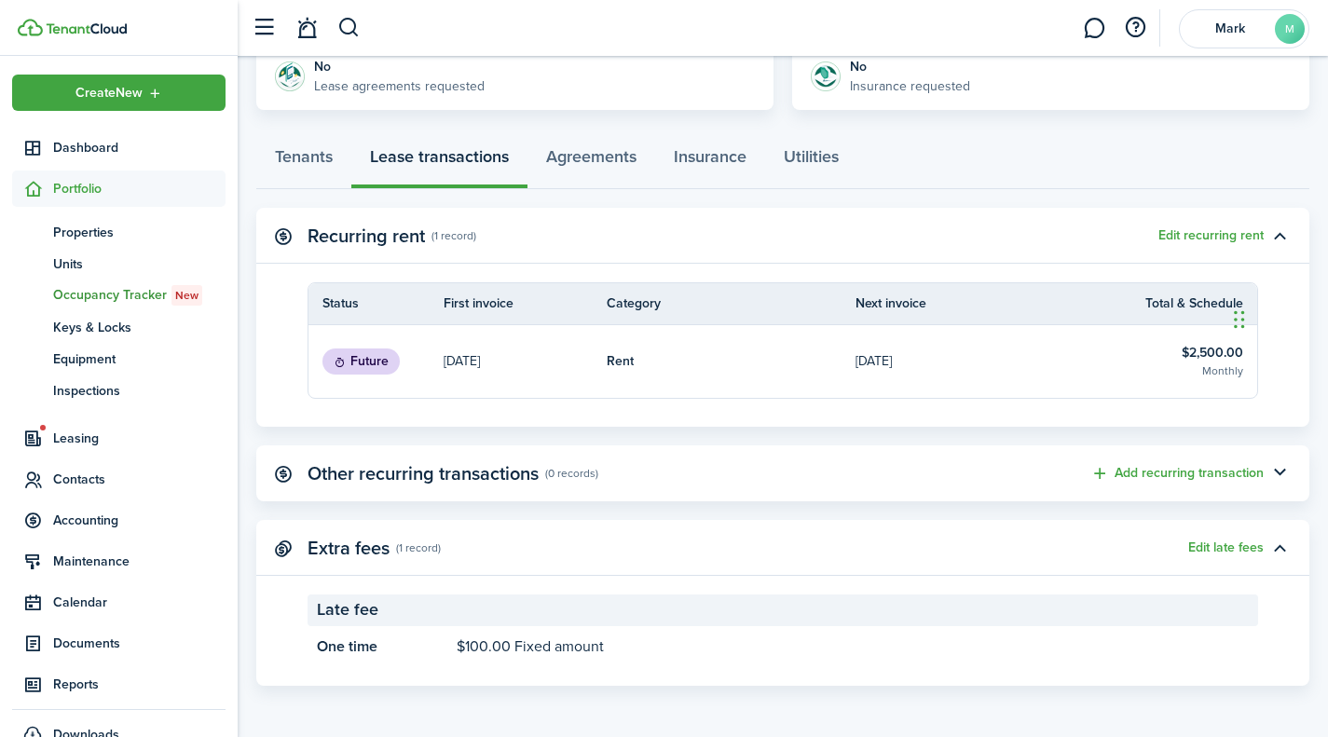
click at [1282, 471] on button "button" at bounding box center [1280, 474] width 32 height 32
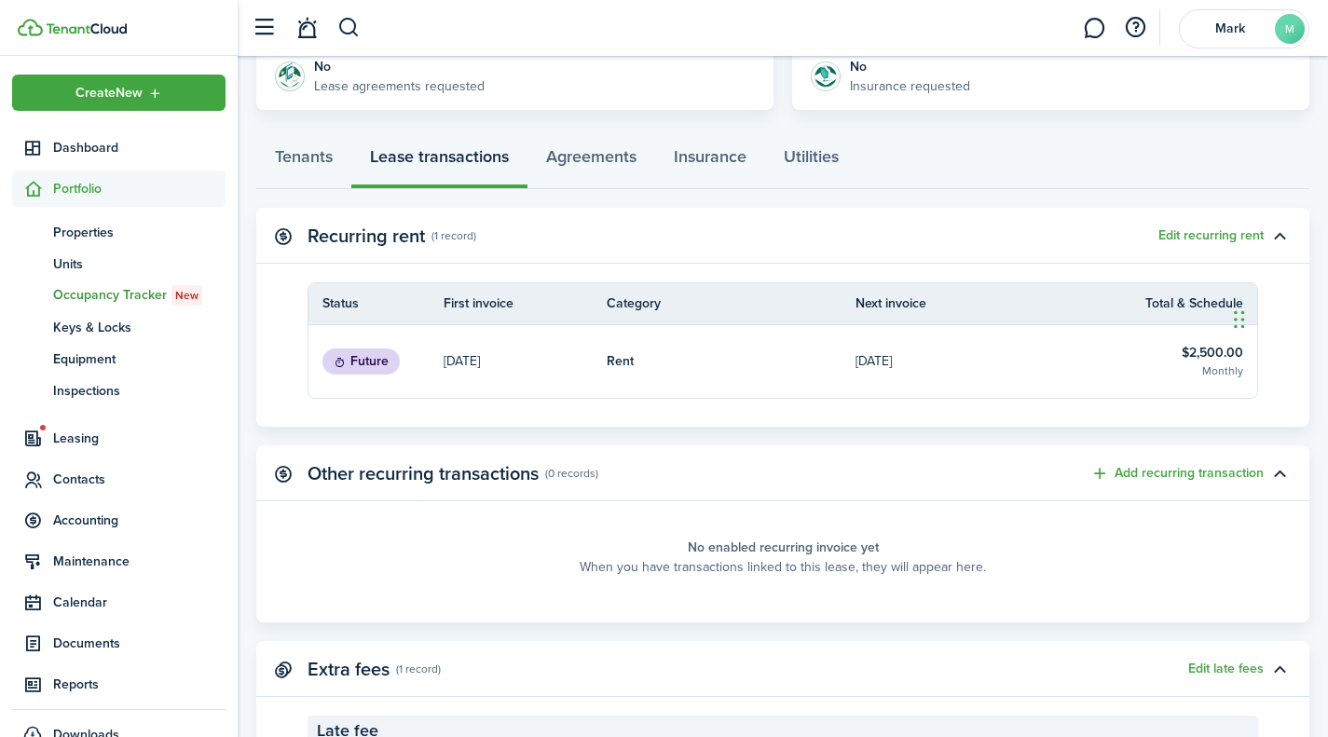
click at [1282, 471] on button "button" at bounding box center [1280, 474] width 32 height 32
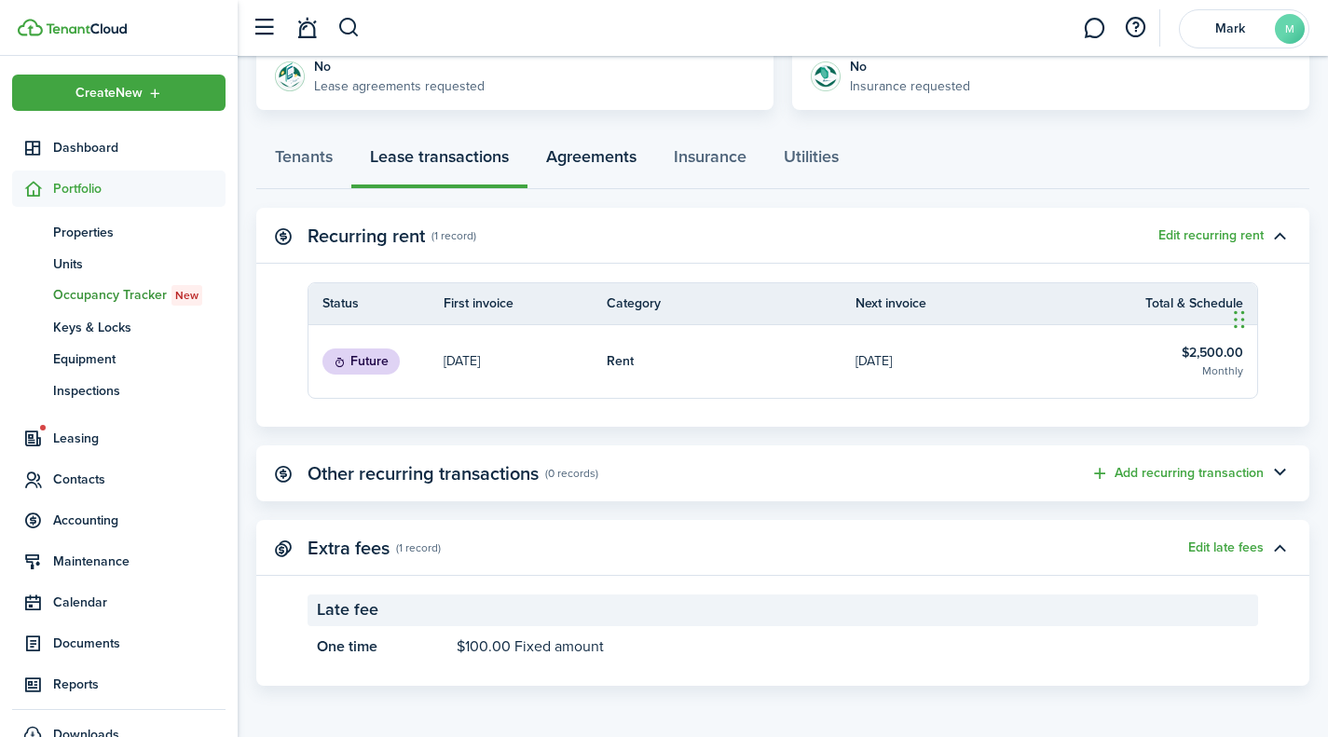
click at [595, 155] on link "Agreements" at bounding box center [591, 161] width 128 height 56
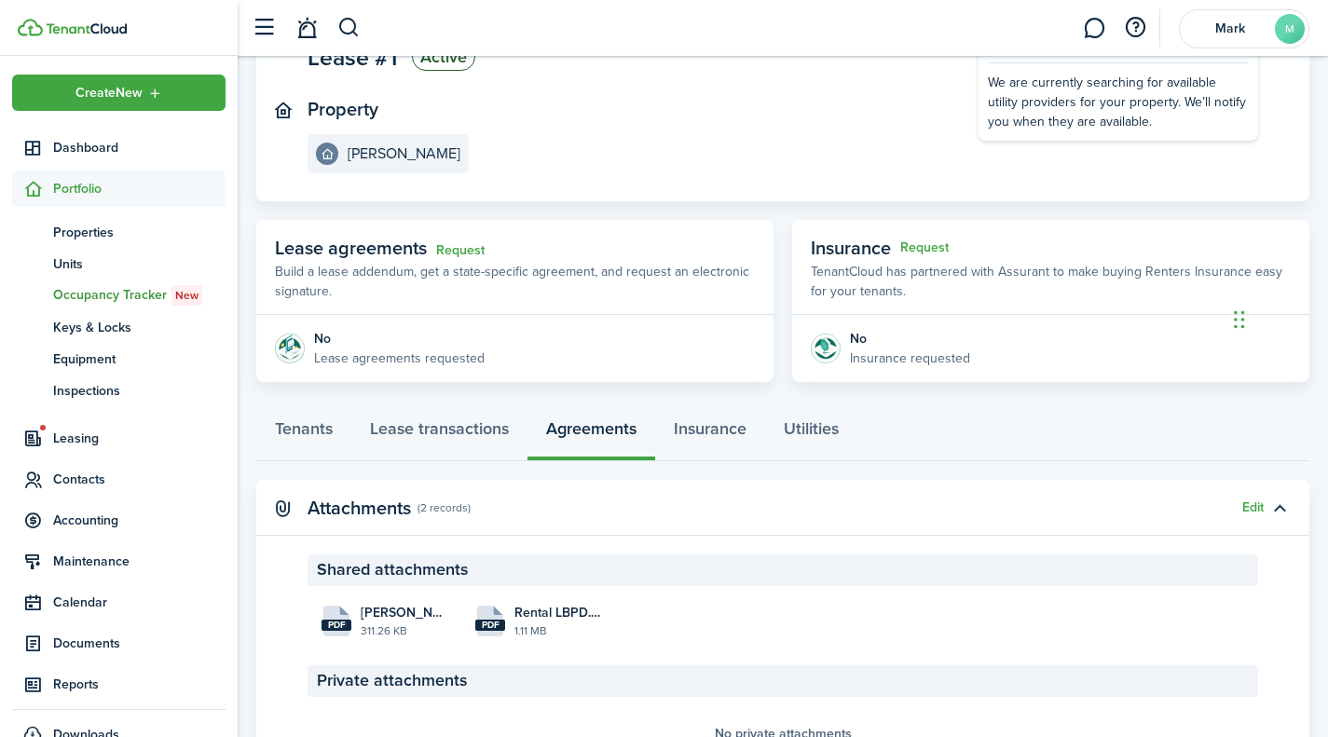
scroll to position [280, 0]
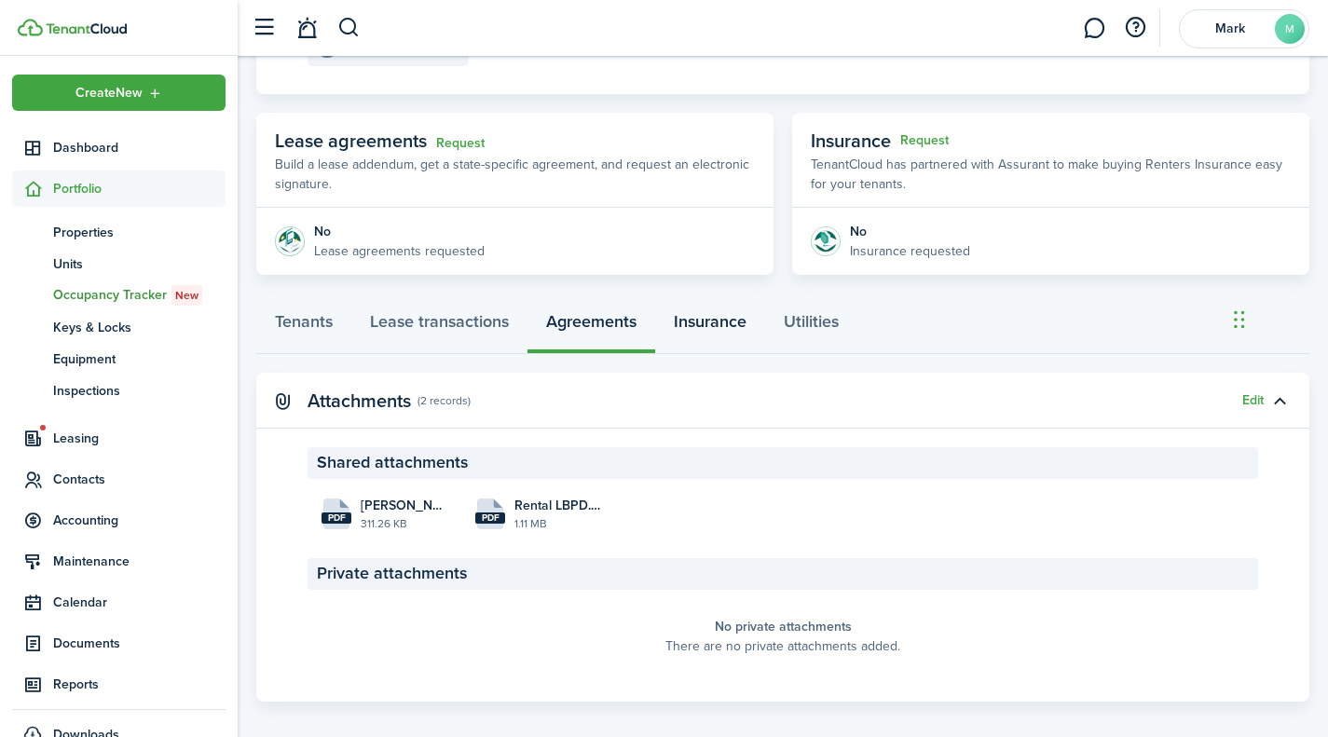
click at [716, 320] on link "Insurance" at bounding box center [710, 326] width 110 height 56
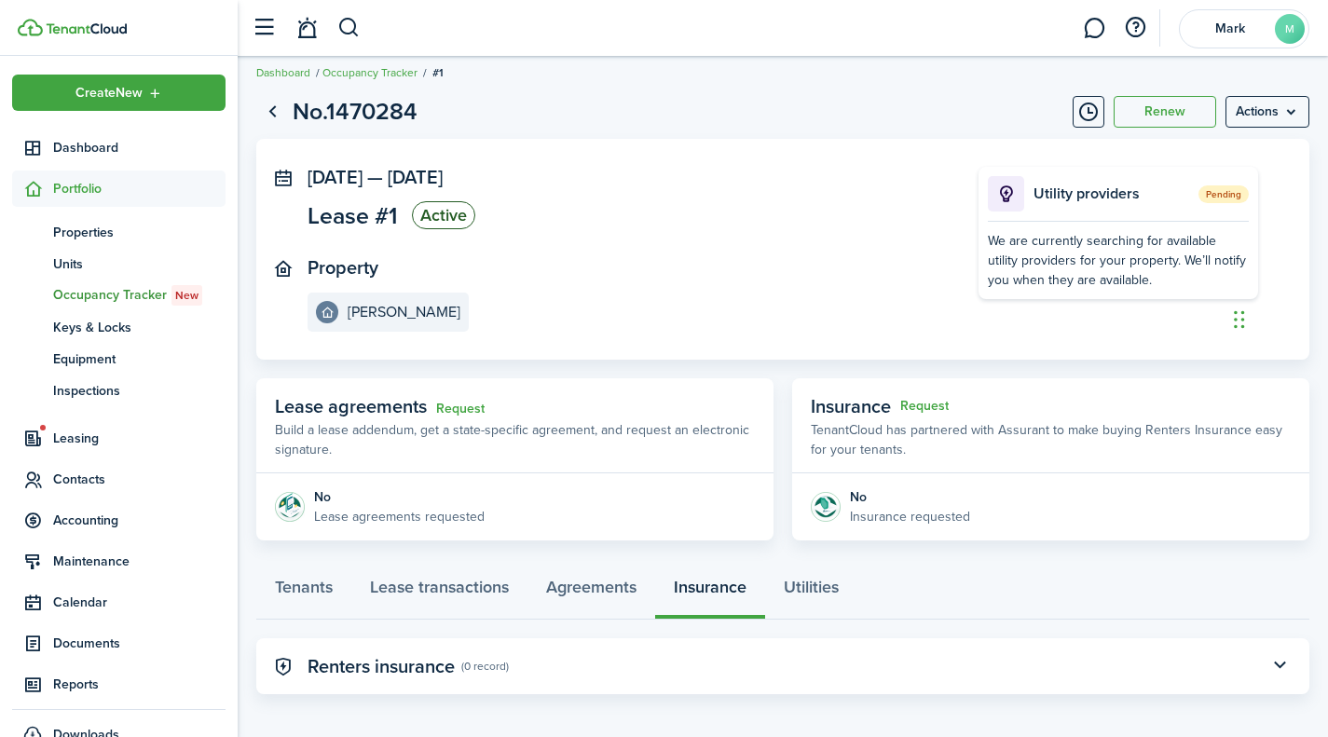
scroll to position [22, 0]
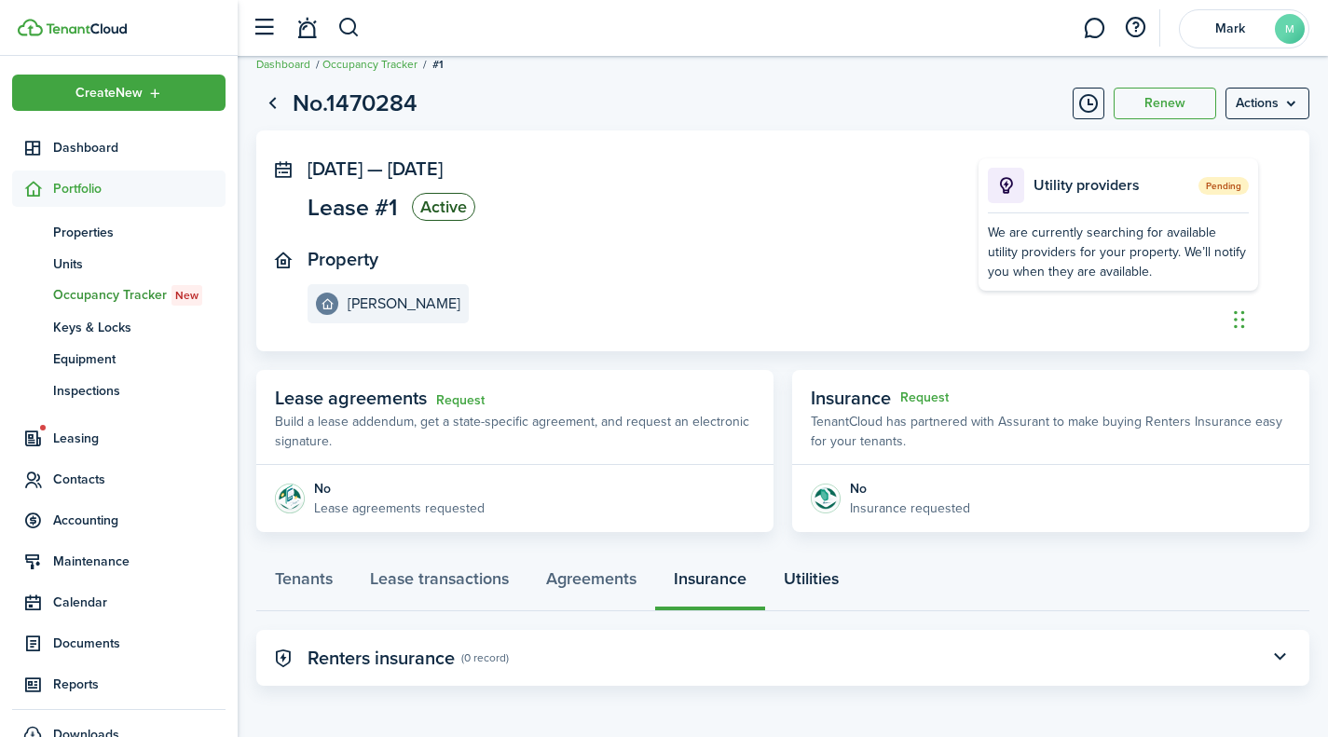
click at [826, 589] on link "Utilities" at bounding box center [811, 583] width 92 height 56
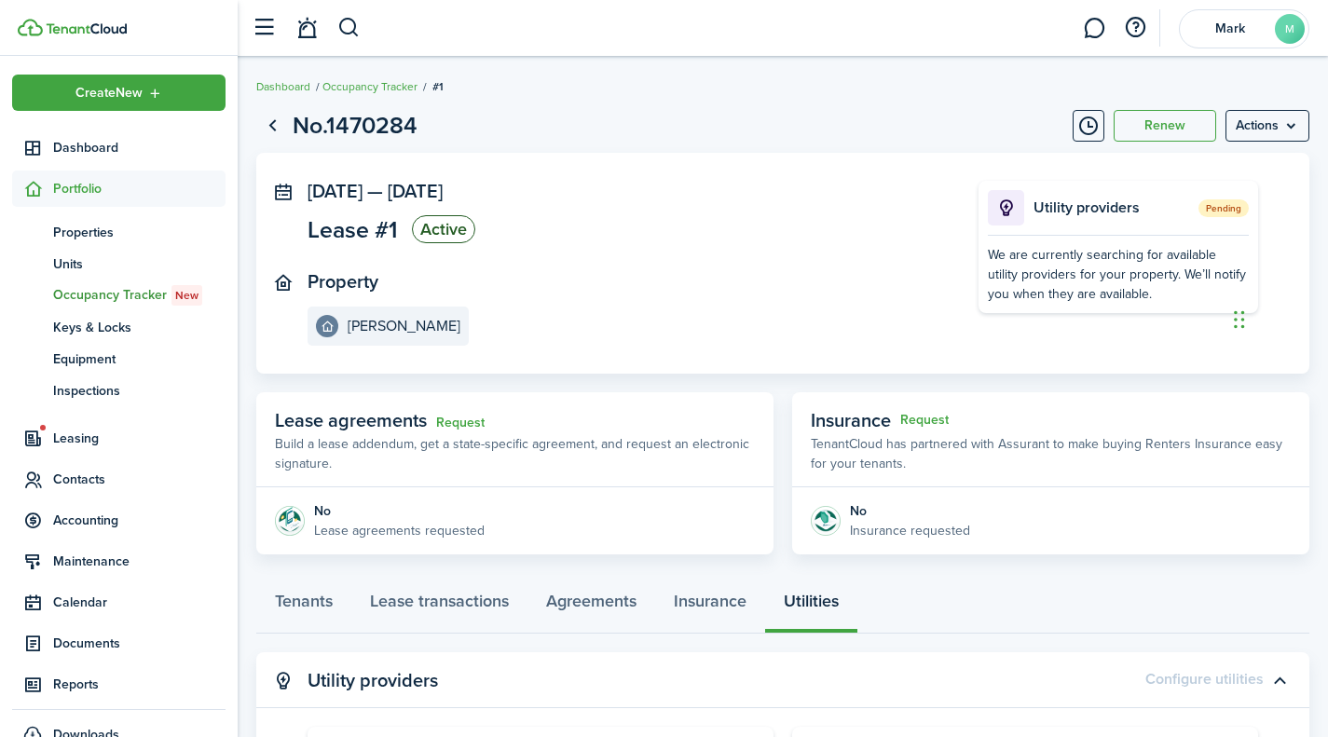
click at [1084, 127] on button "Timeline" at bounding box center [1089, 126] width 32 height 32
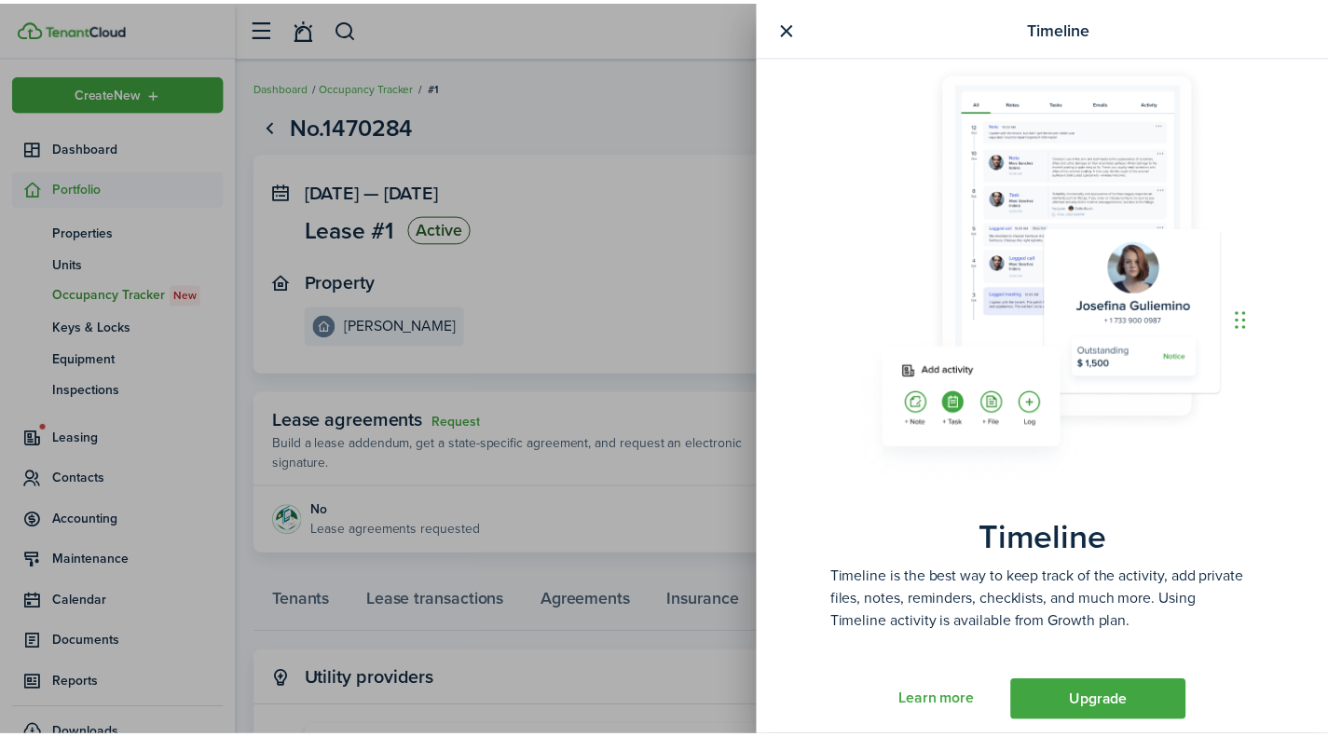
scroll to position [16, 0]
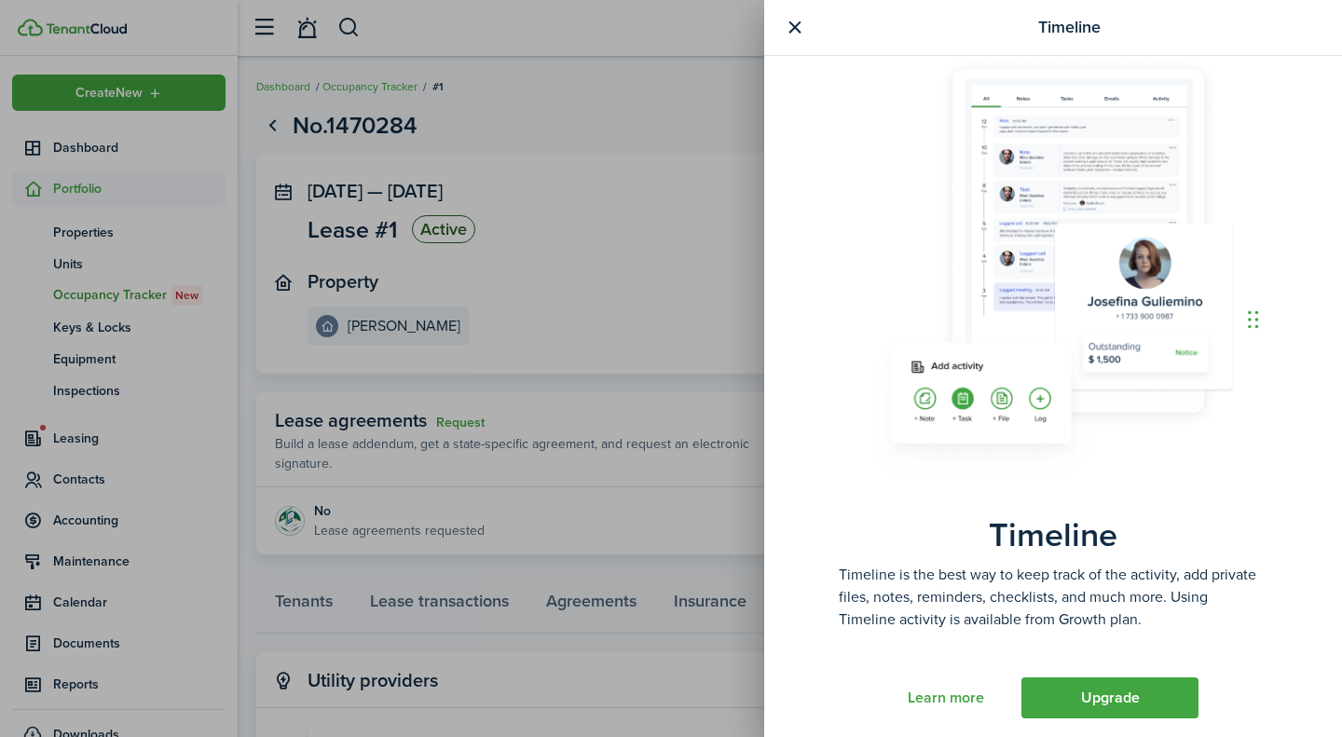
click at [787, 19] on button "button" at bounding box center [794, 27] width 23 height 23
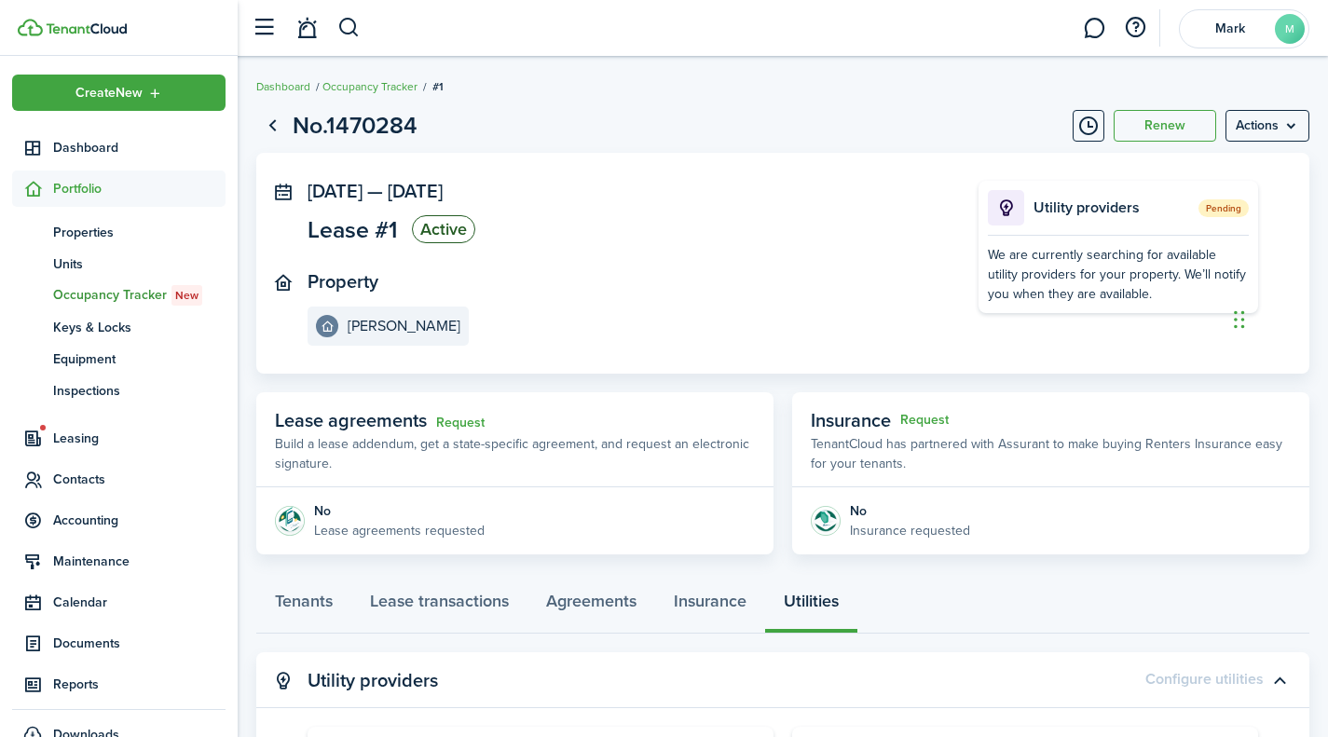
click at [368, 89] on link "Occupancy Tracker" at bounding box center [369, 86] width 95 height 17
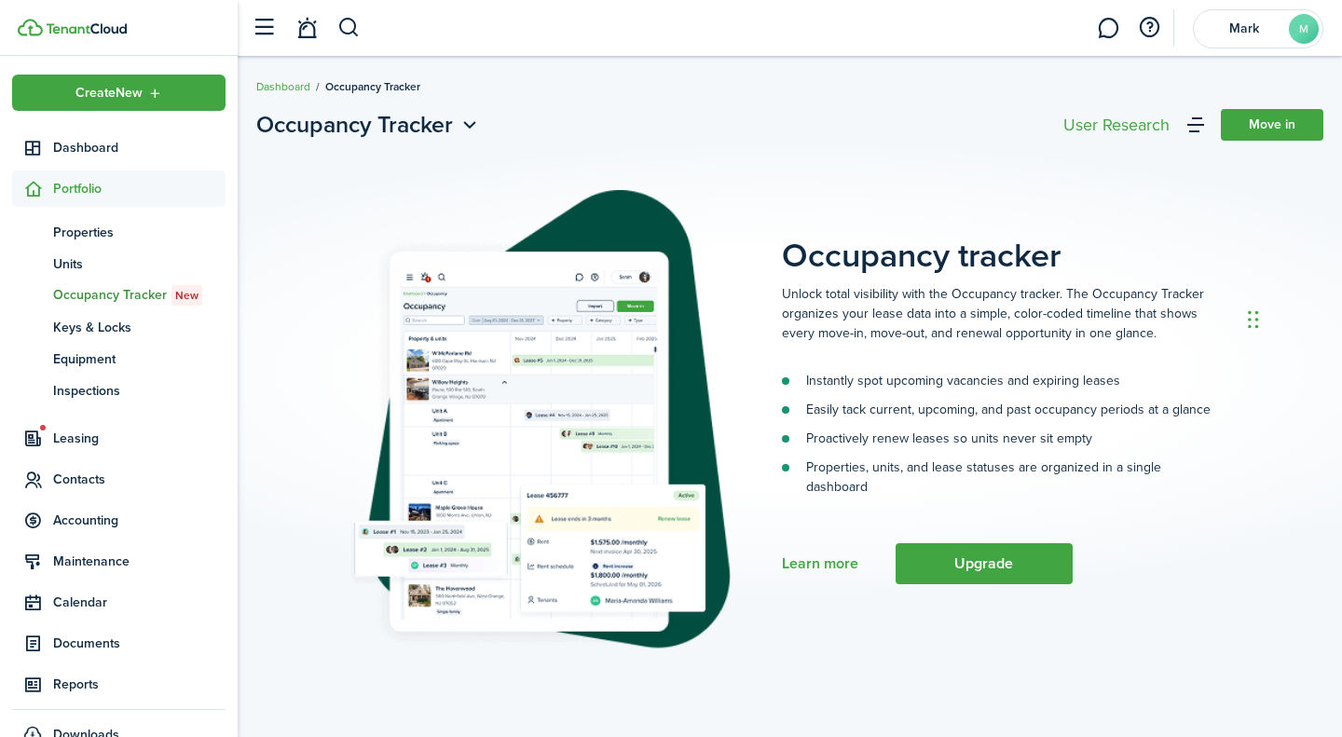
click at [294, 89] on link "Dashboard" at bounding box center [283, 86] width 54 height 17
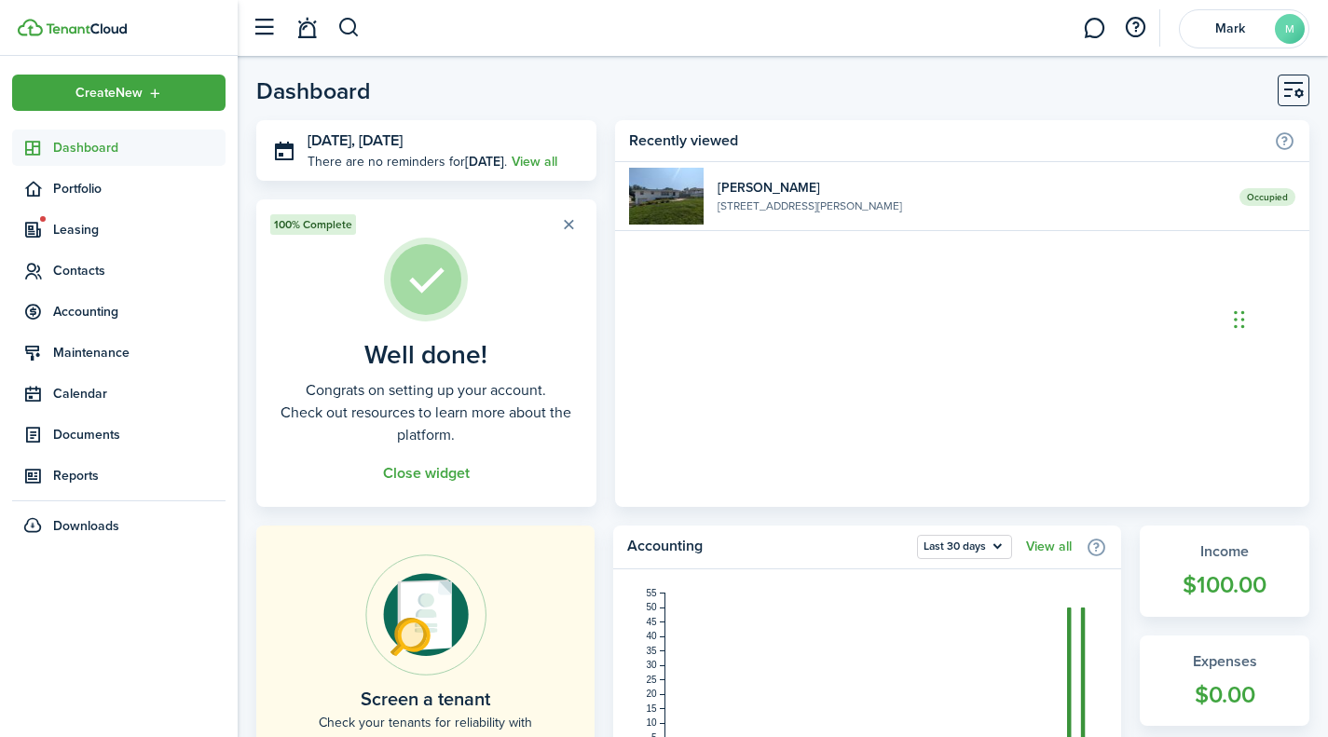
click at [82, 232] on span "Leasing" at bounding box center [139, 230] width 172 height 20
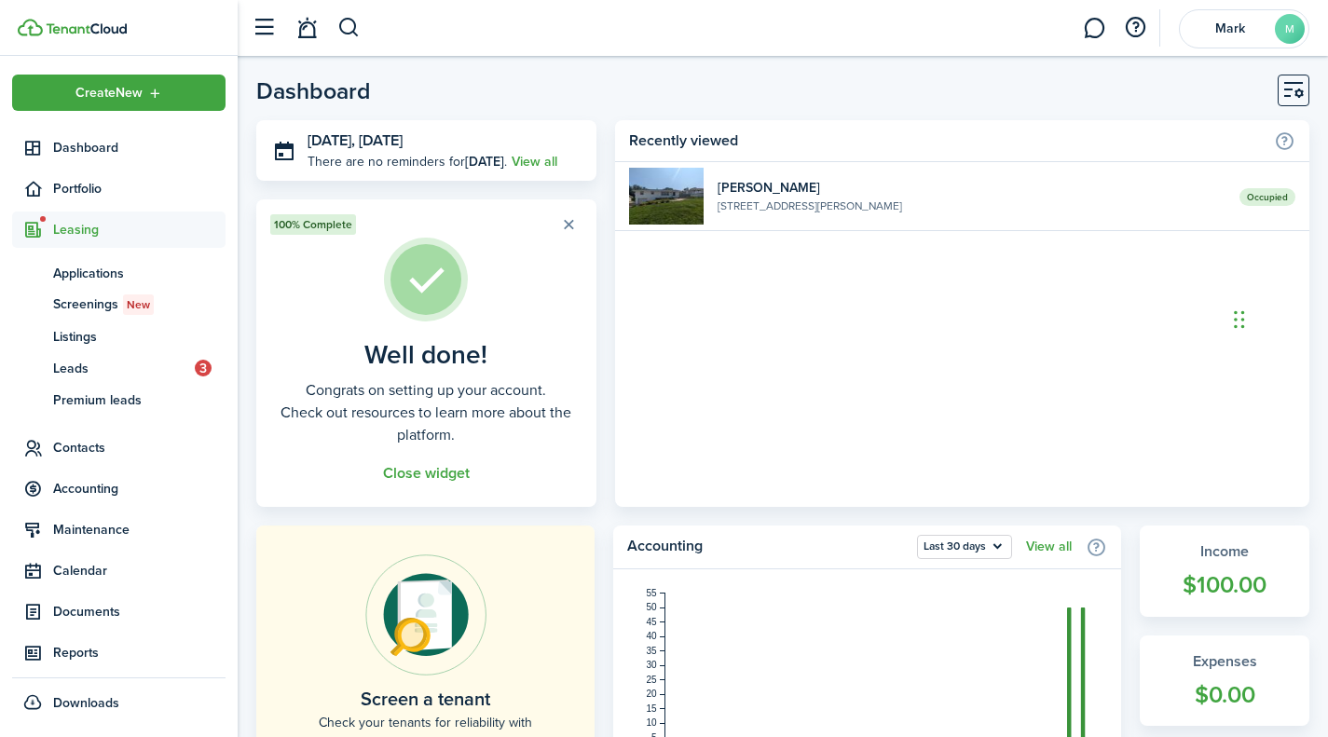
click at [95, 343] on span "Listings" at bounding box center [139, 337] width 172 height 20
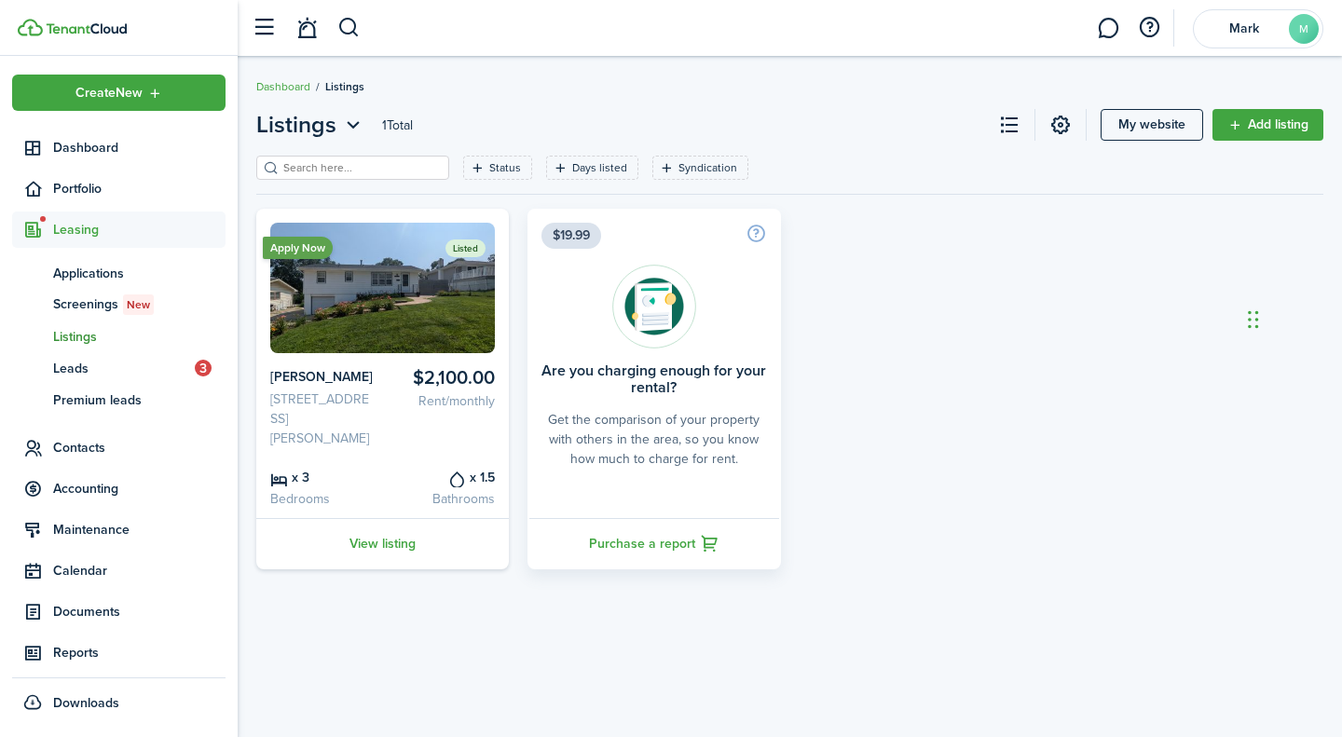
click at [75, 187] on span "Portfolio" at bounding box center [139, 189] width 172 height 20
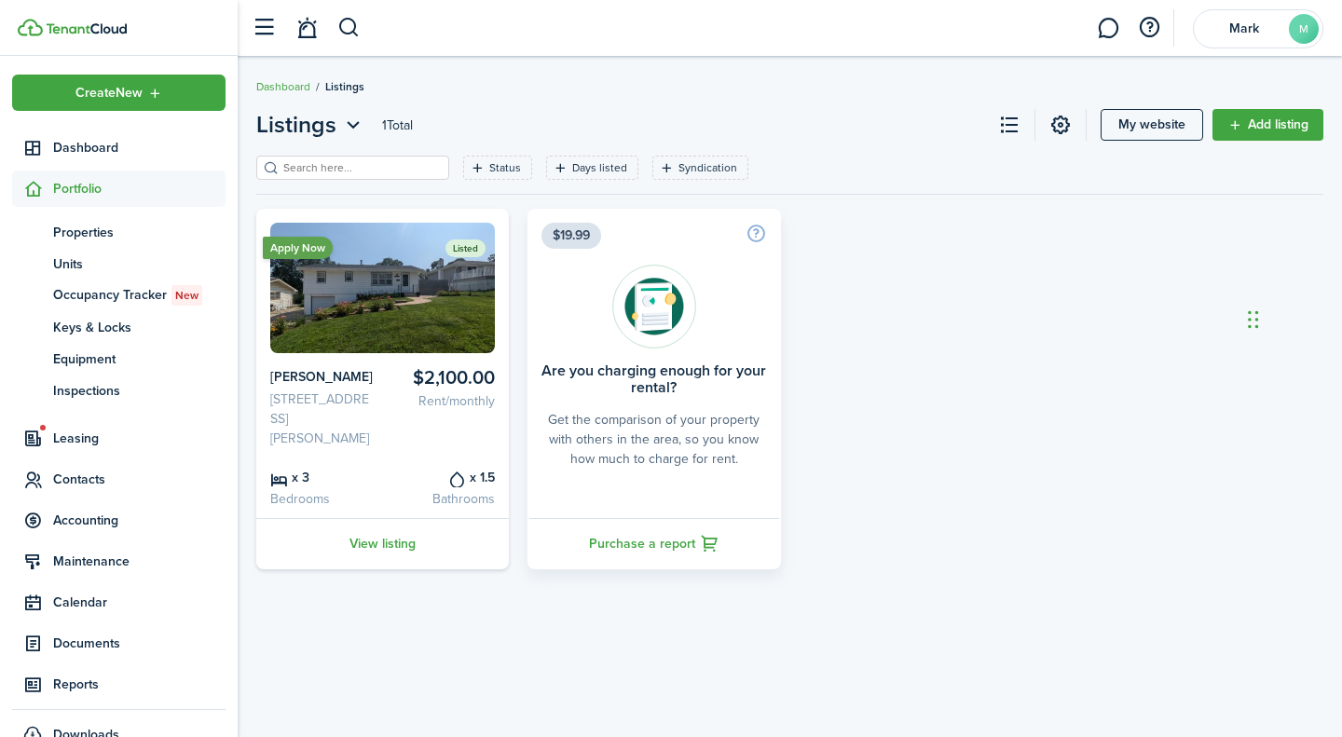
click at [100, 241] on span "Properties" at bounding box center [139, 233] width 172 height 20
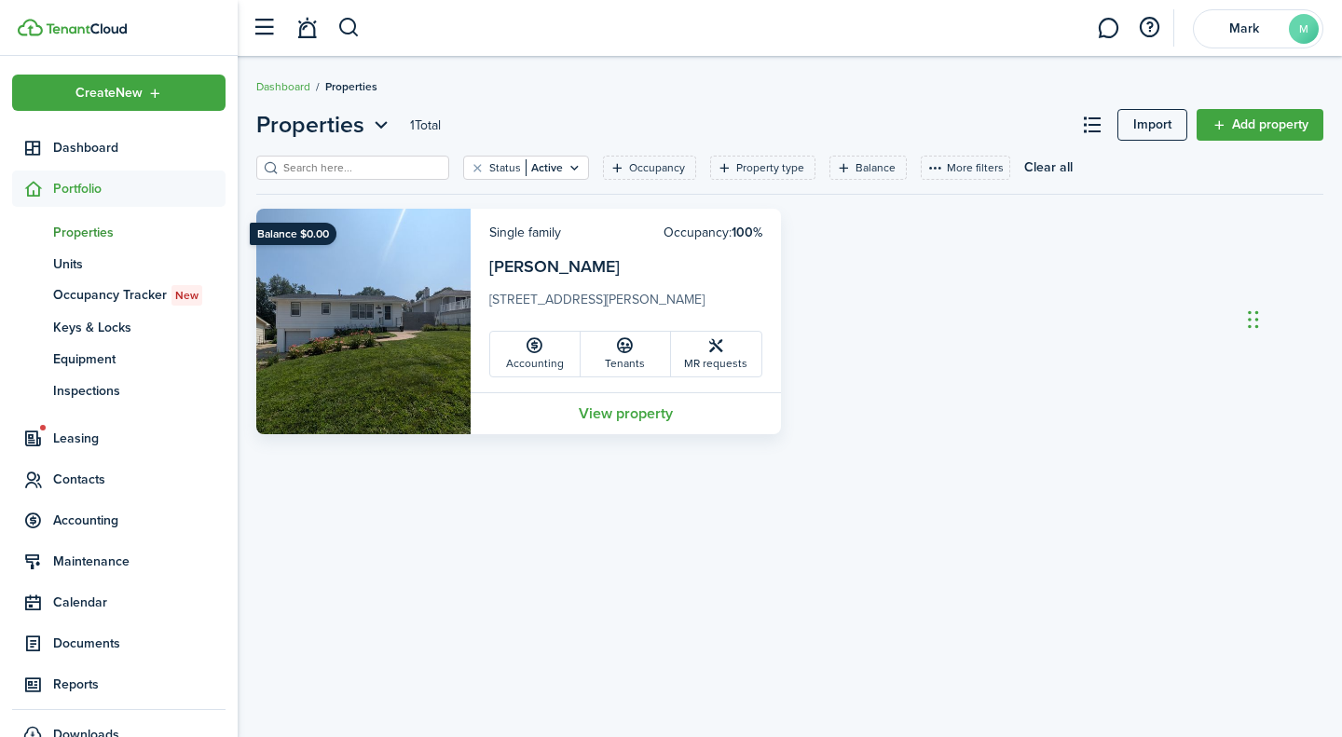
click at [576, 415] on link "View property" at bounding box center [626, 413] width 310 height 42
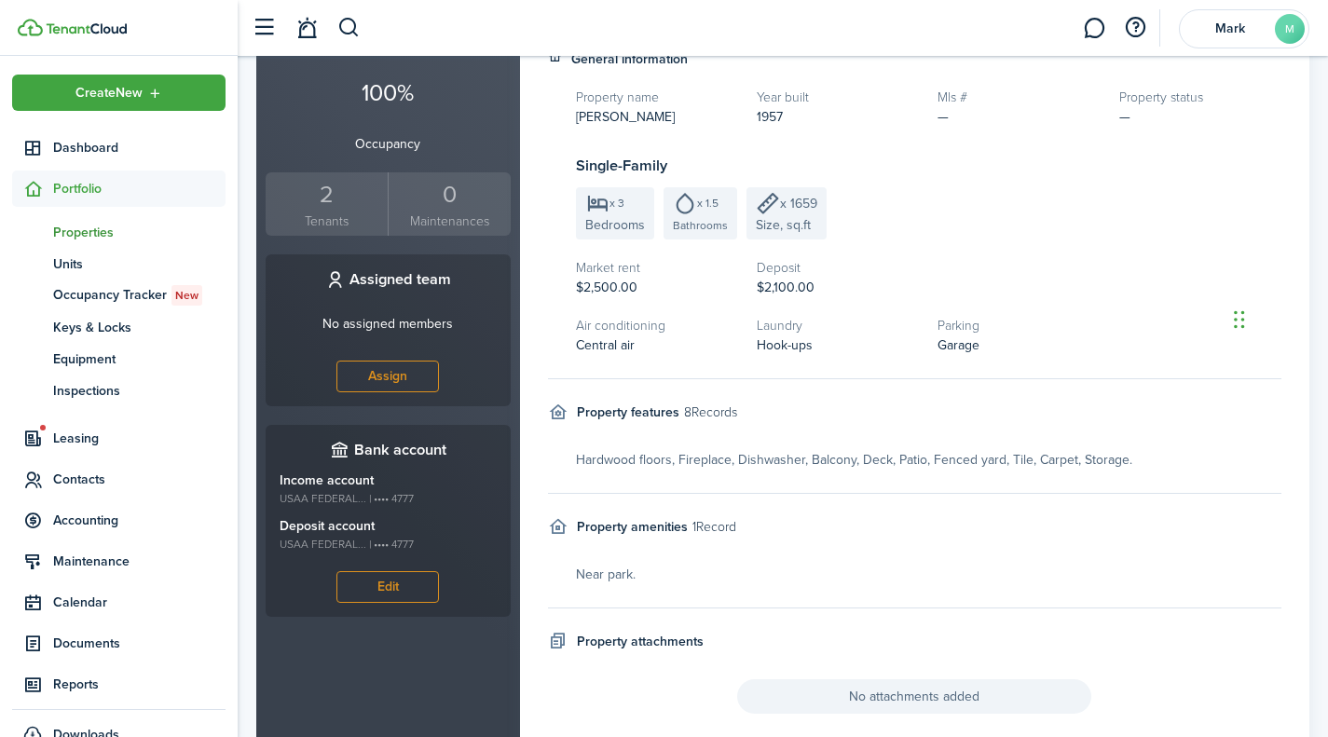
scroll to position [657, 0]
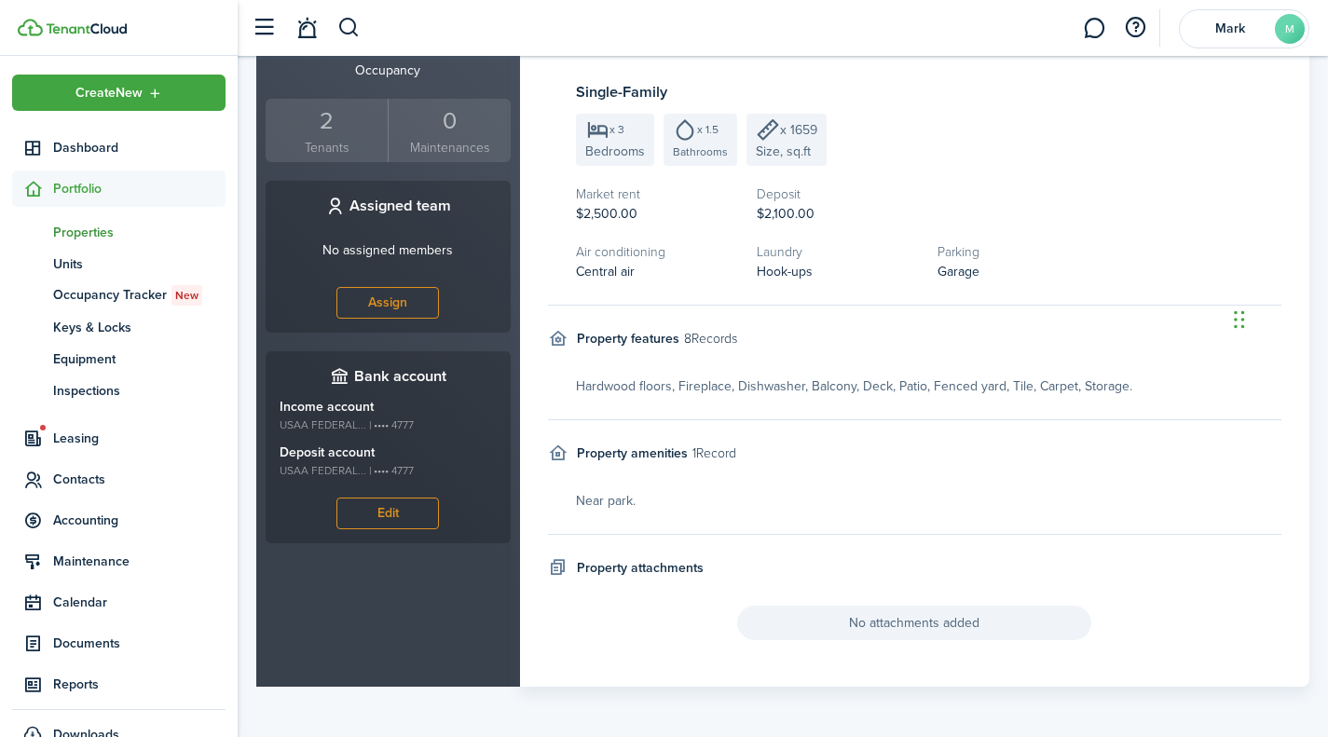
click at [99, 523] on span "Accounting" at bounding box center [139, 521] width 172 height 20
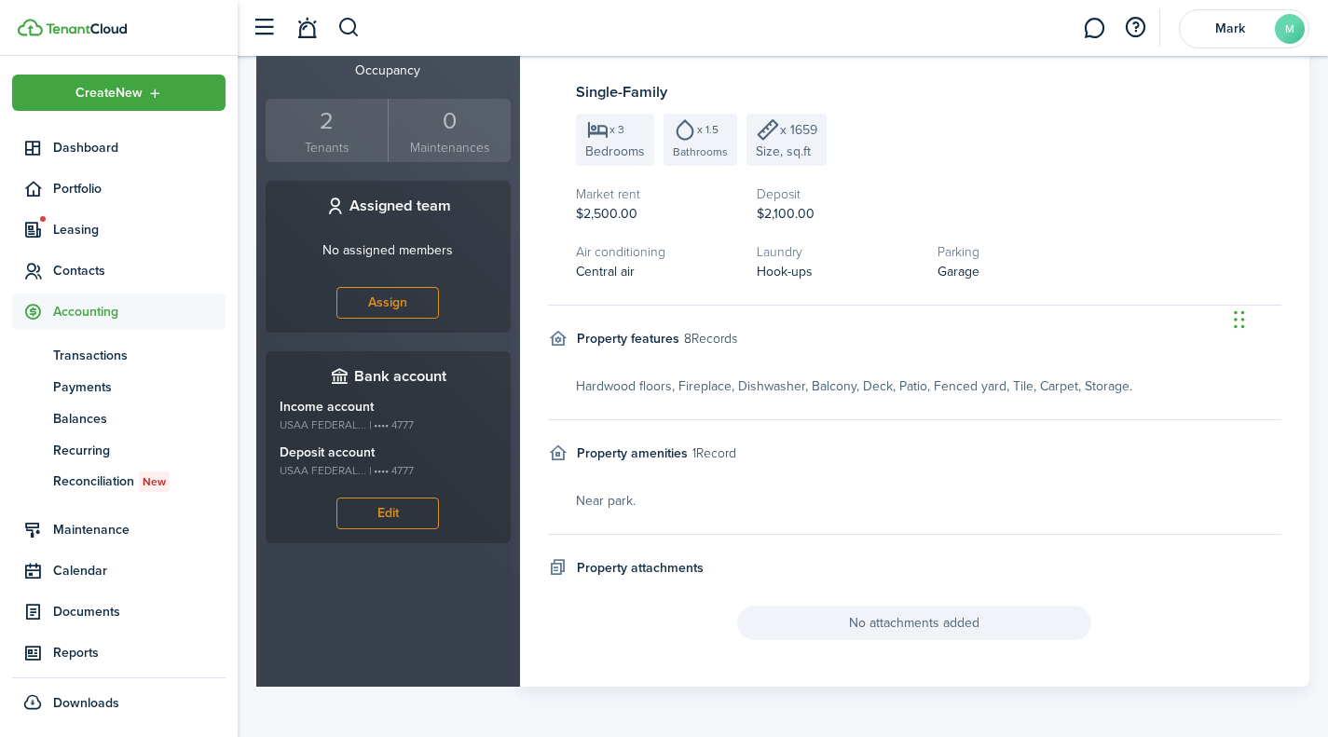
click at [92, 312] on span "Accounting" at bounding box center [139, 312] width 172 height 20
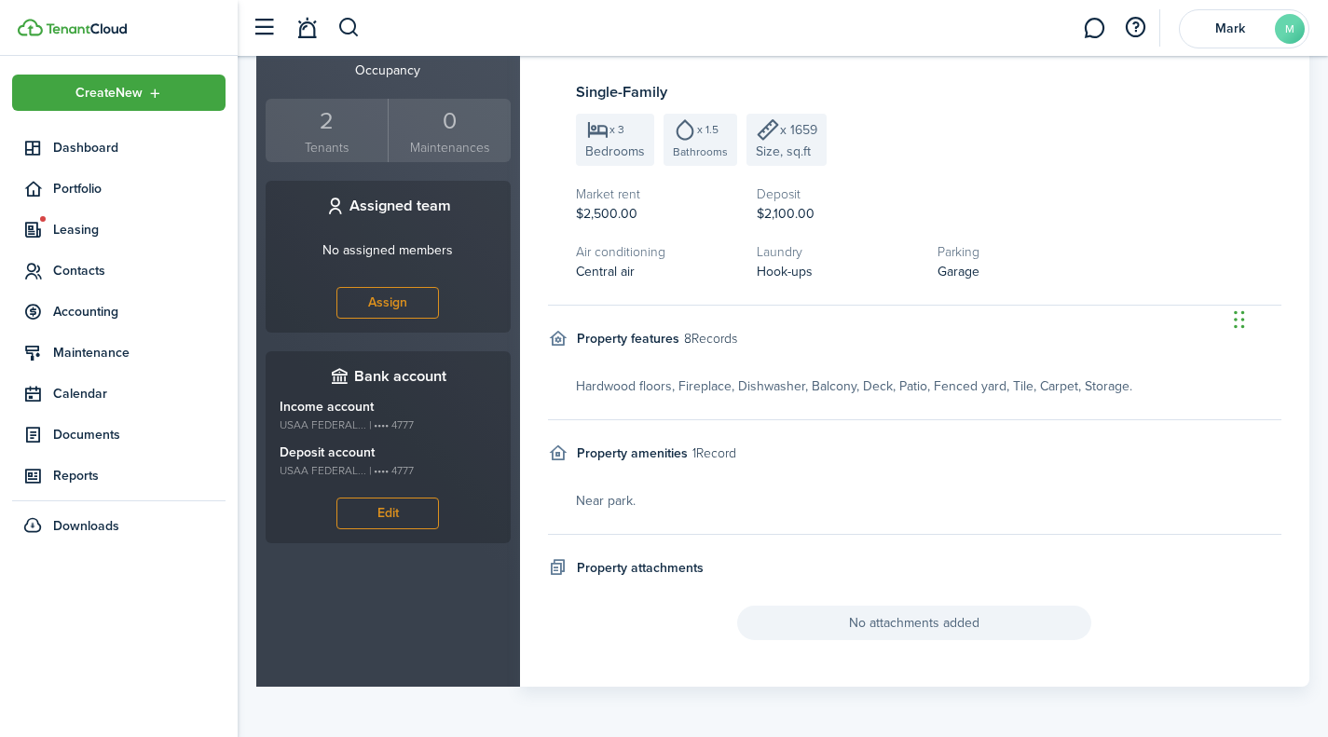
click at [92, 312] on span "Accounting" at bounding box center [139, 312] width 172 height 20
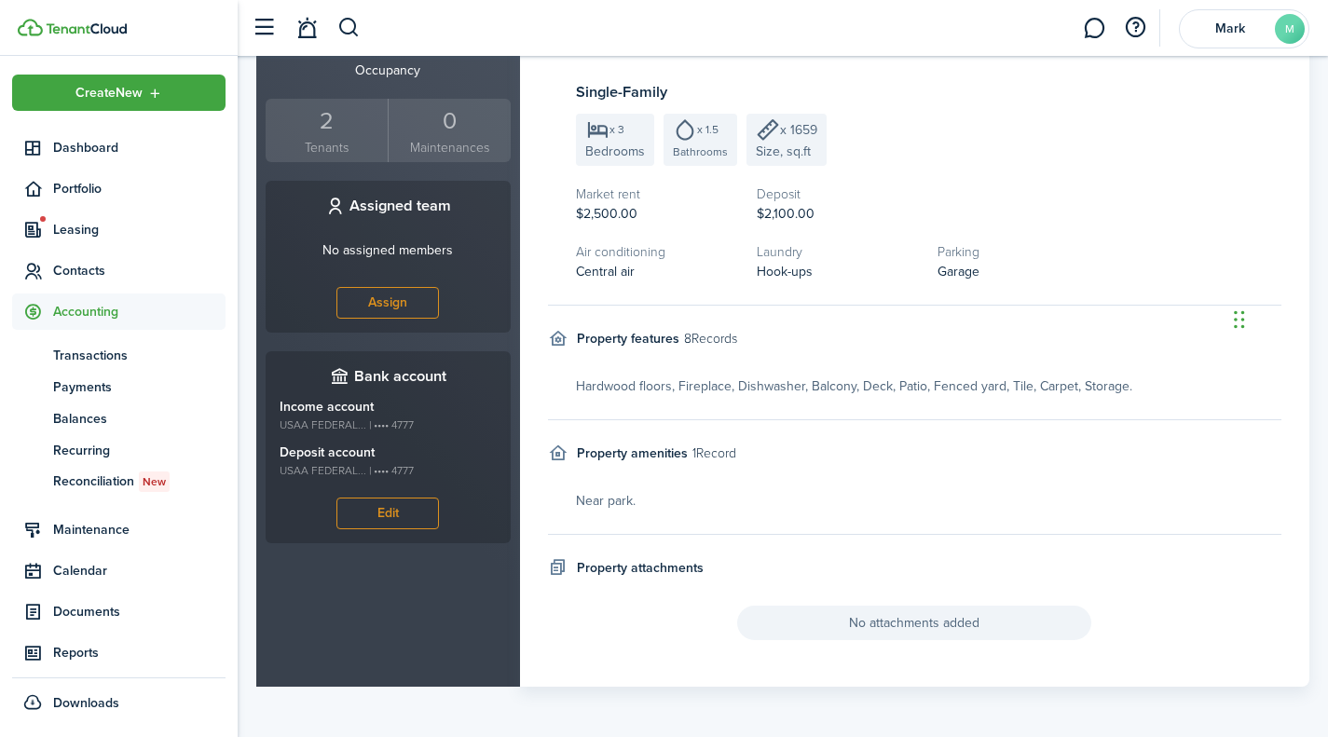
click at [86, 387] on span "Payments" at bounding box center [139, 387] width 172 height 20
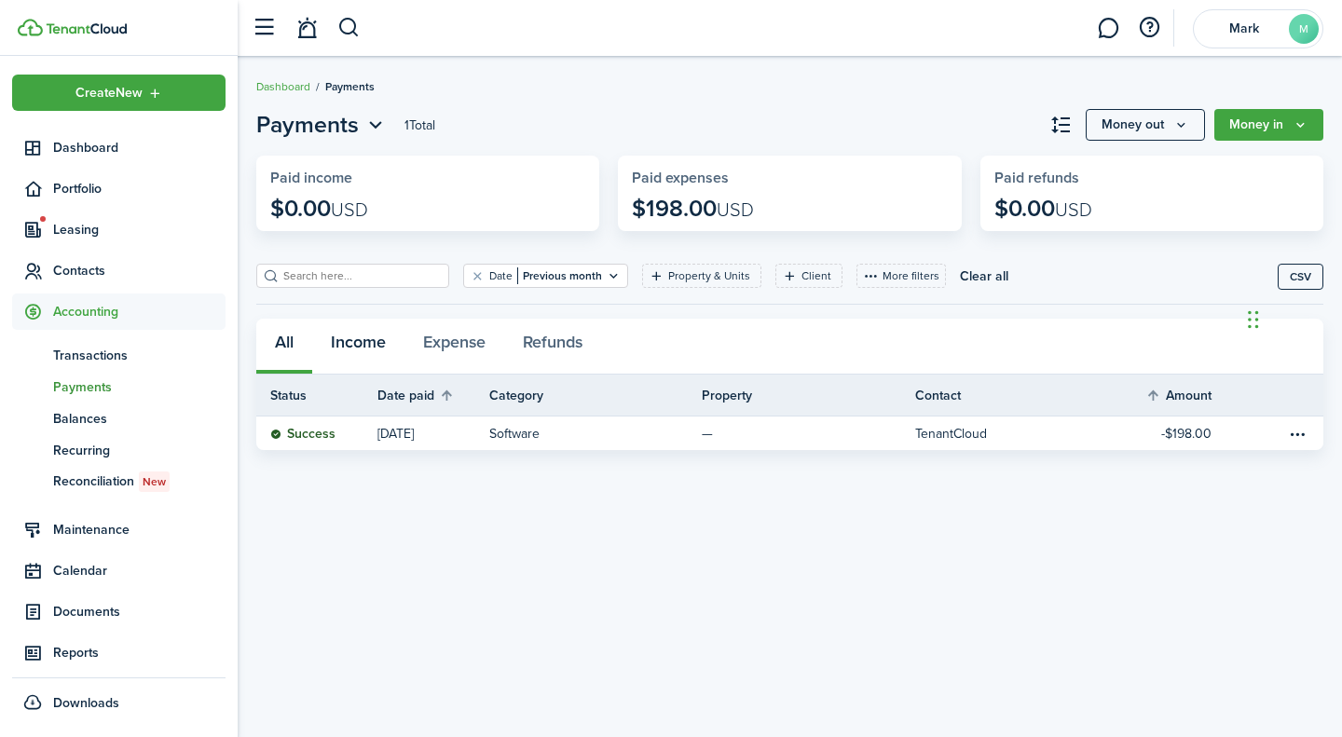
click at [371, 339] on button "Income" at bounding box center [358, 347] width 92 height 56
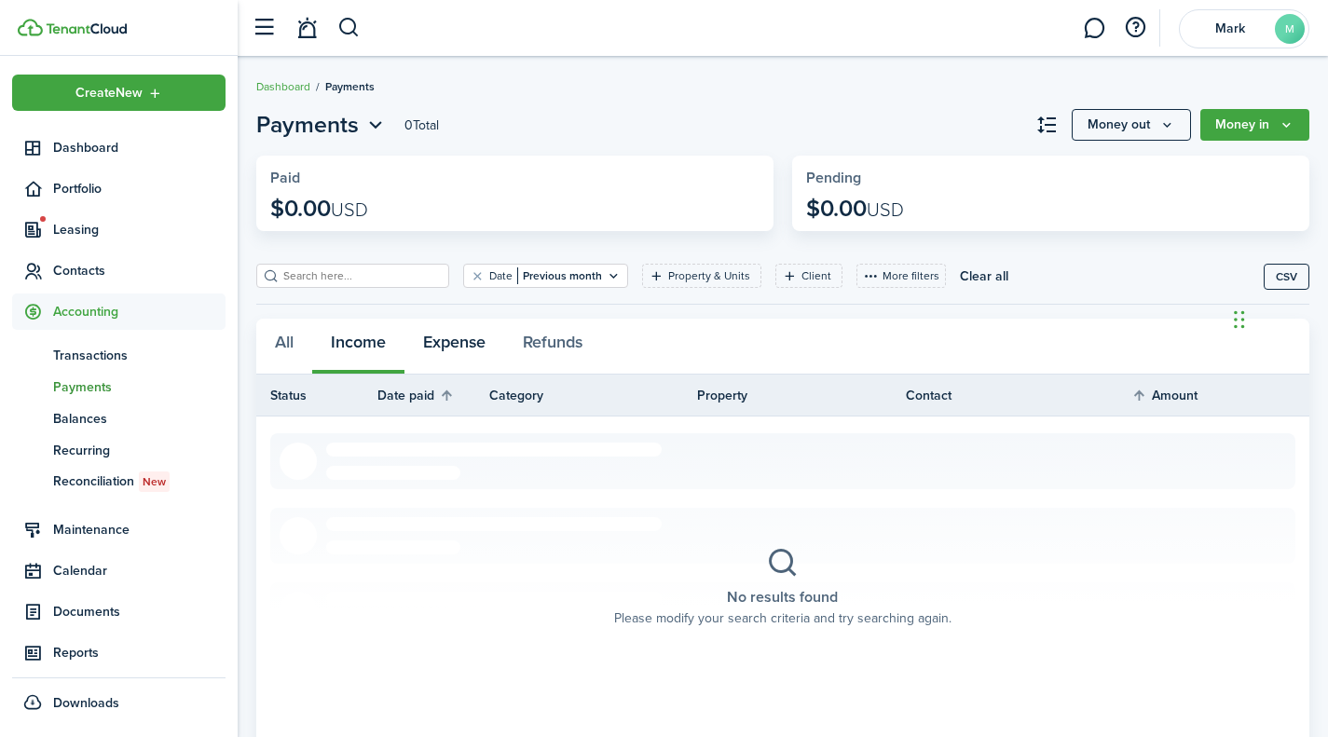
click at [462, 339] on button "Expense" at bounding box center [454, 347] width 100 height 56
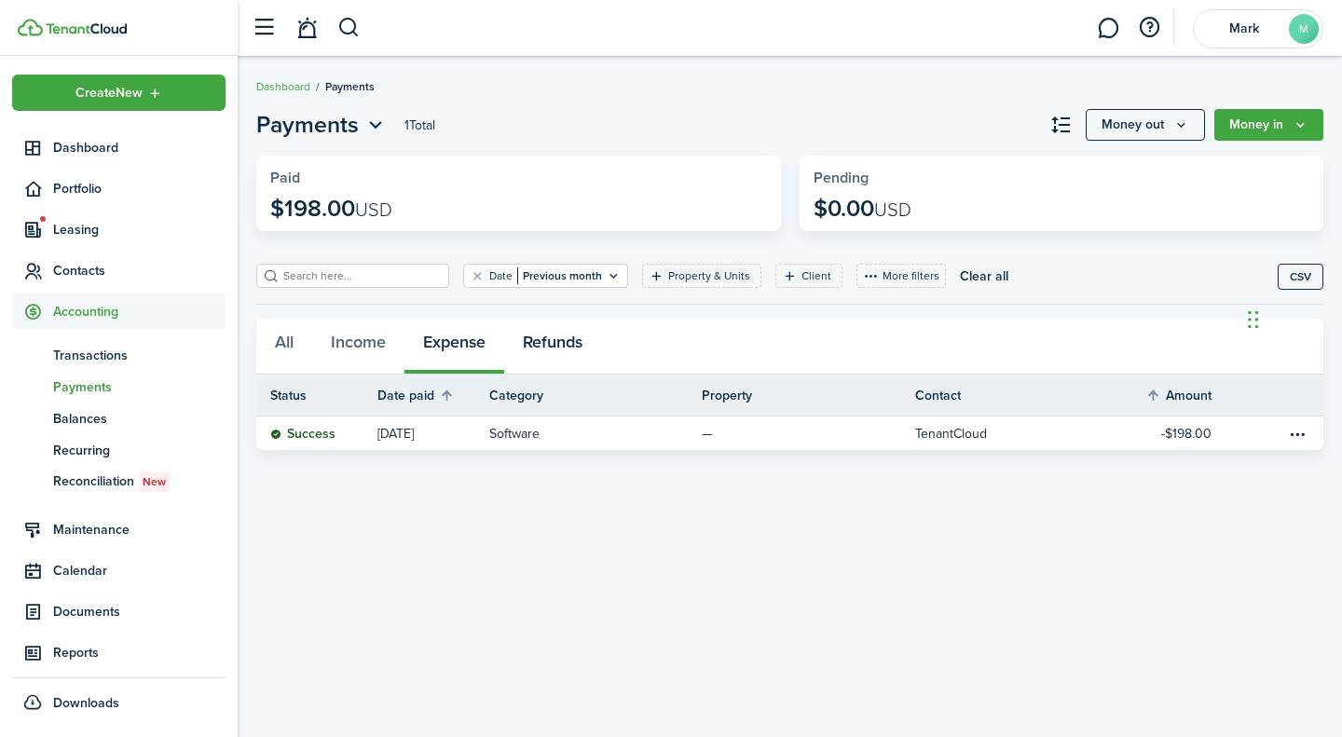
click at [572, 344] on button "Refunds" at bounding box center [552, 347] width 97 height 56
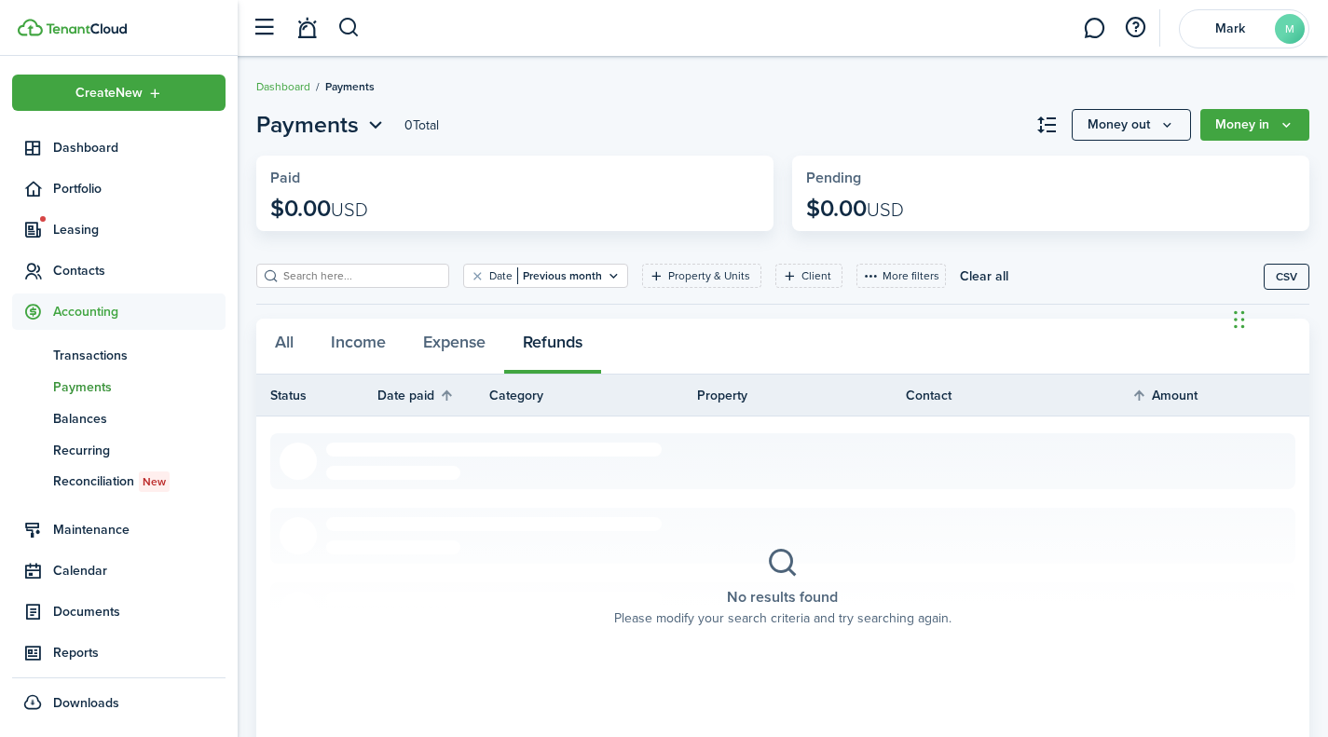
click at [93, 189] on span "Portfolio" at bounding box center [139, 189] width 172 height 20
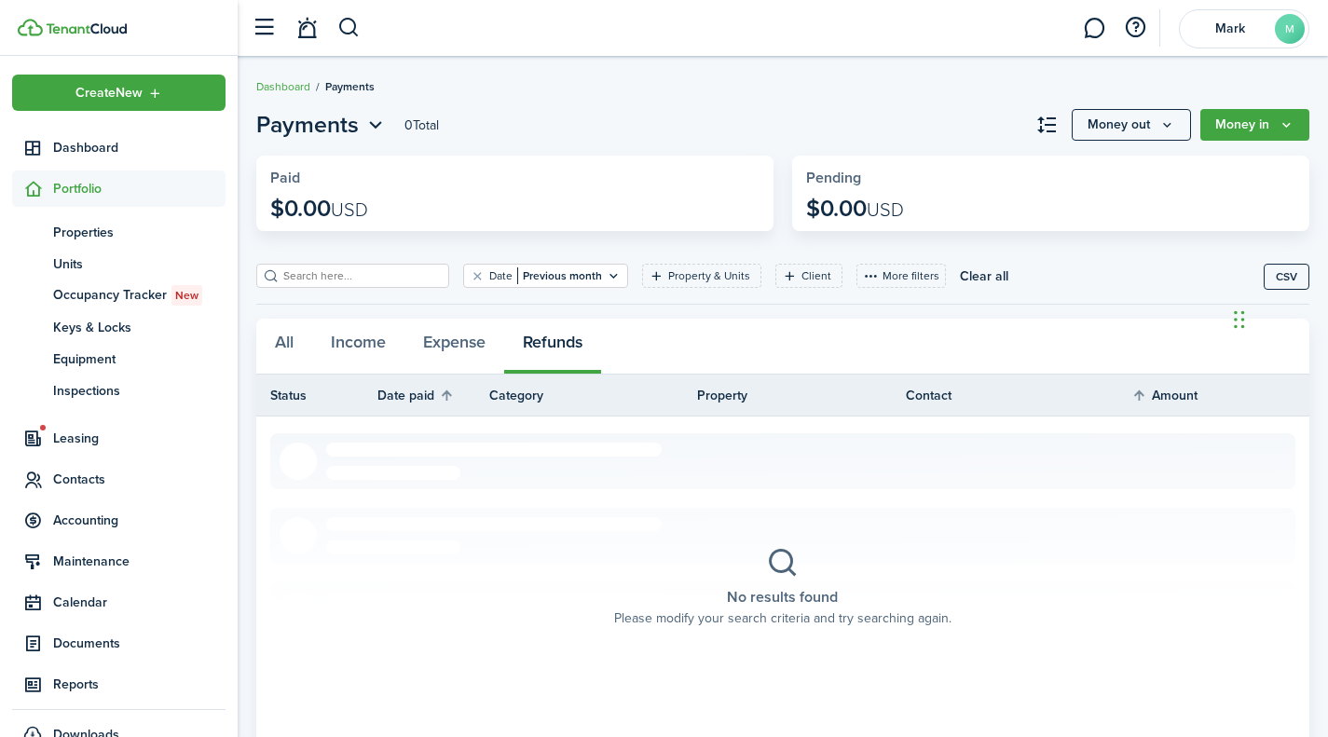
click at [82, 261] on span "Units" at bounding box center [139, 264] width 172 height 20
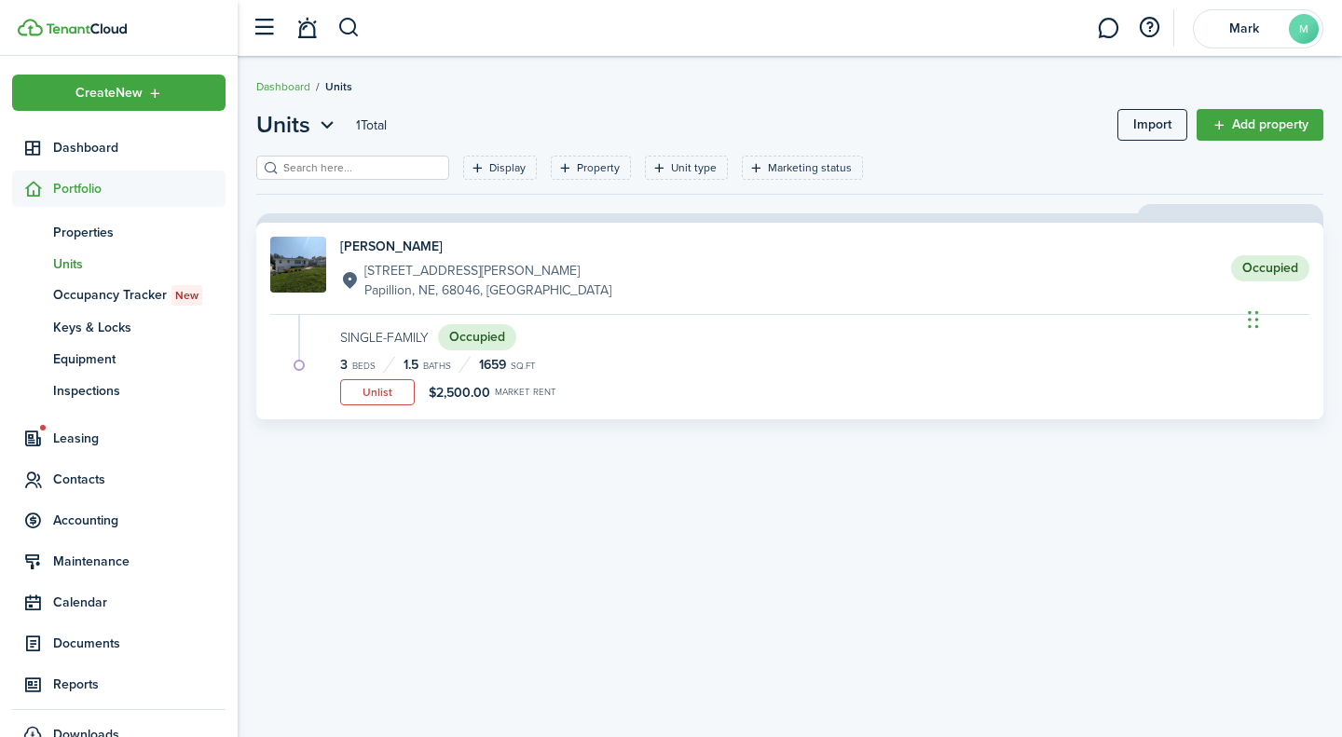
click at [399, 404] on button "Unlist" at bounding box center [377, 392] width 75 height 26
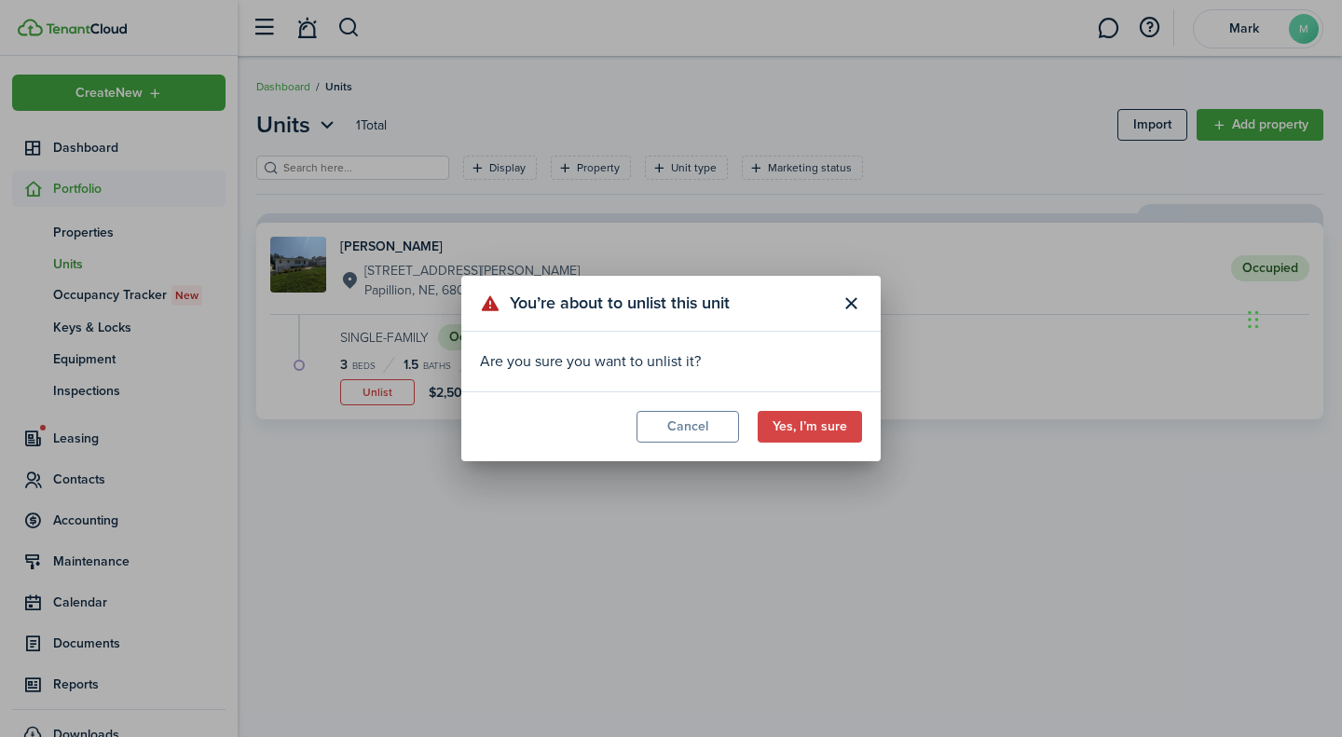
click at [794, 424] on button "Yes, I’m sure" at bounding box center [810, 427] width 104 height 32
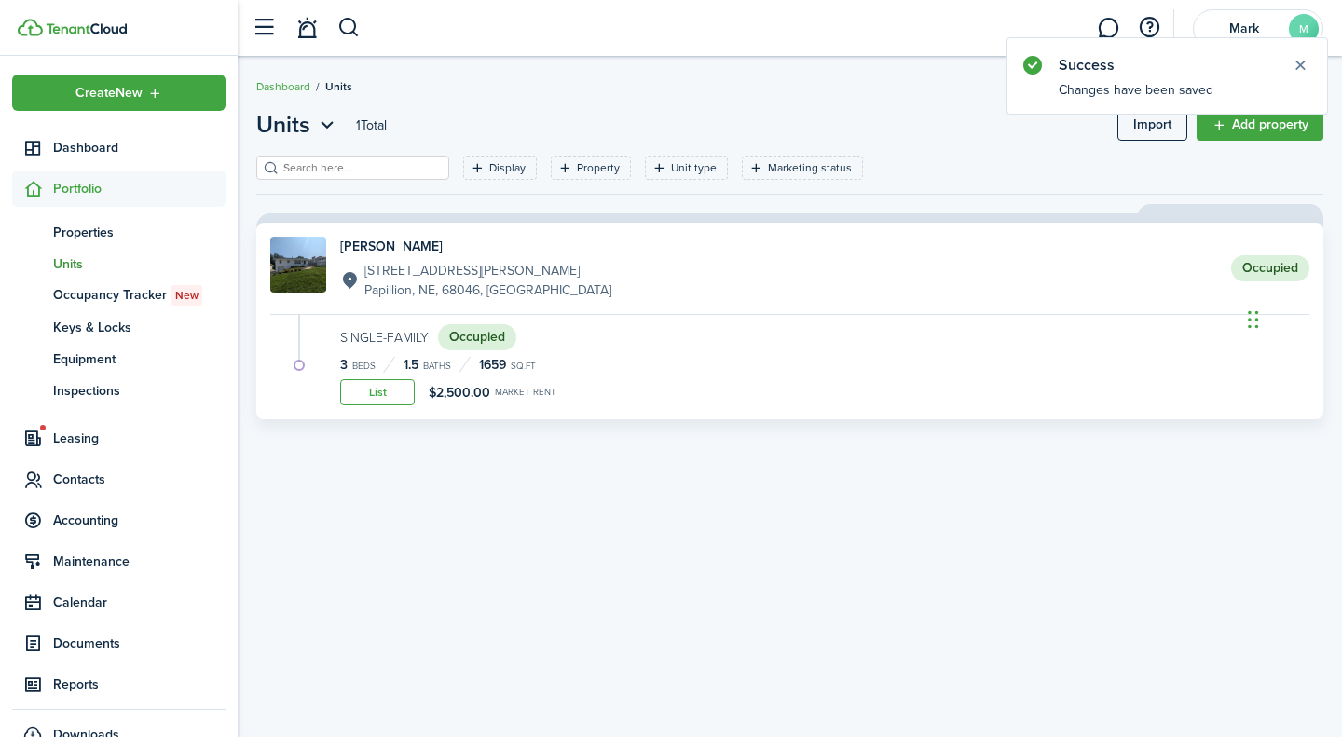
click at [76, 232] on span "Properties" at bounding box center [139, 233] width 172 height 20
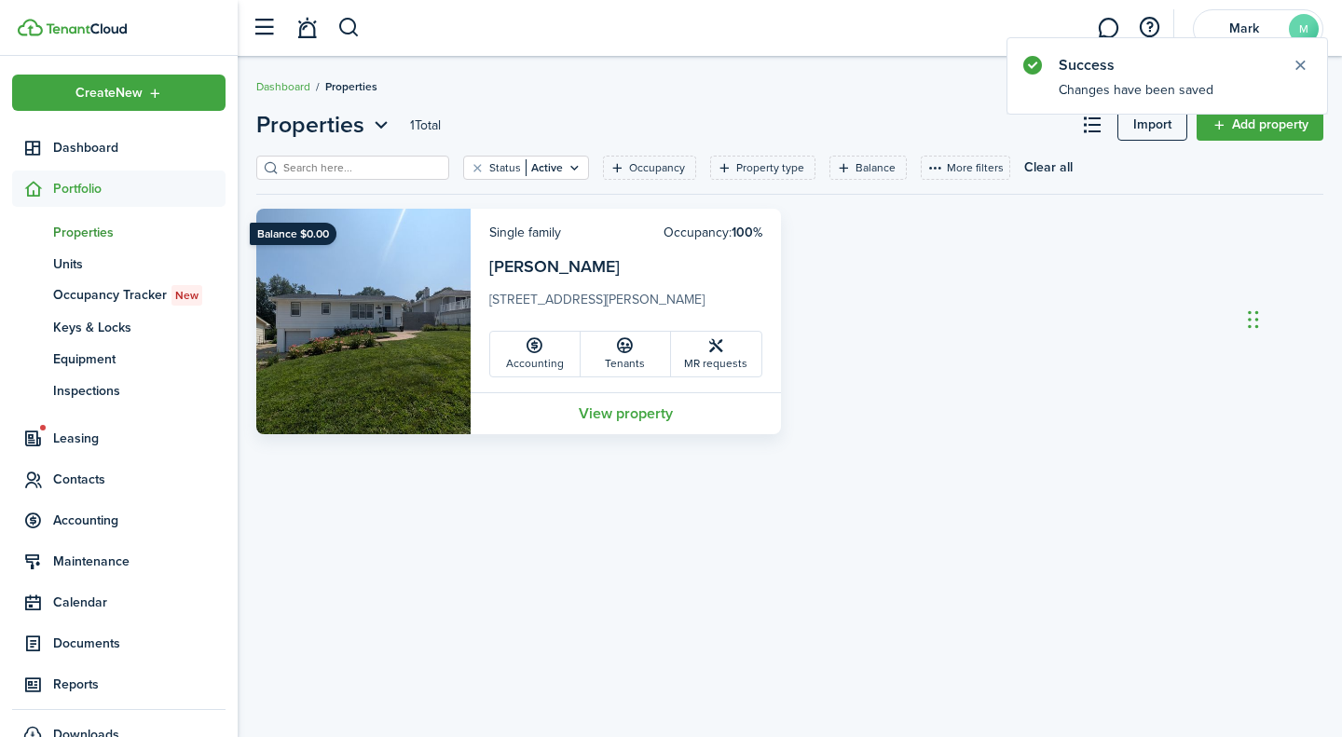
click at [527, 348] on icon at bounding box center [535, 345] width 20 height 19
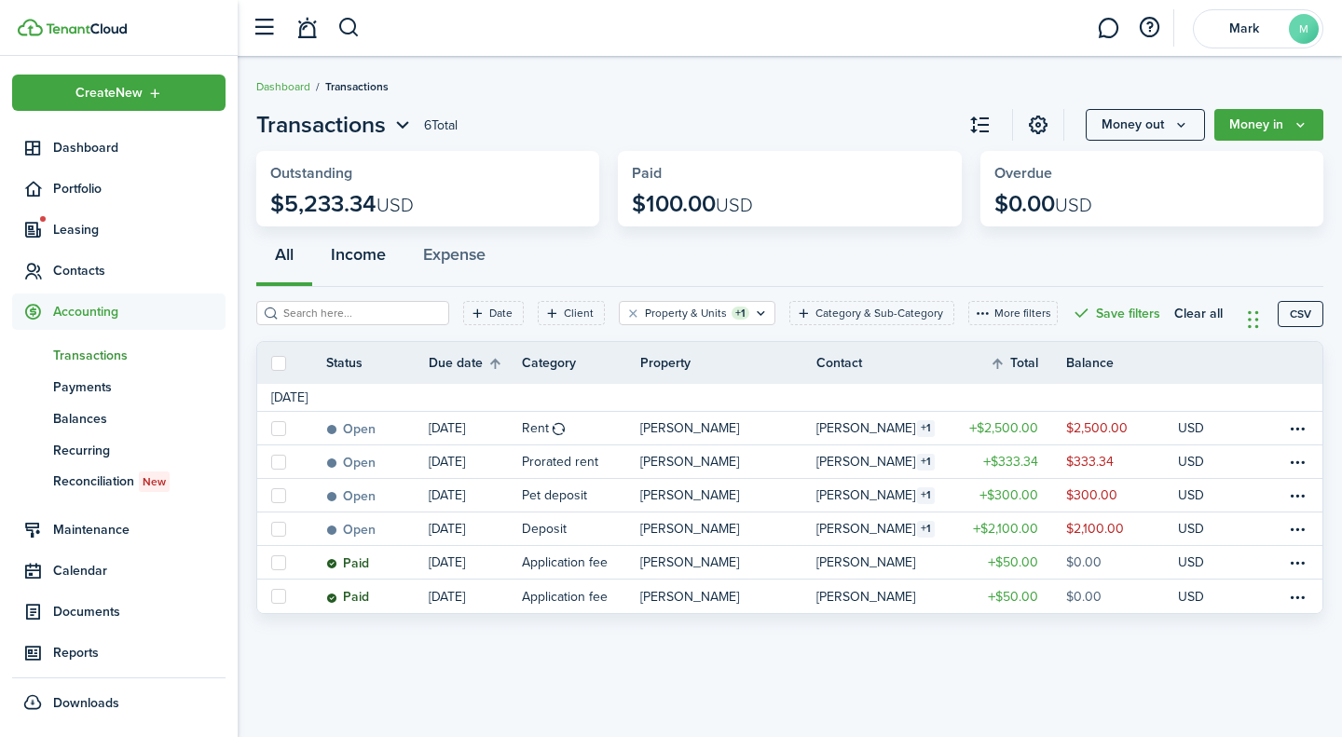
click at [360, 258] on button "Income" at bounding box center [358, 259] width 92 height 56
click at [478, 265] on button "Expense" at bounding box center [454, 259] width 100 height 56
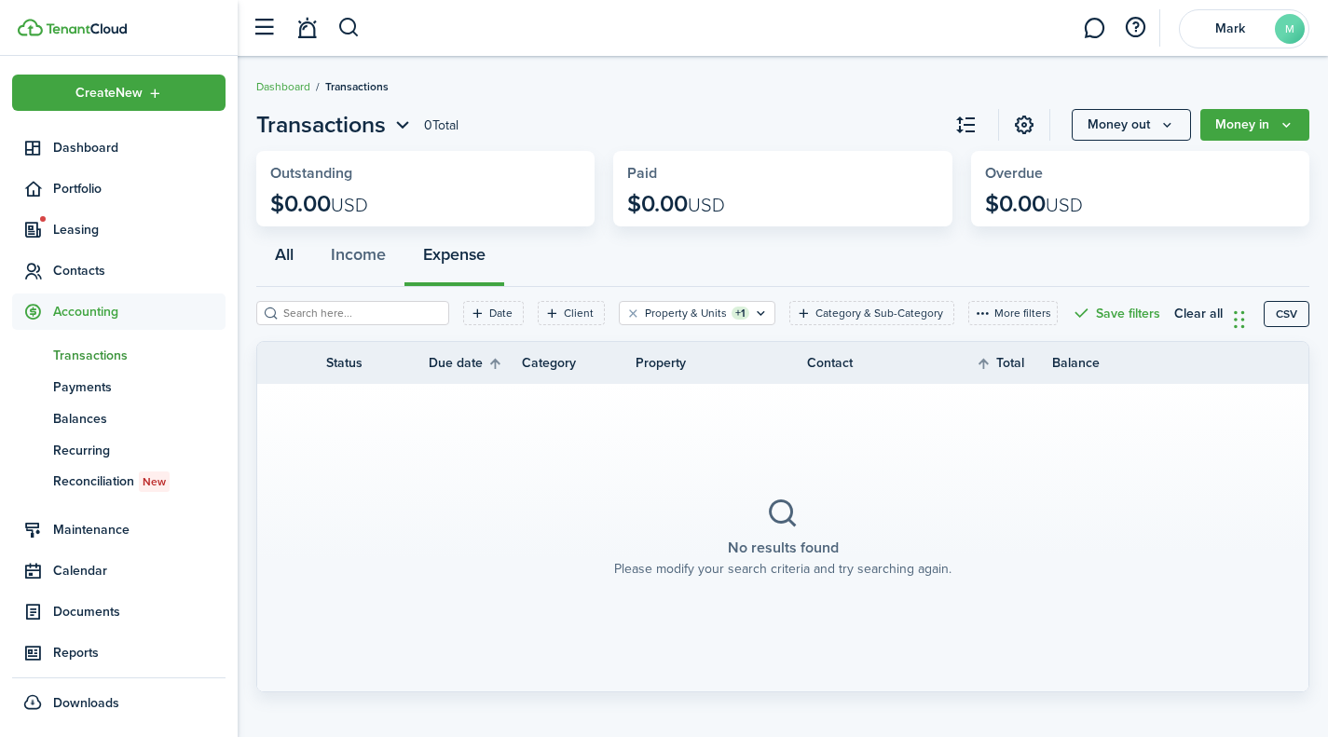
click at [278, 250] on button "All" at bounding box center [284, 259] width 56 height 56
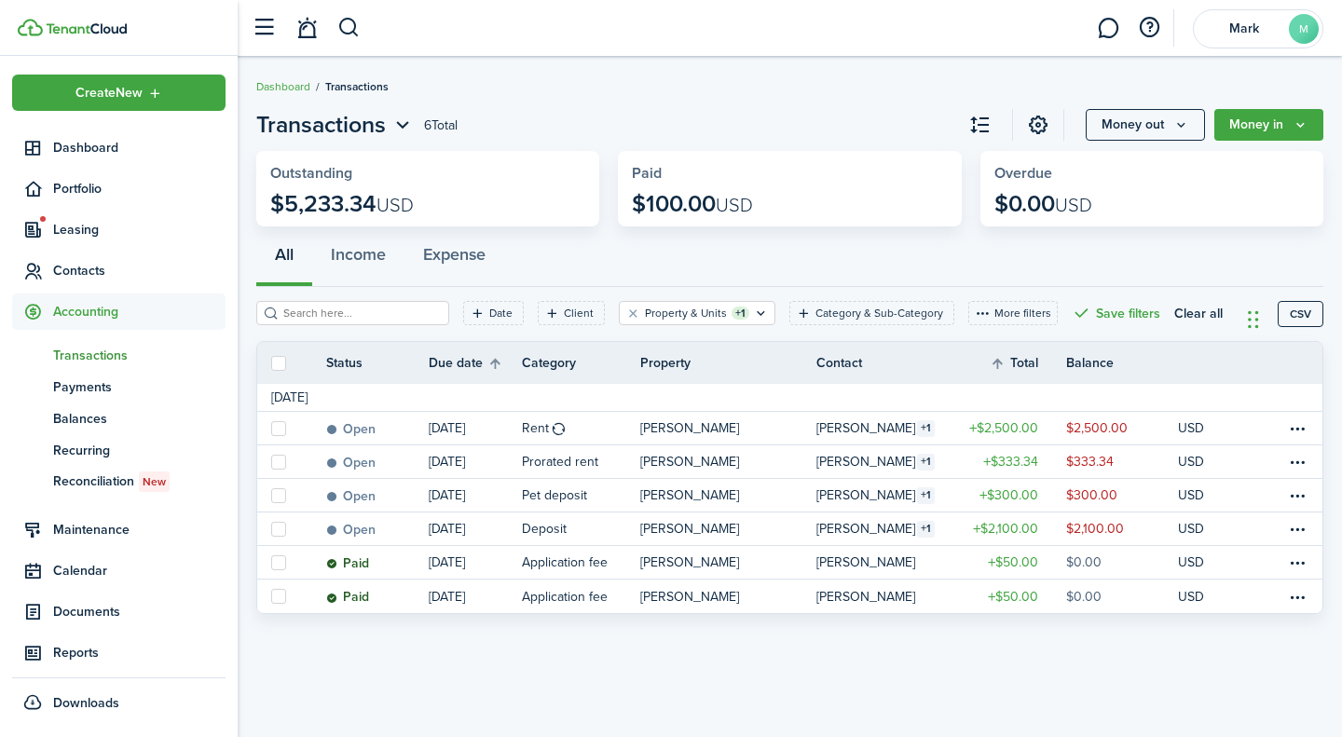
click at [84, 216] on span "Leasing" at bounding box center [118, 230] width 213 height 36
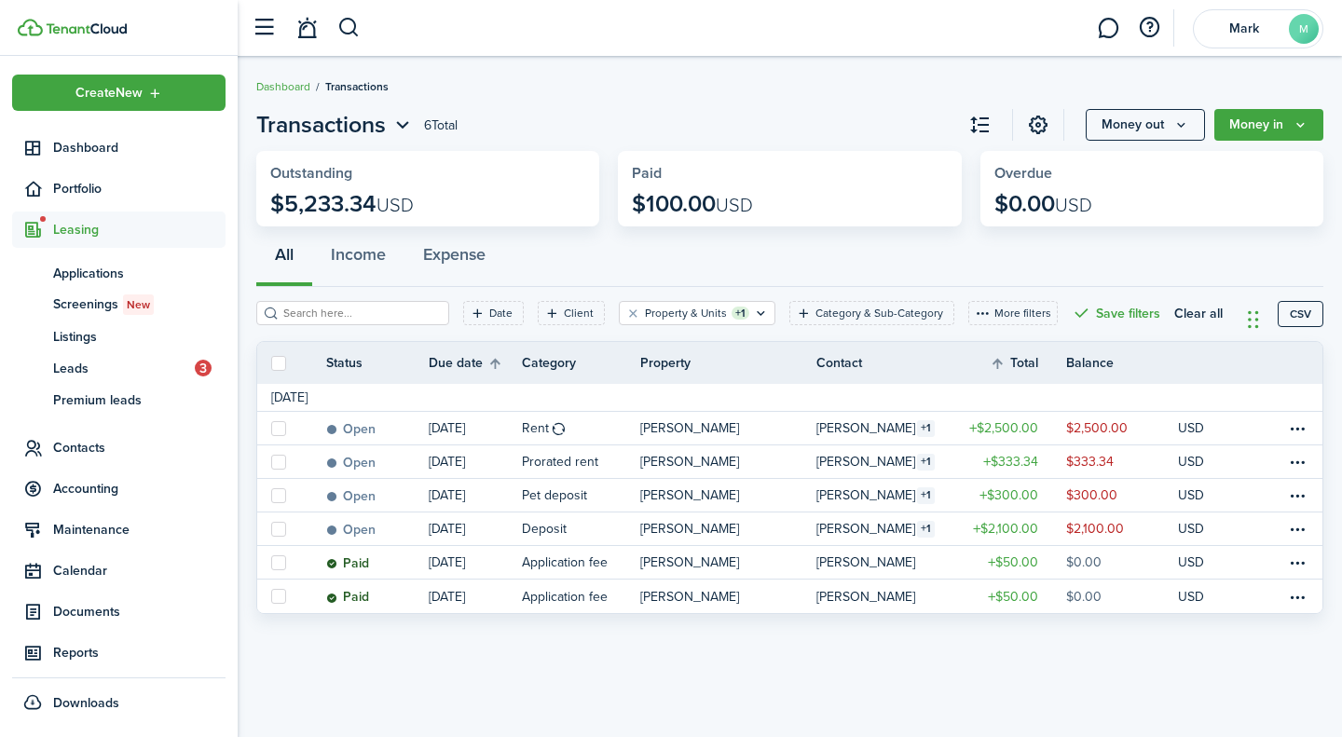
click at [100, 328] on span "Listings" at bounding box center [139, 337] width 172 height 20
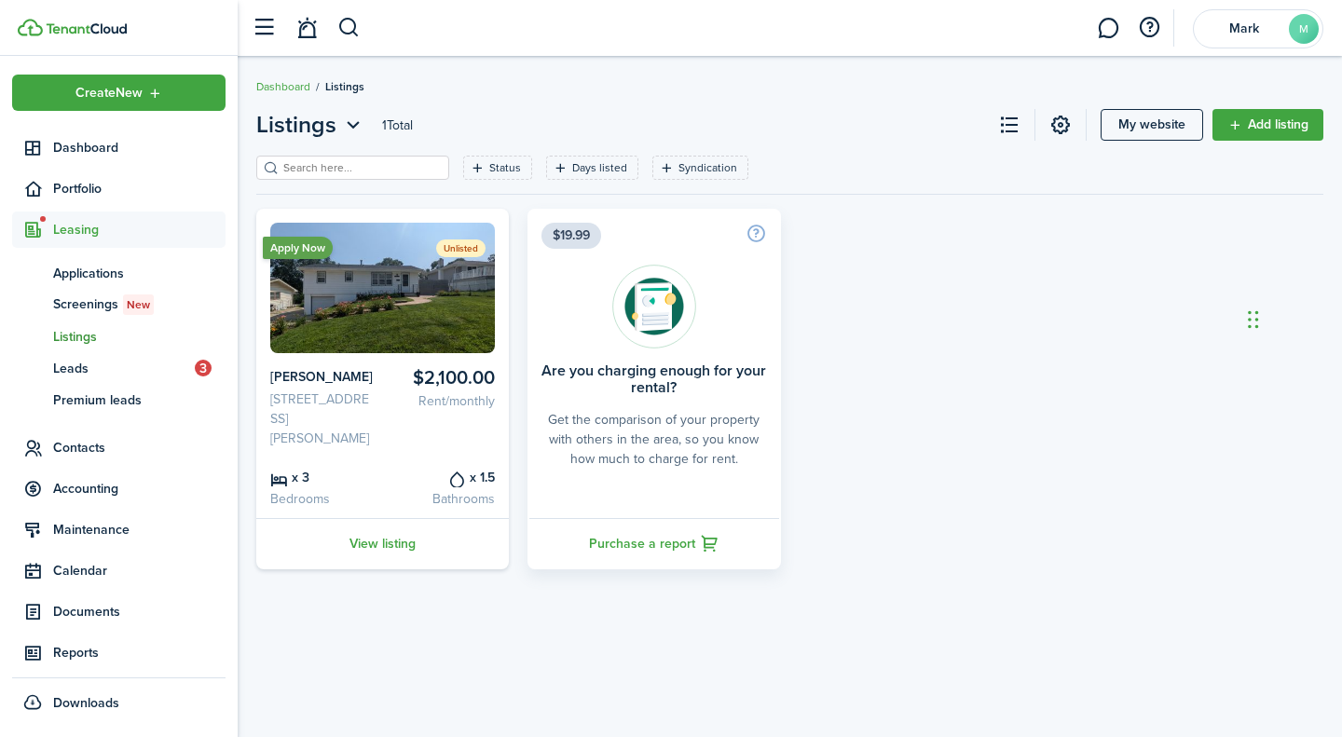
click at [93, 181] on span "Portfolio" at bounding box center [139, 189] width 172 height 20
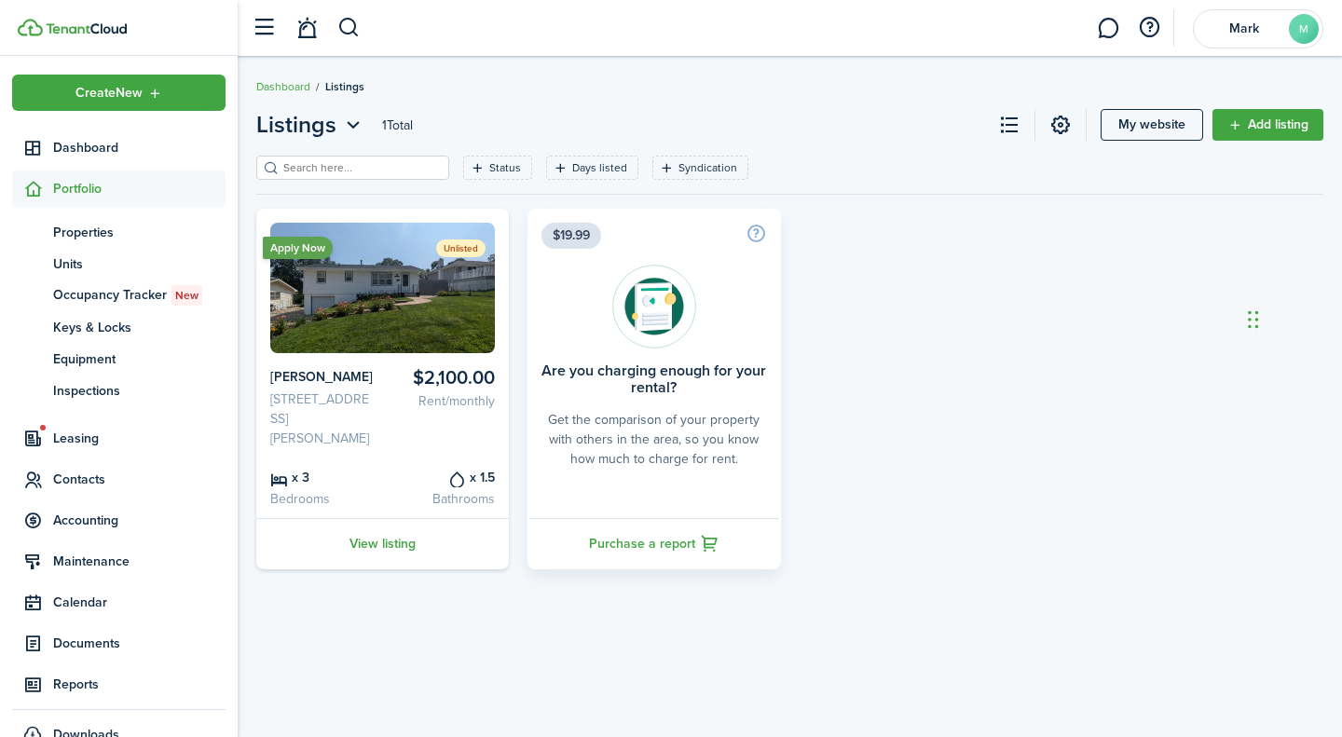
click at [113, 241] on span "Properties" at bounding box center [139, 233] width 172 height 20
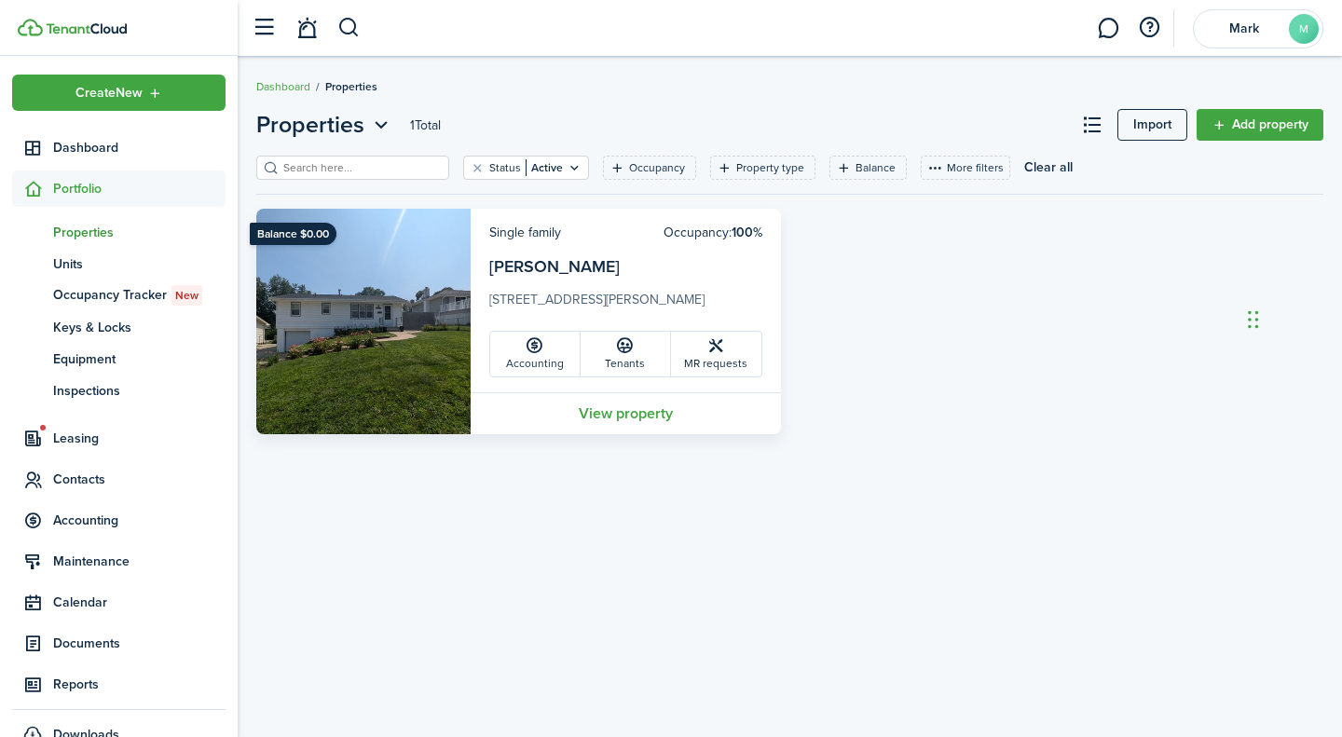
click at [104, 263] on span "Units" at bounding box center [139, 264] width 172 height 20
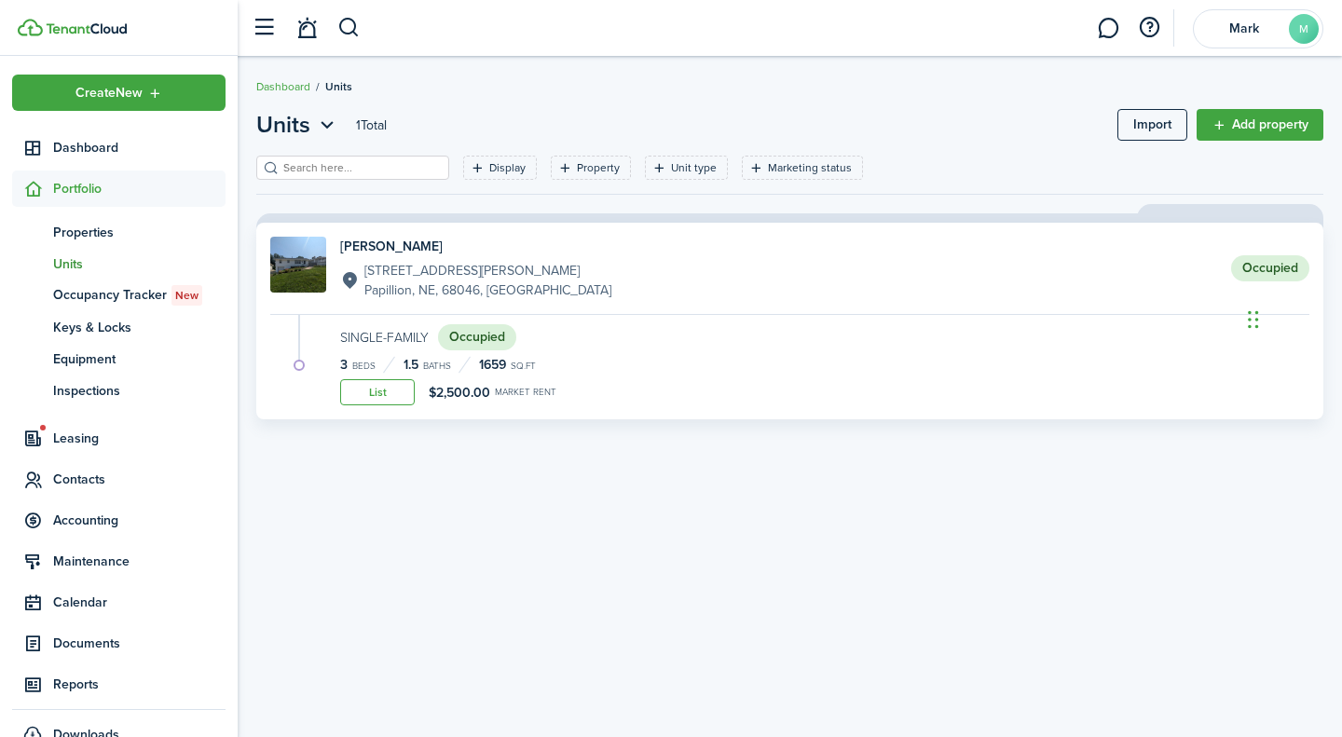
click at [327, 254] on div "[PERSON_NAME] [STREET_ADDRESS][PERSON_NAME]" at bounding box center [440, 268] width 341 height 63
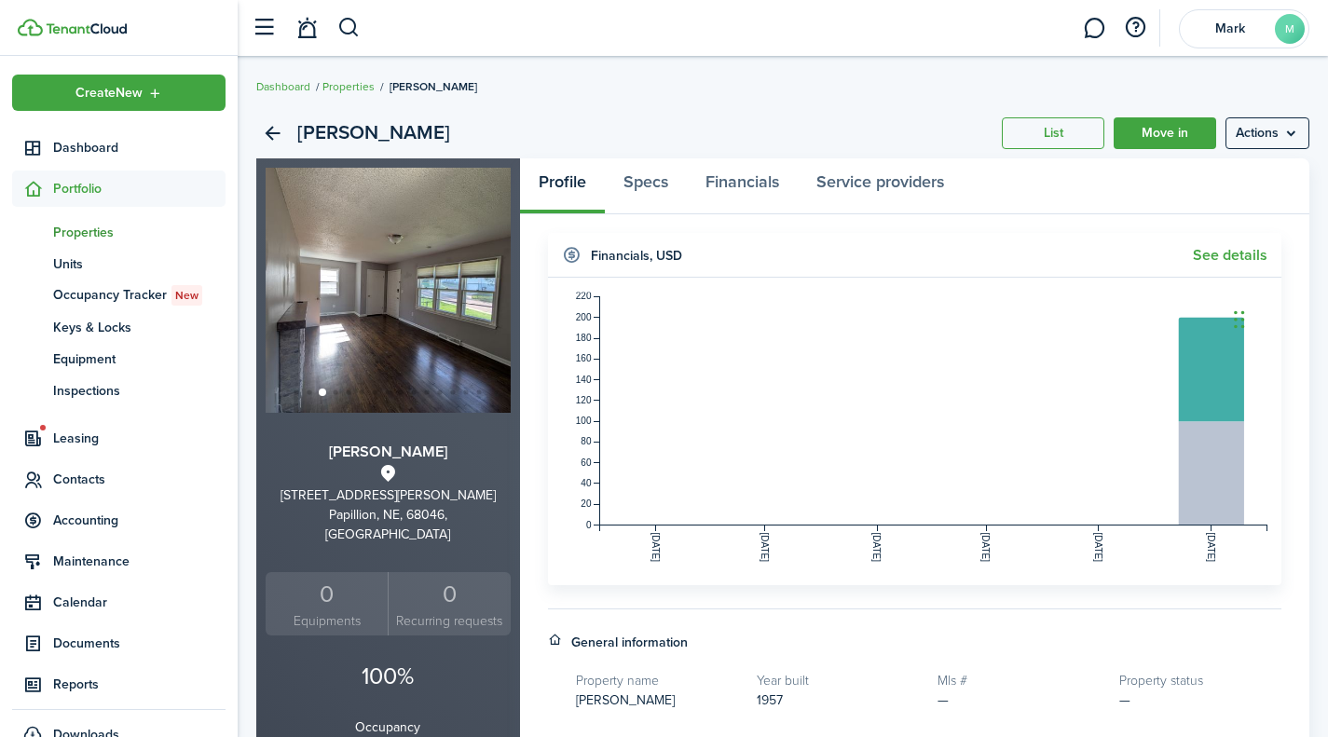
click at [1255, 138] on menu-btn "Actions" at bounding box center [1267, 133] width 84 height 32
click at [1184, 143] on link "Move in" at bounding box center [1165, 133] width 103 height 32
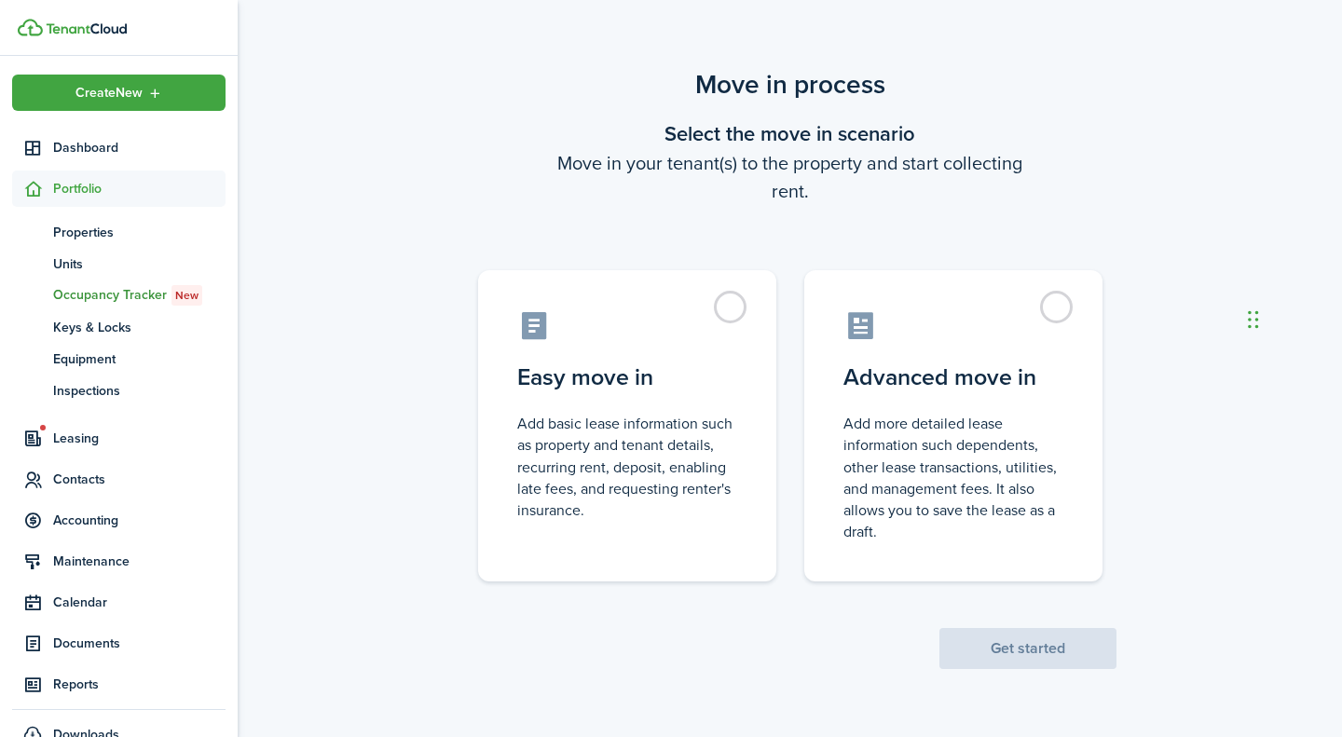
click at [139, 234] on span "Properties" at bounding box center [139, 233] width 172 height 20
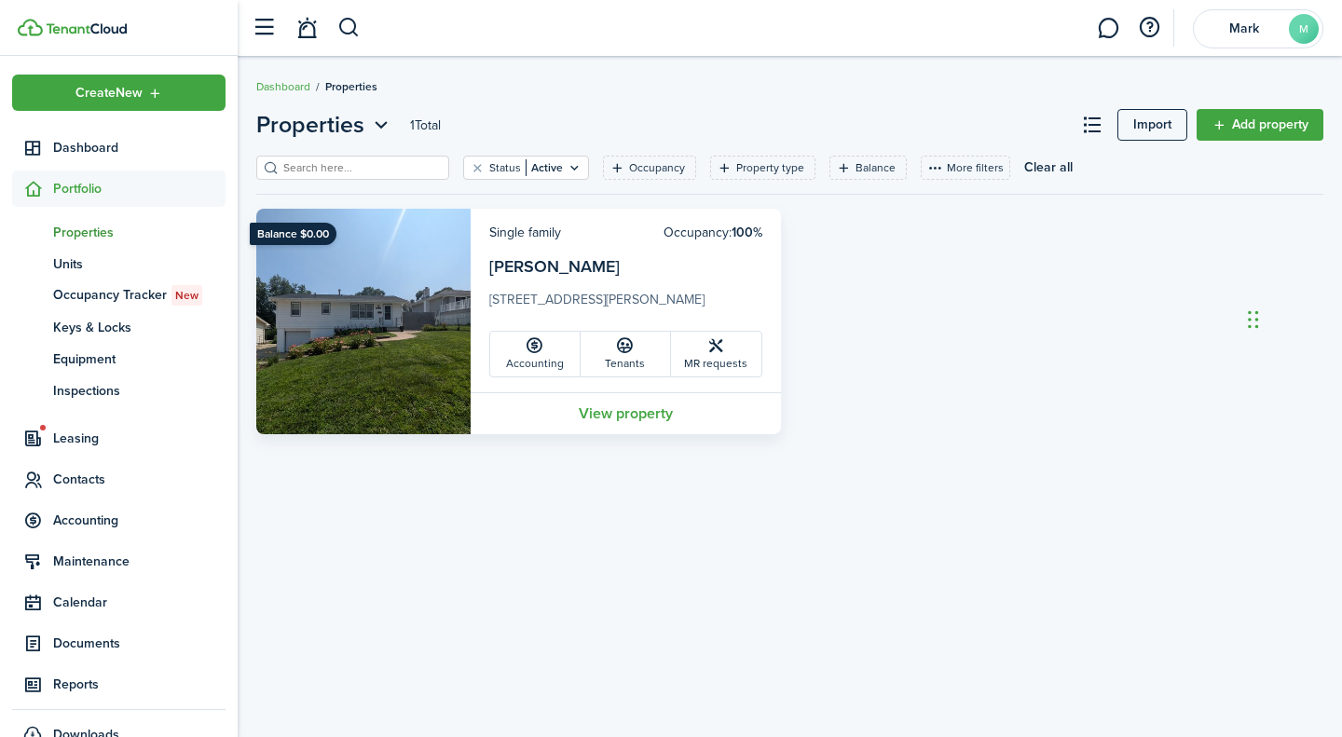
click at [120, 296] on span "Occupancy Tracker New" at bounding box center [139, 295] width 172 height 21
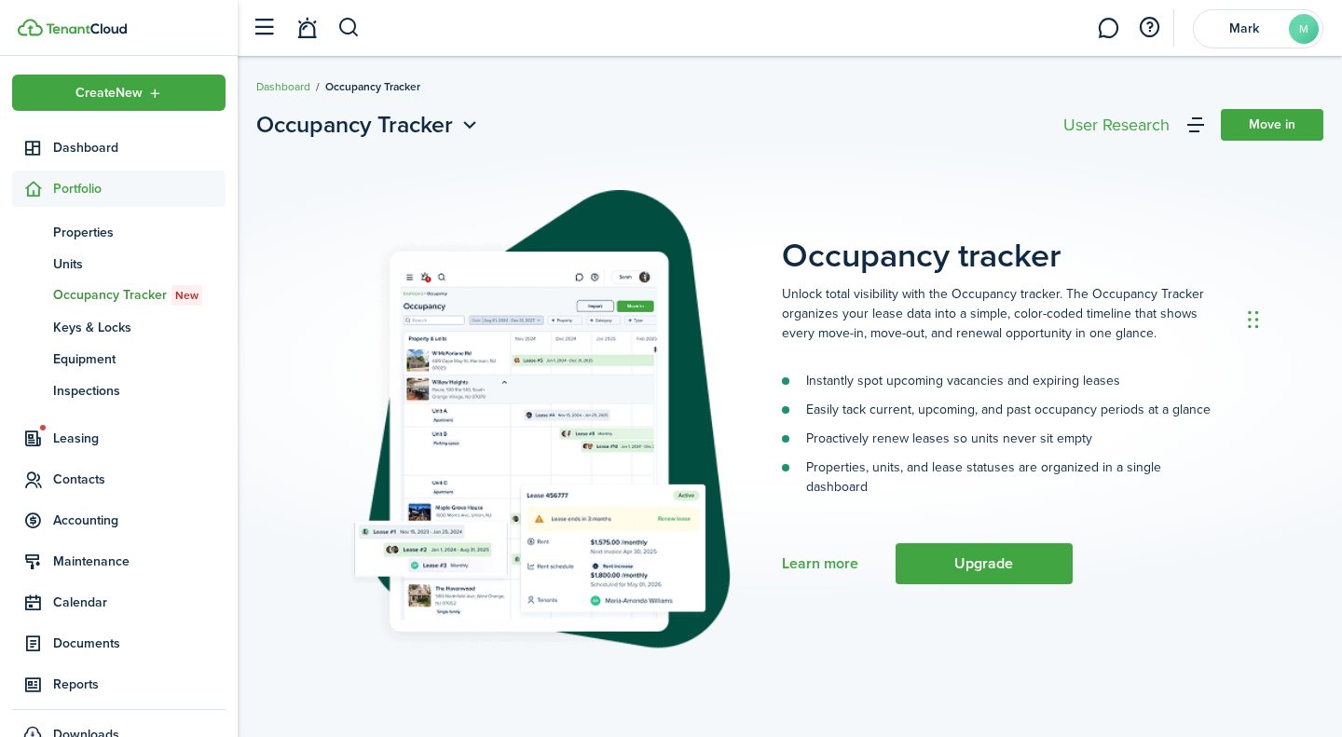
click at [85, 449] on span "Leasing" at bounding box center [118, 438] width 213 height 36
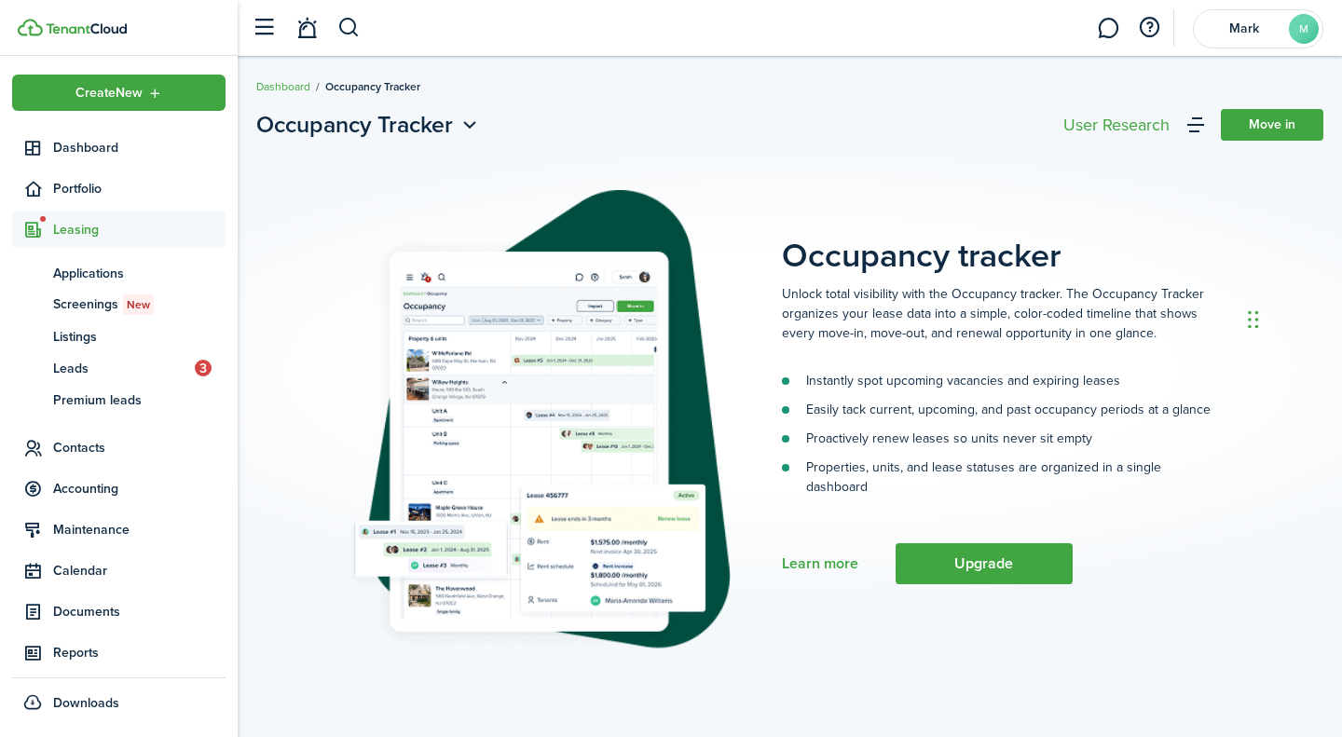
click at [109, 363] on span "Leads" at bounding box center [124, 369] width 142 height 20
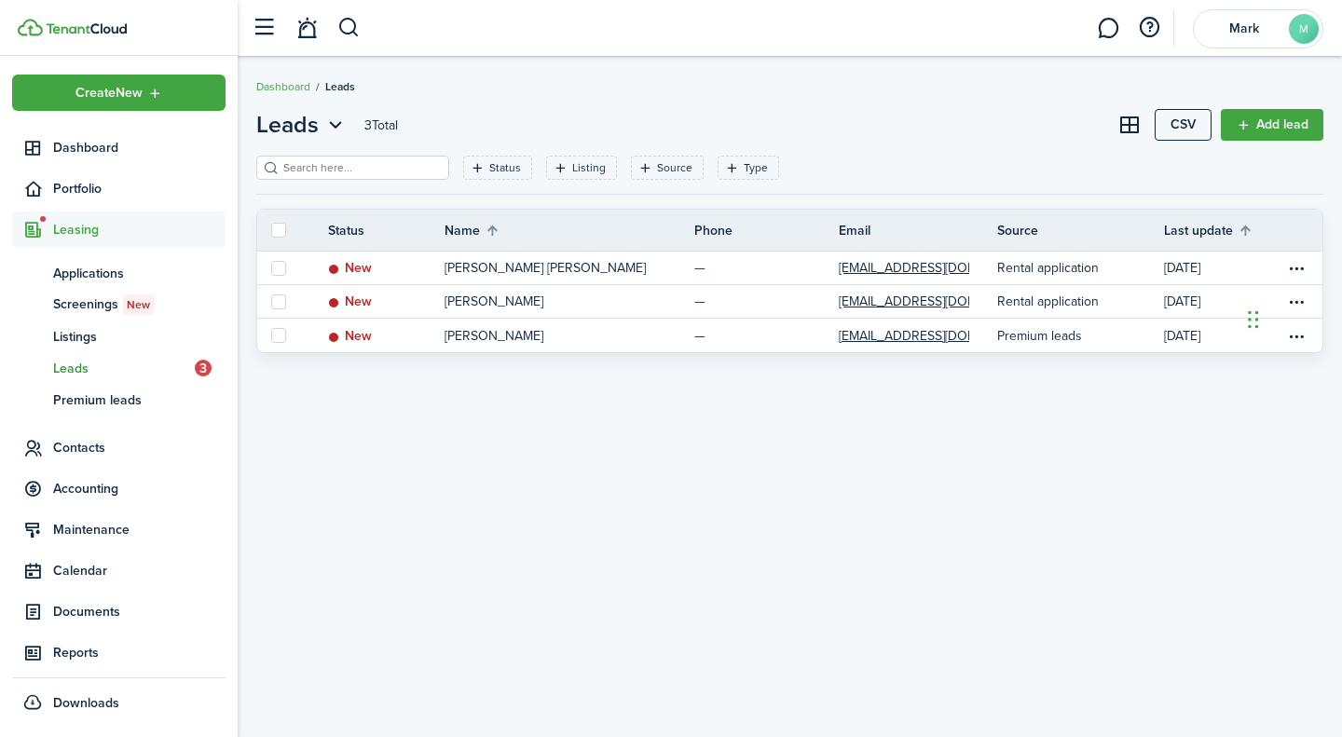
click at [96, 276] on span "Applications" at bounding box center [139, 274] width 172 height 20
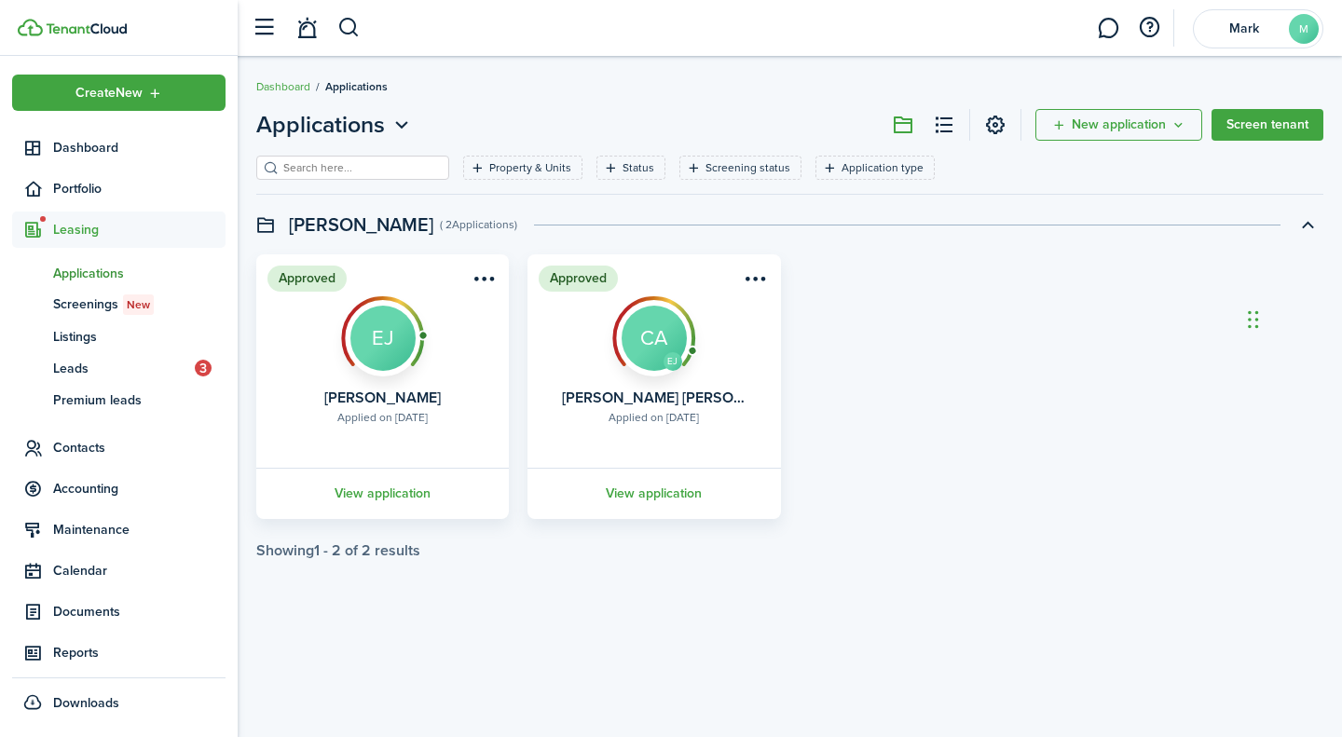
click at [667, 496] on link "View application" at bounding box center [654, 493] width 258 height 51
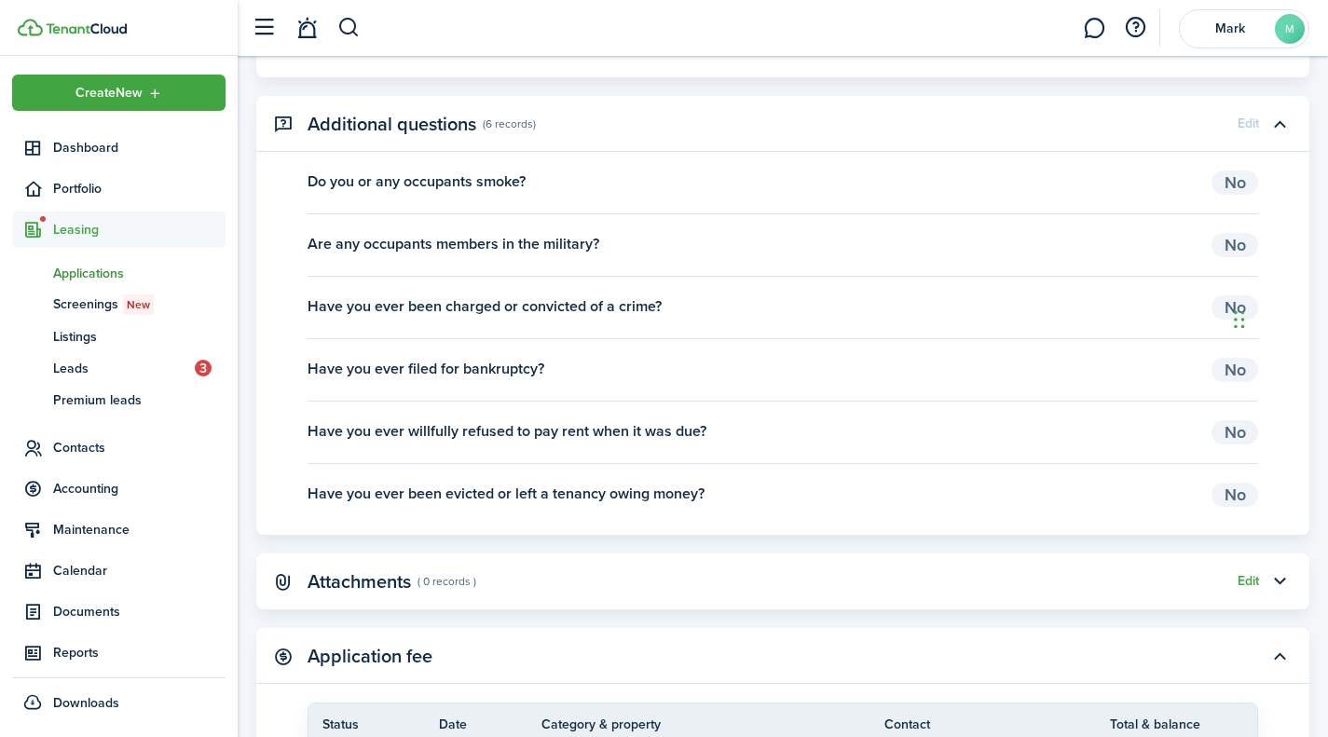
scroll to position [2812, 0]
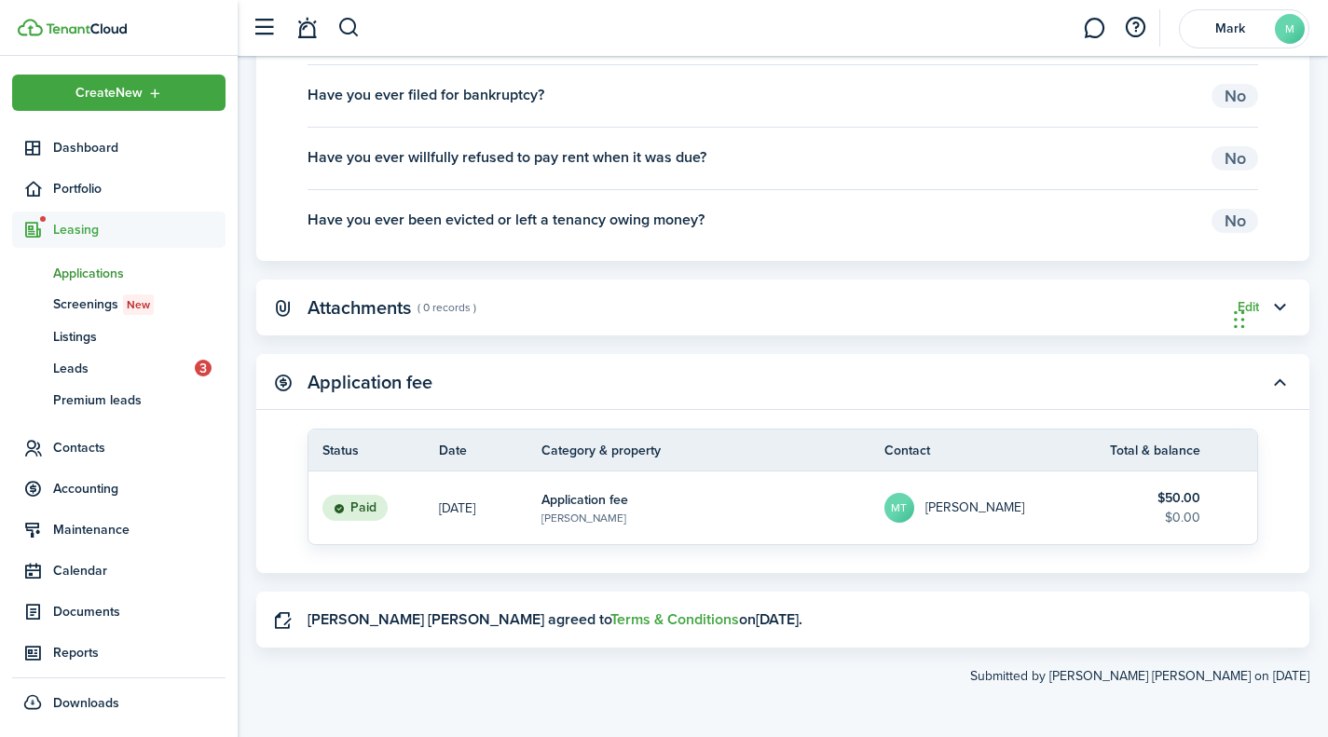
click at [101, 330] on span "Listings" at bounding box center [139, 337] width 172 height 20
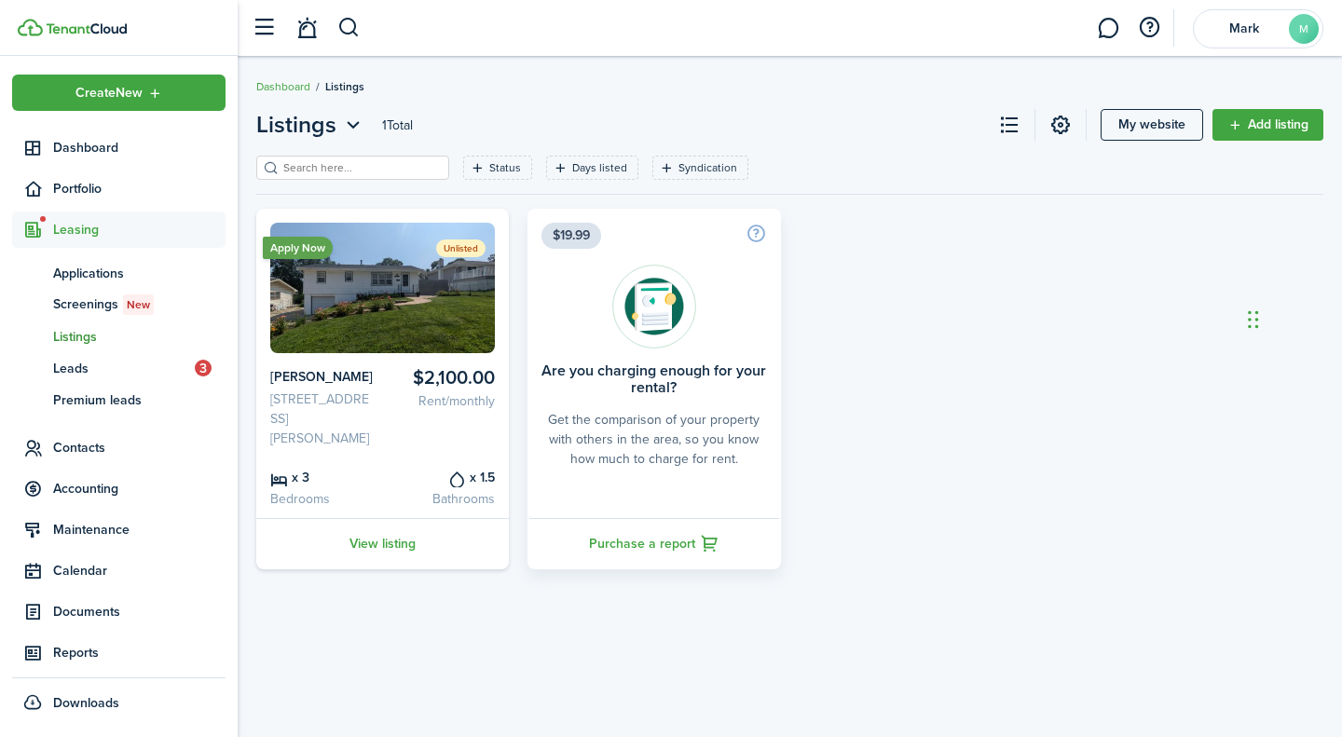
click at [68, 204] on span "Portfolio" at bounding box center [118, 189] width 213 height 36
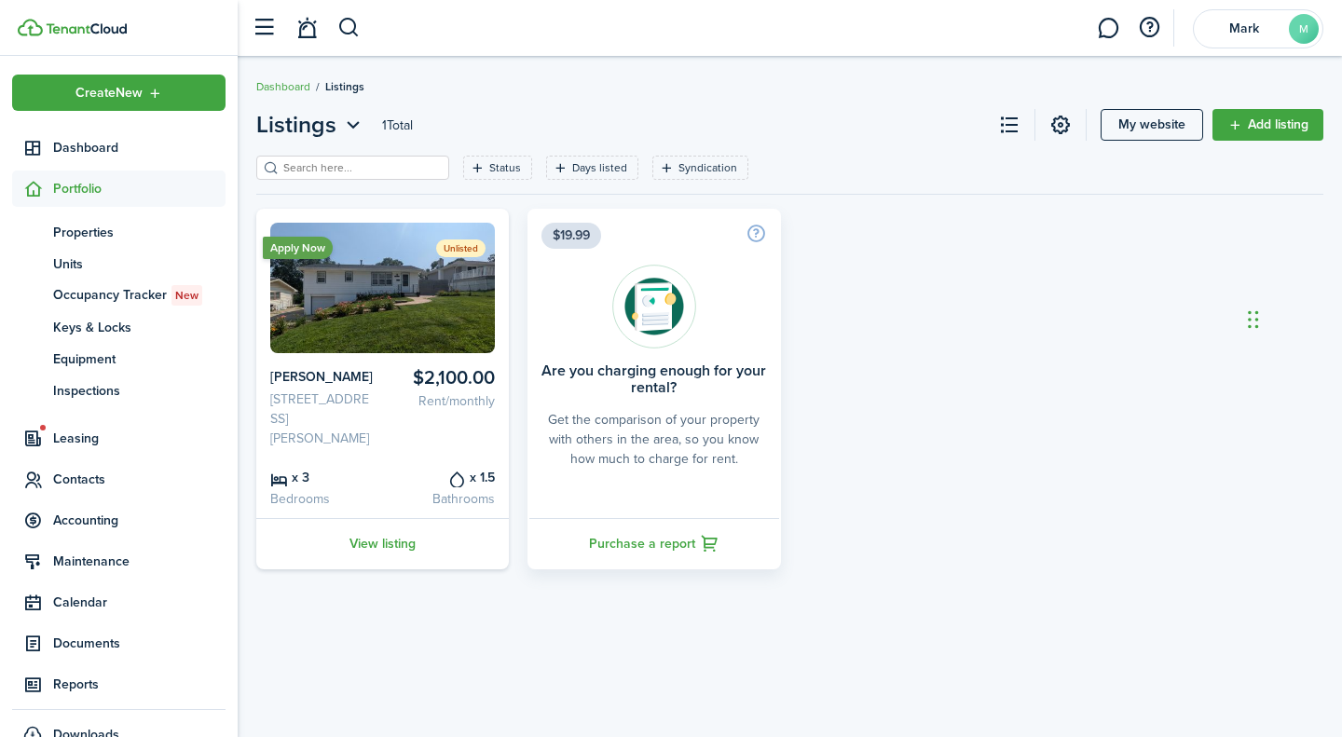
click at [136, 297] on span "Occupancy Tracker New" at bounding box center [139, 295] width 172 height 21
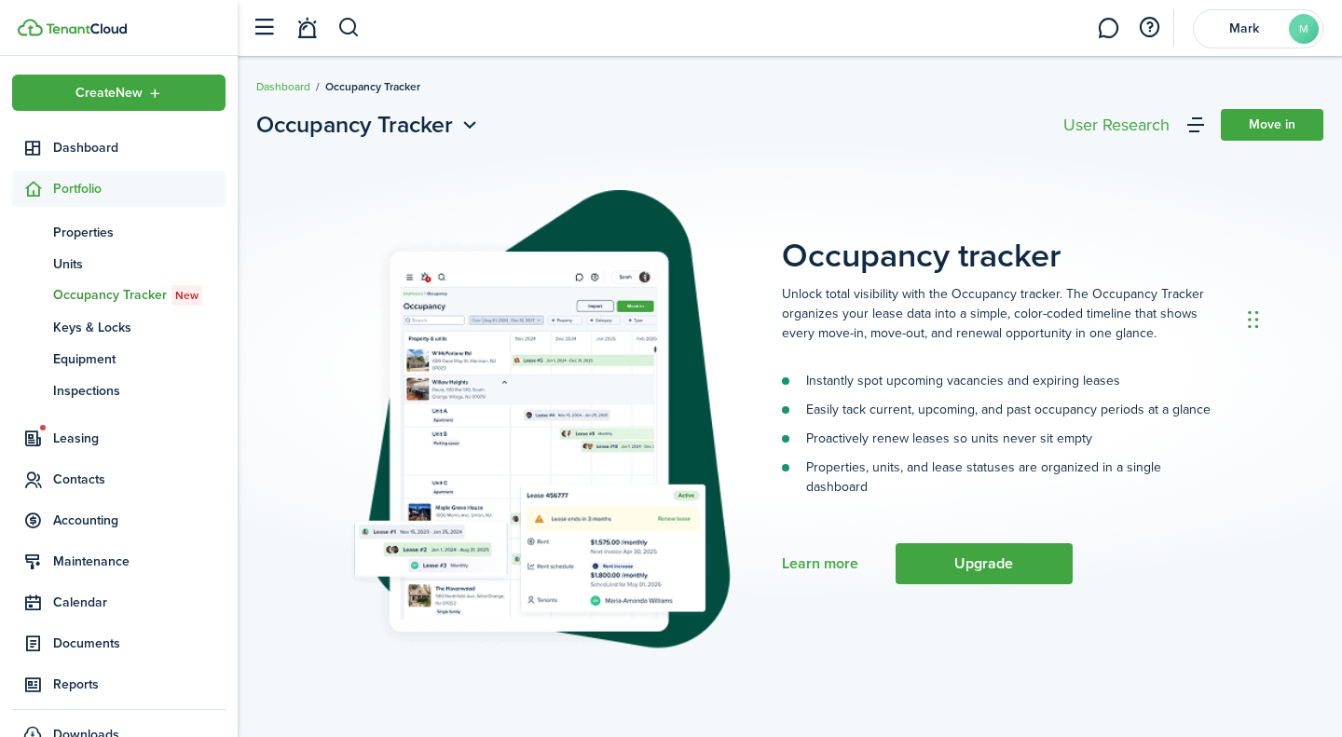
click at [95, 236] on span "Properties" at bounding box center [139, 233] width 172 height 20
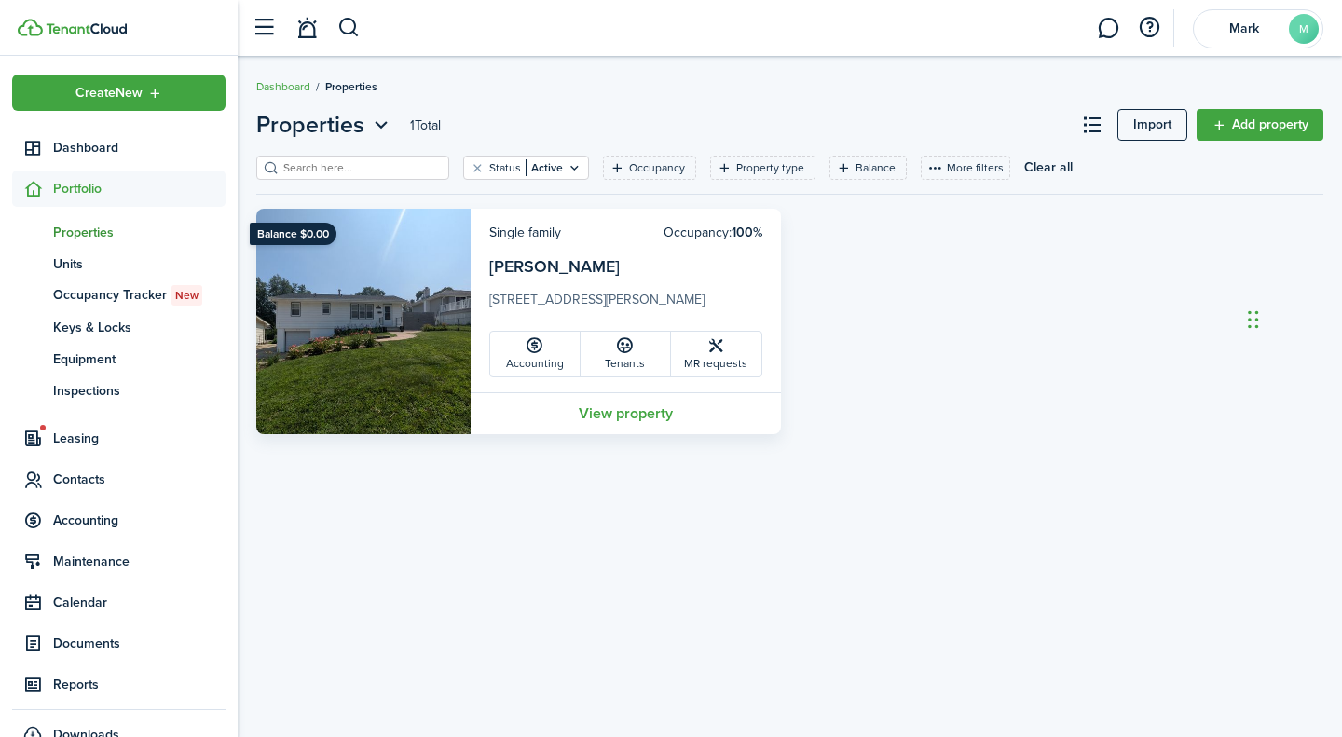
click at [570, 426] on link "View property" at bounding box center [626, 413] width 310 height 42
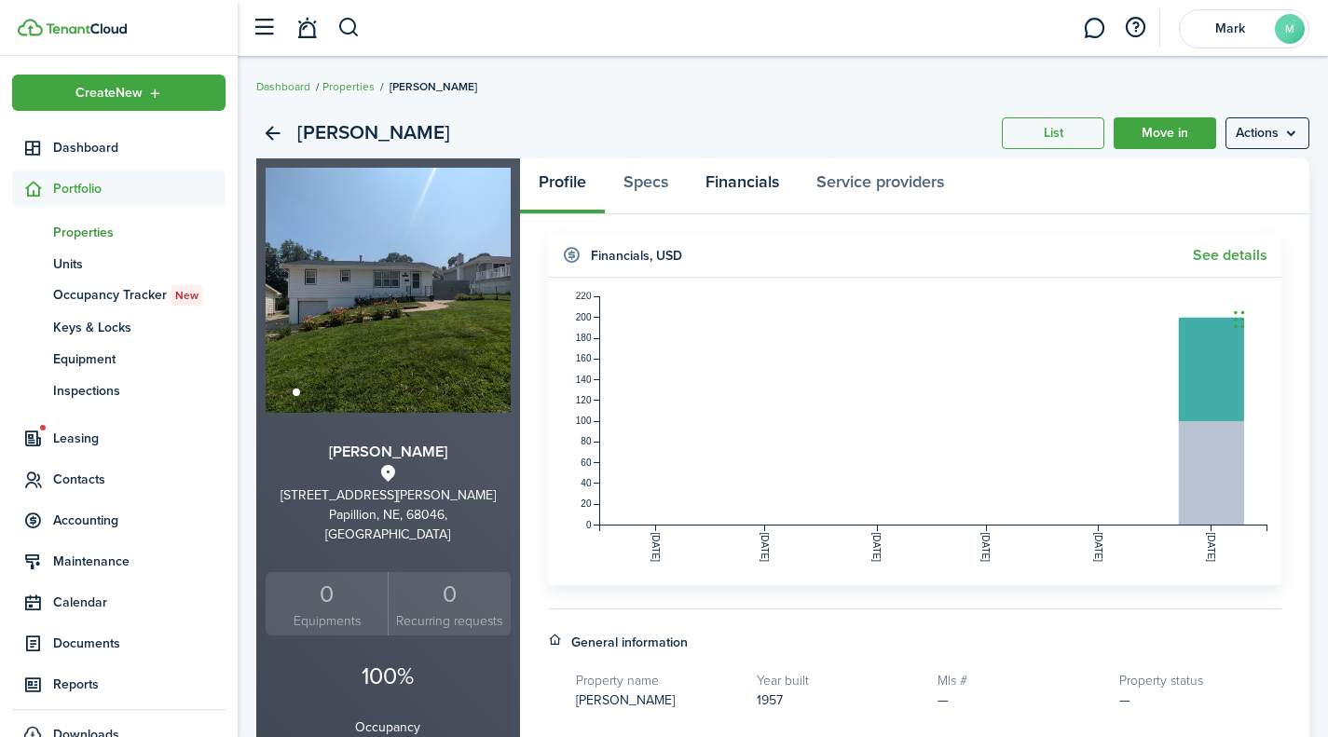
click at [728, 167] on link "Financials" at bounding box center [742, 186] width 111 height 56
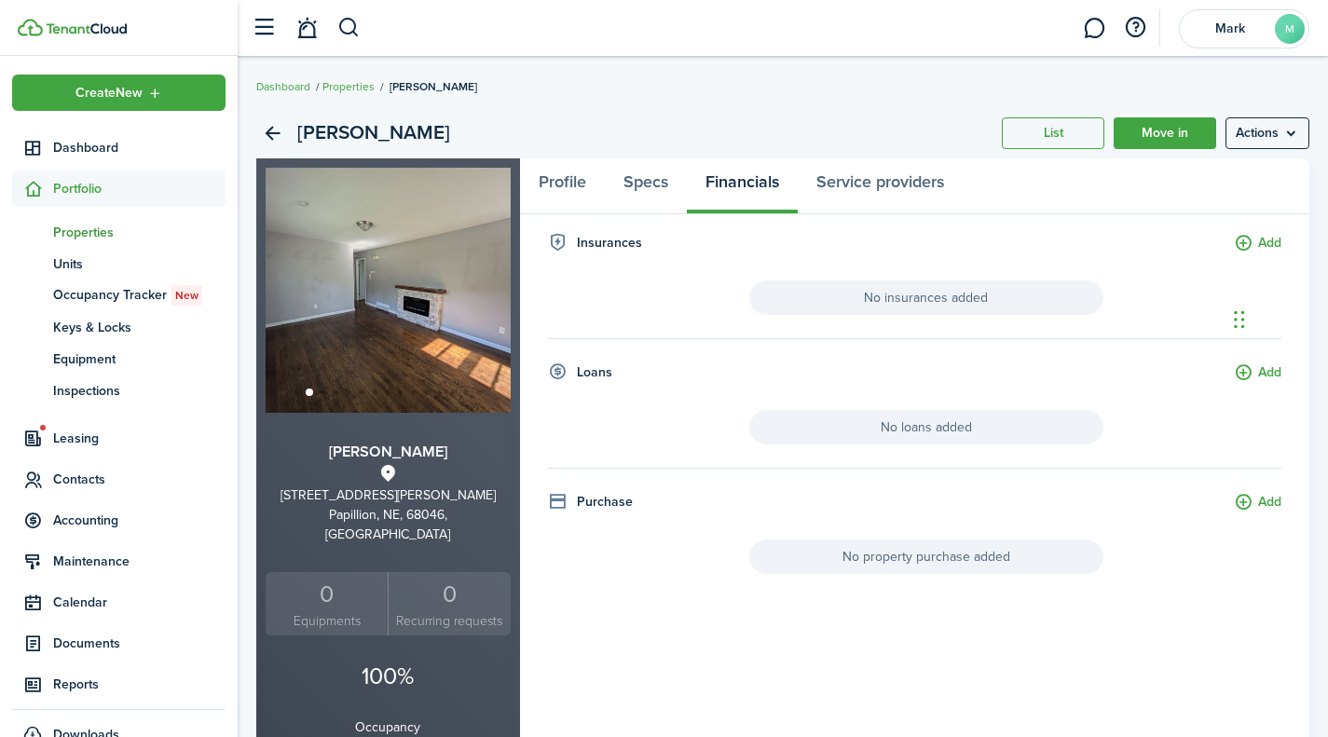
click at [90, 234] on span "Properties" at bounding box center [139, 233] width 172 height 20
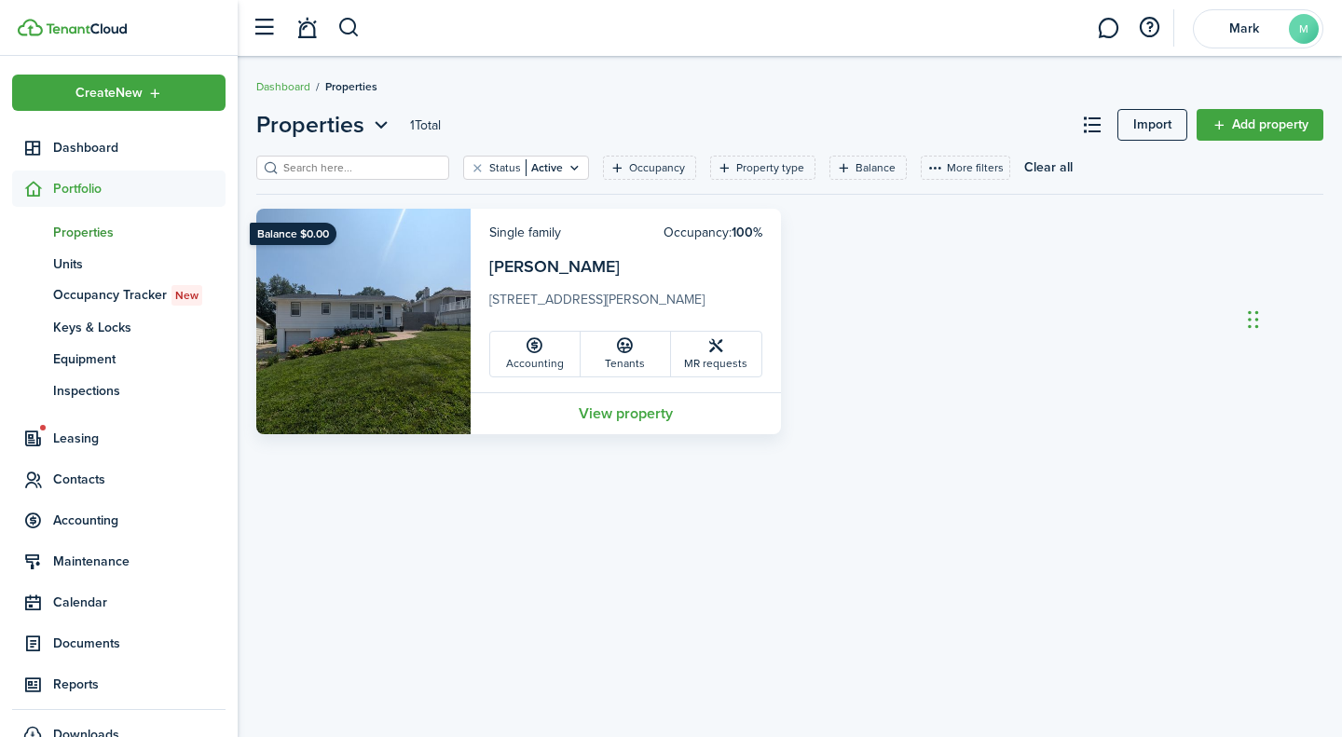
click at [625, 359] on link "Tenants" at bounding box center [626, 354] width 90 height 45
